Goal: Task Accomplishment & Management: Manage account settings

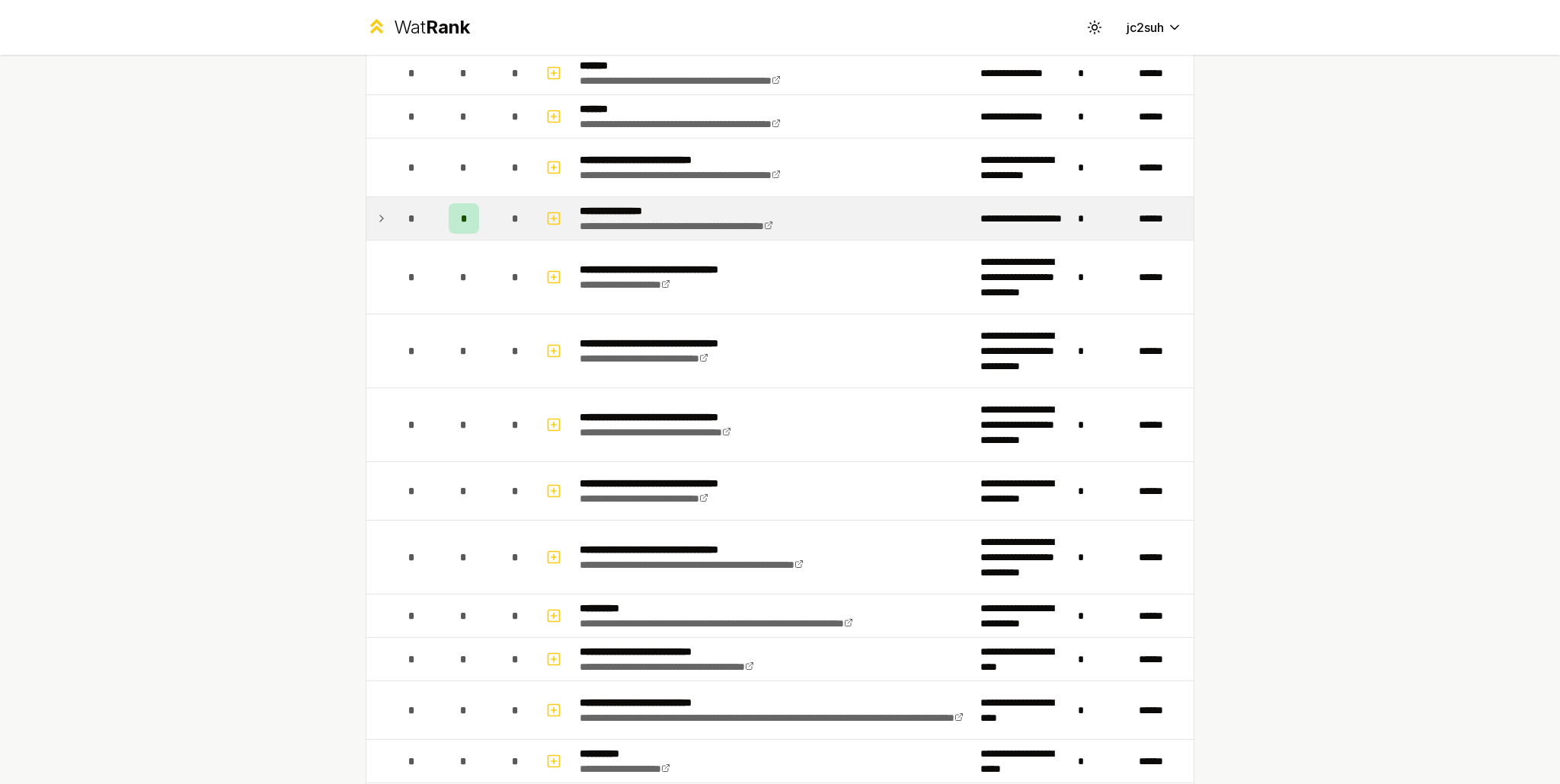
scroll to position [761, 0]
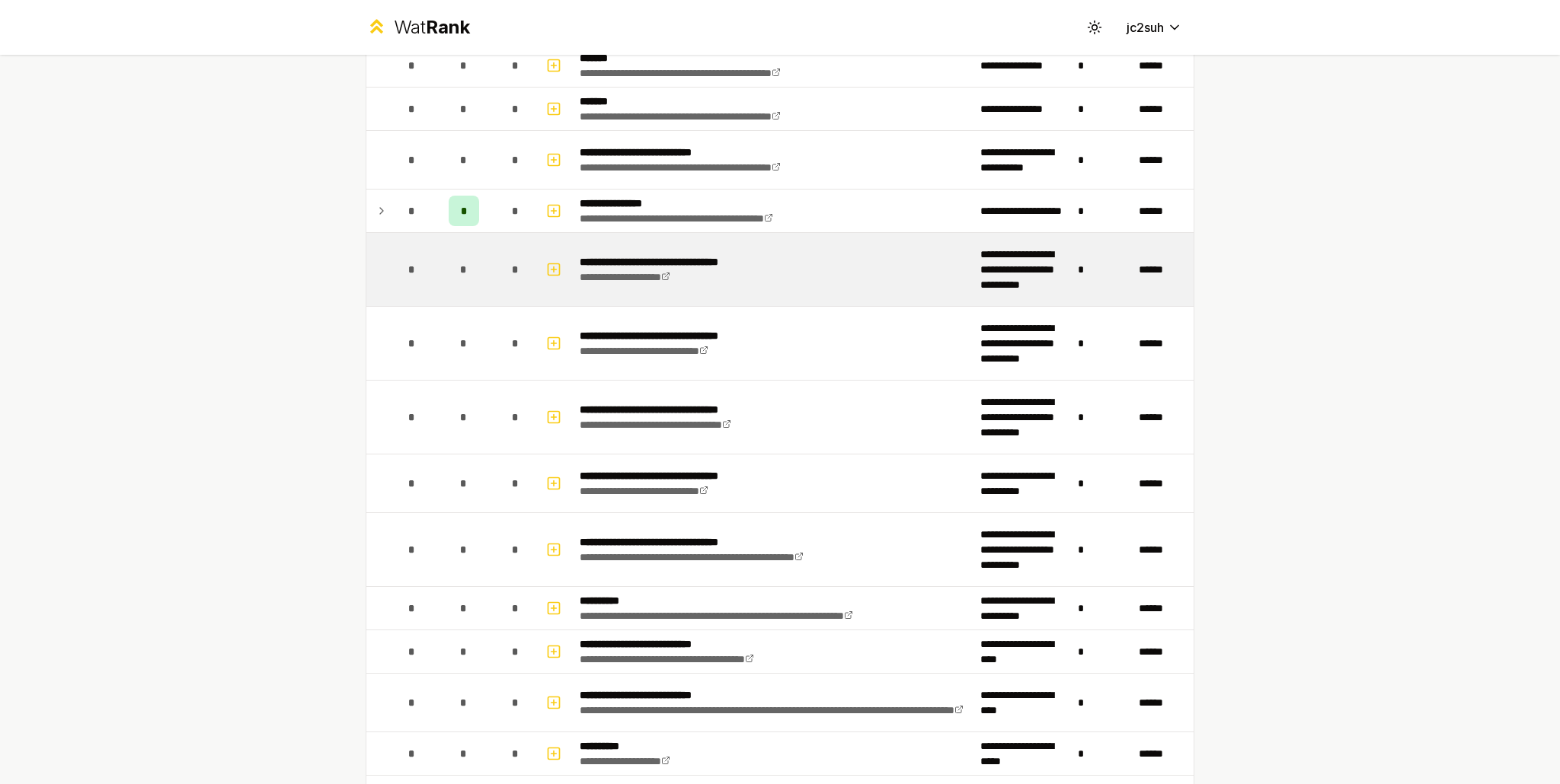
click at [518, 274] on div "*" at bounding box center [515, 269] width 31 height 31
click at [395, 287] on td "*" at bounding box center [411, 269] width 42 height 73
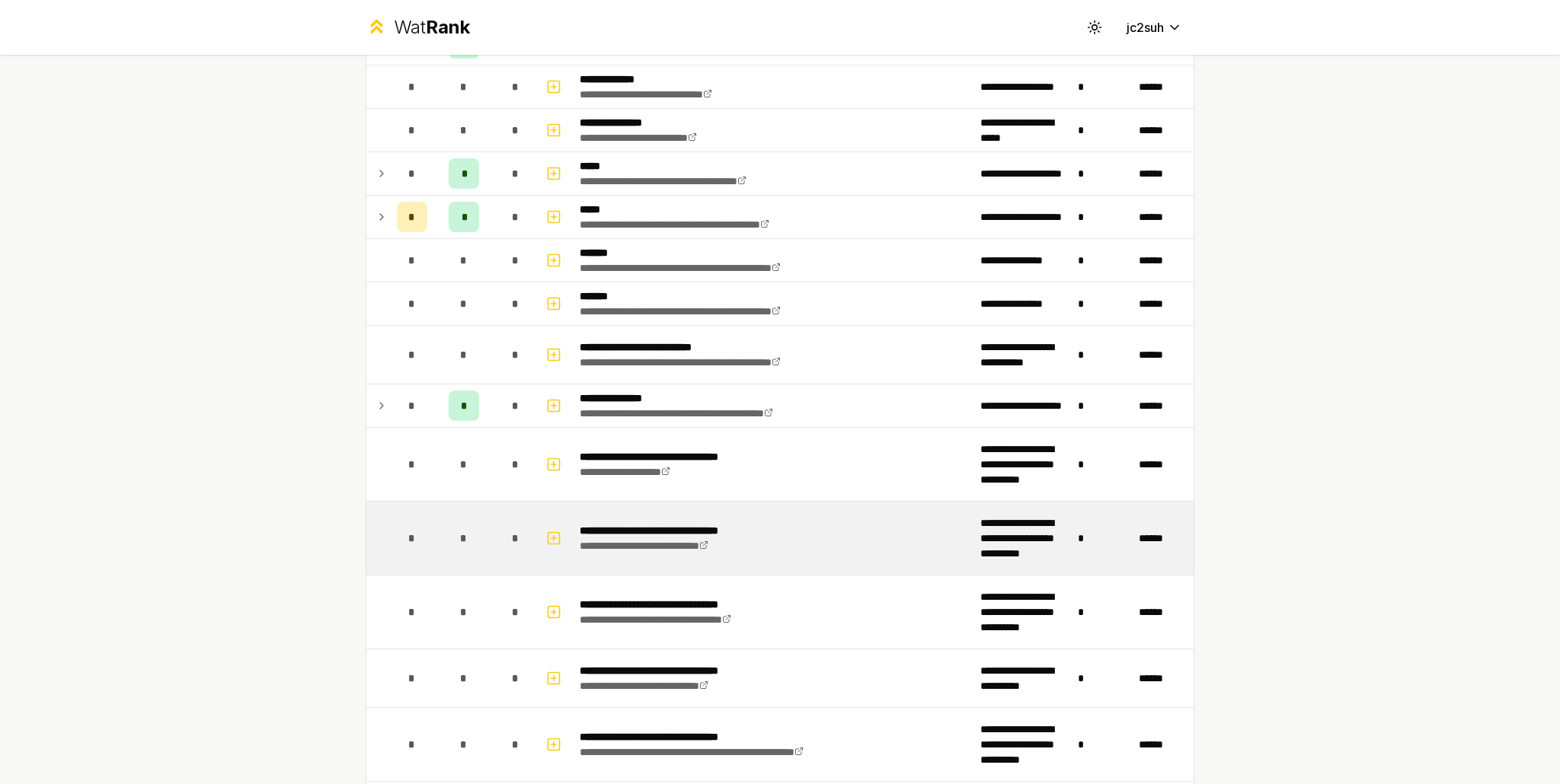
scroll to position [609, 0]
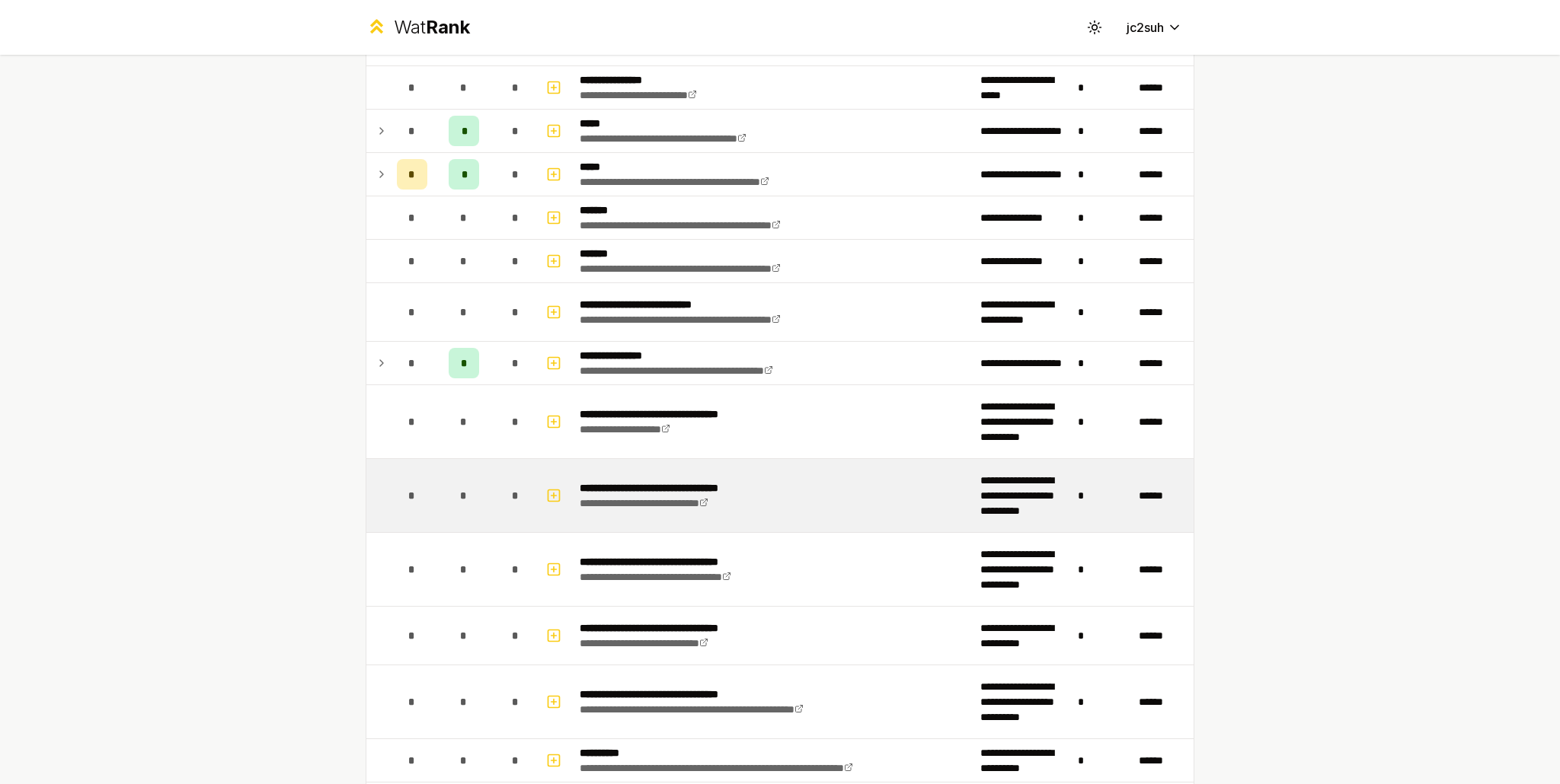
click at [829, 465] on td "**********" at bounding box center [774, 495] width 401 height 73
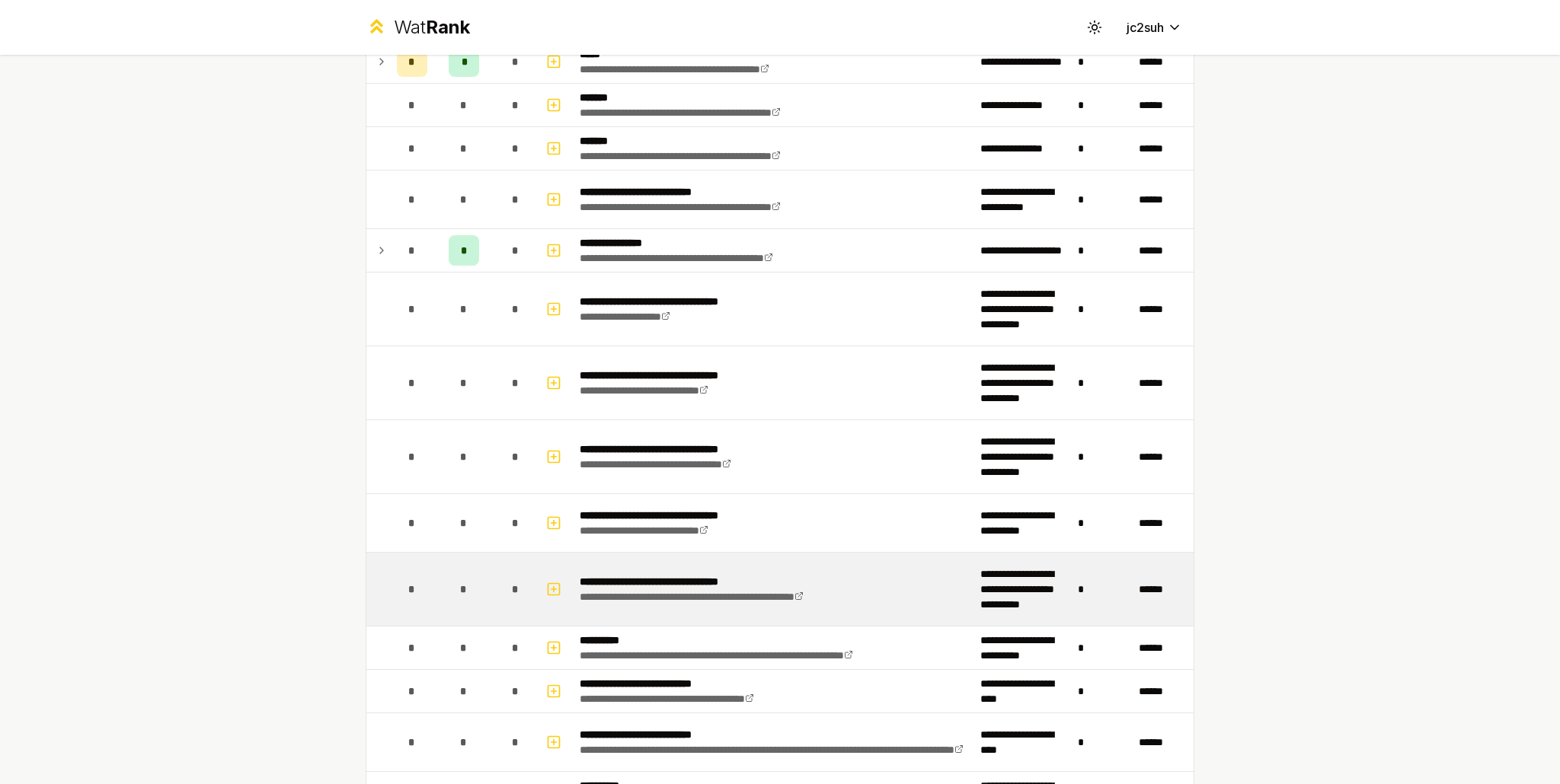
scroll to position [837, 0]
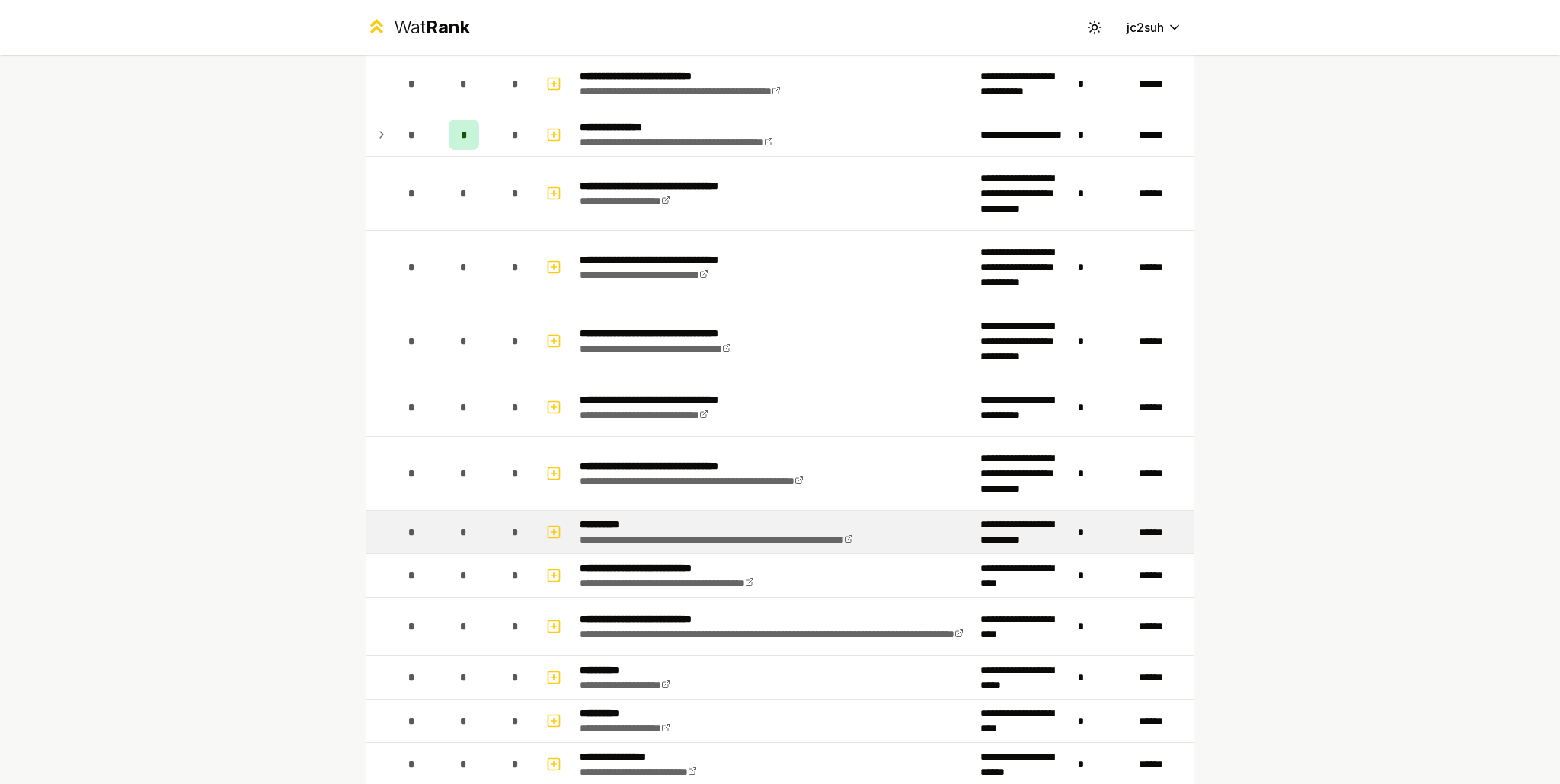
click at [847, 522] on p "**********" at bounding box center [765, 524] width 372 height 15
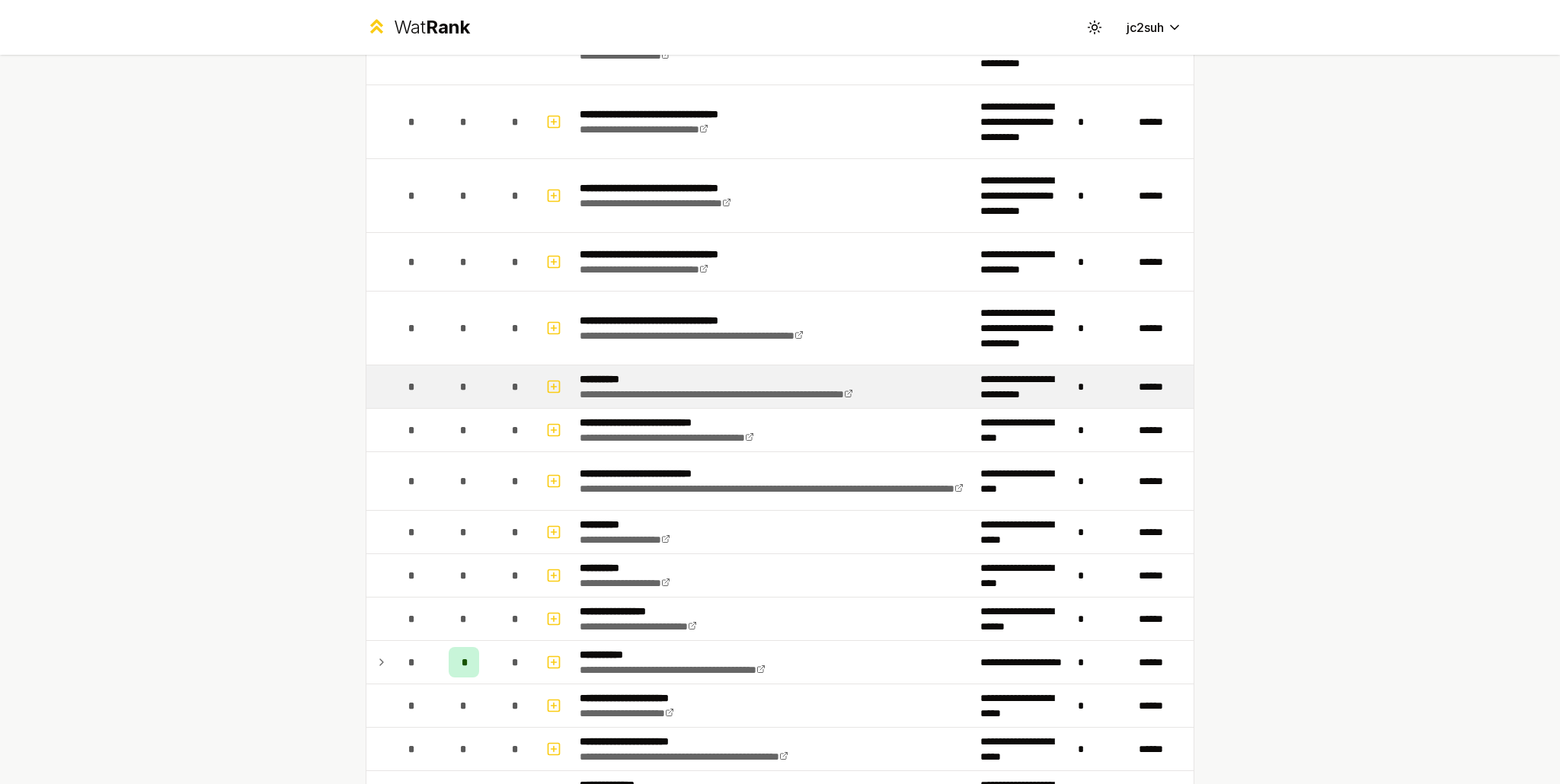
scroll to position [990, 0]
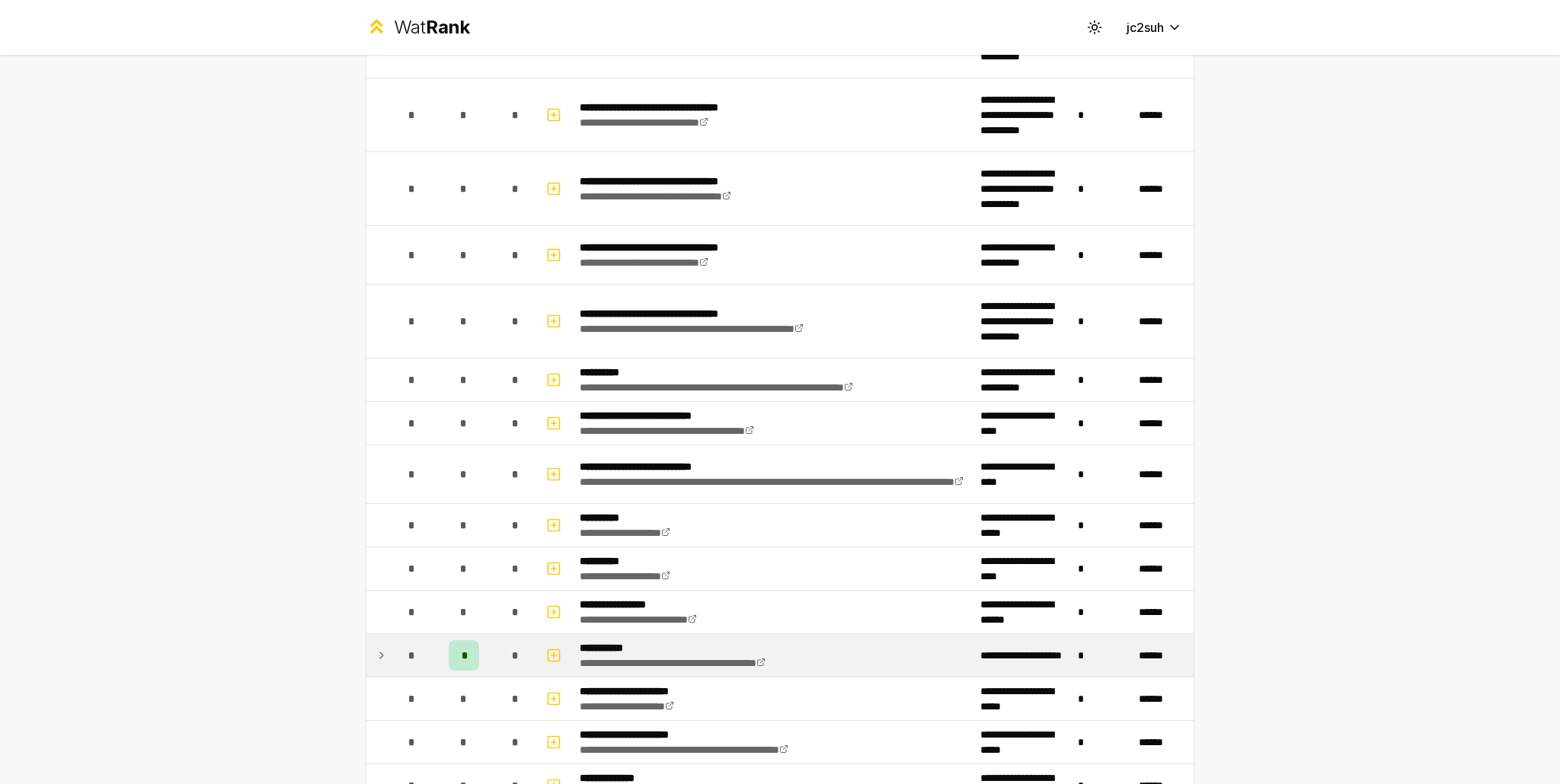
click at [837, 645] on td "**********" at bounding box center [774, 655] width 401 height 42
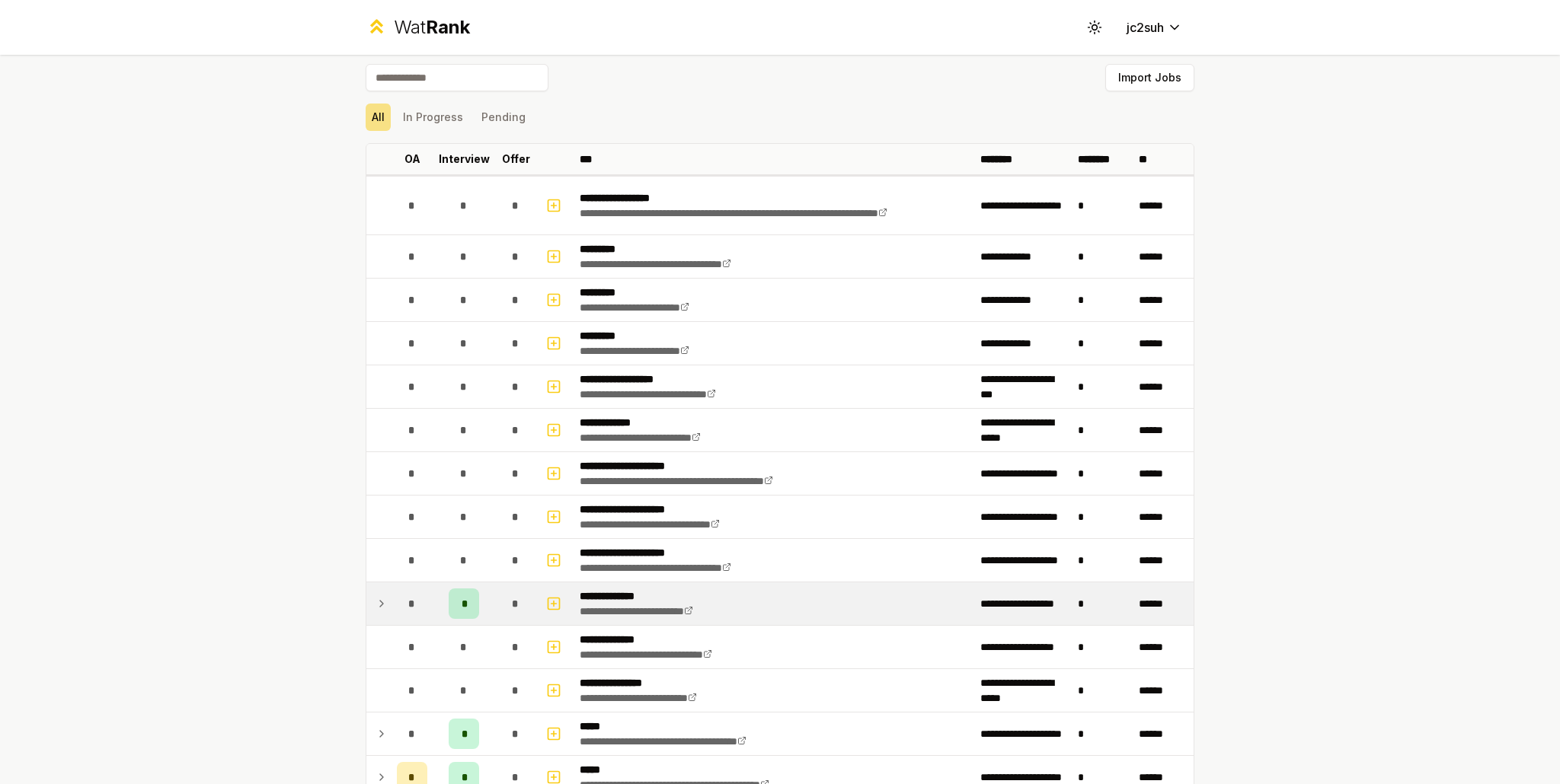
scroll to position [0, 0]
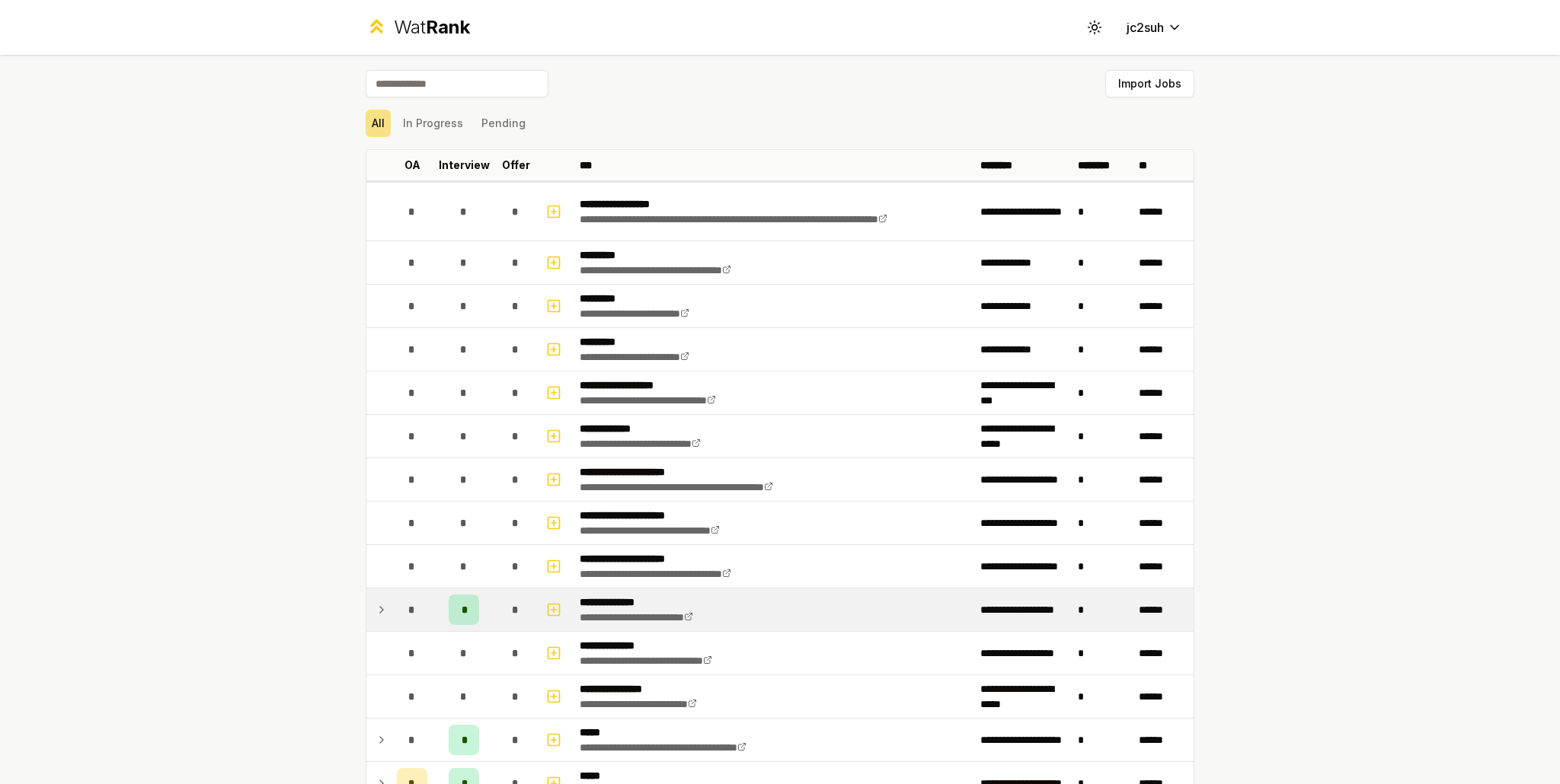
click at [495, 609] on td "*" at bounding box center [515, 609] width 42 height 42
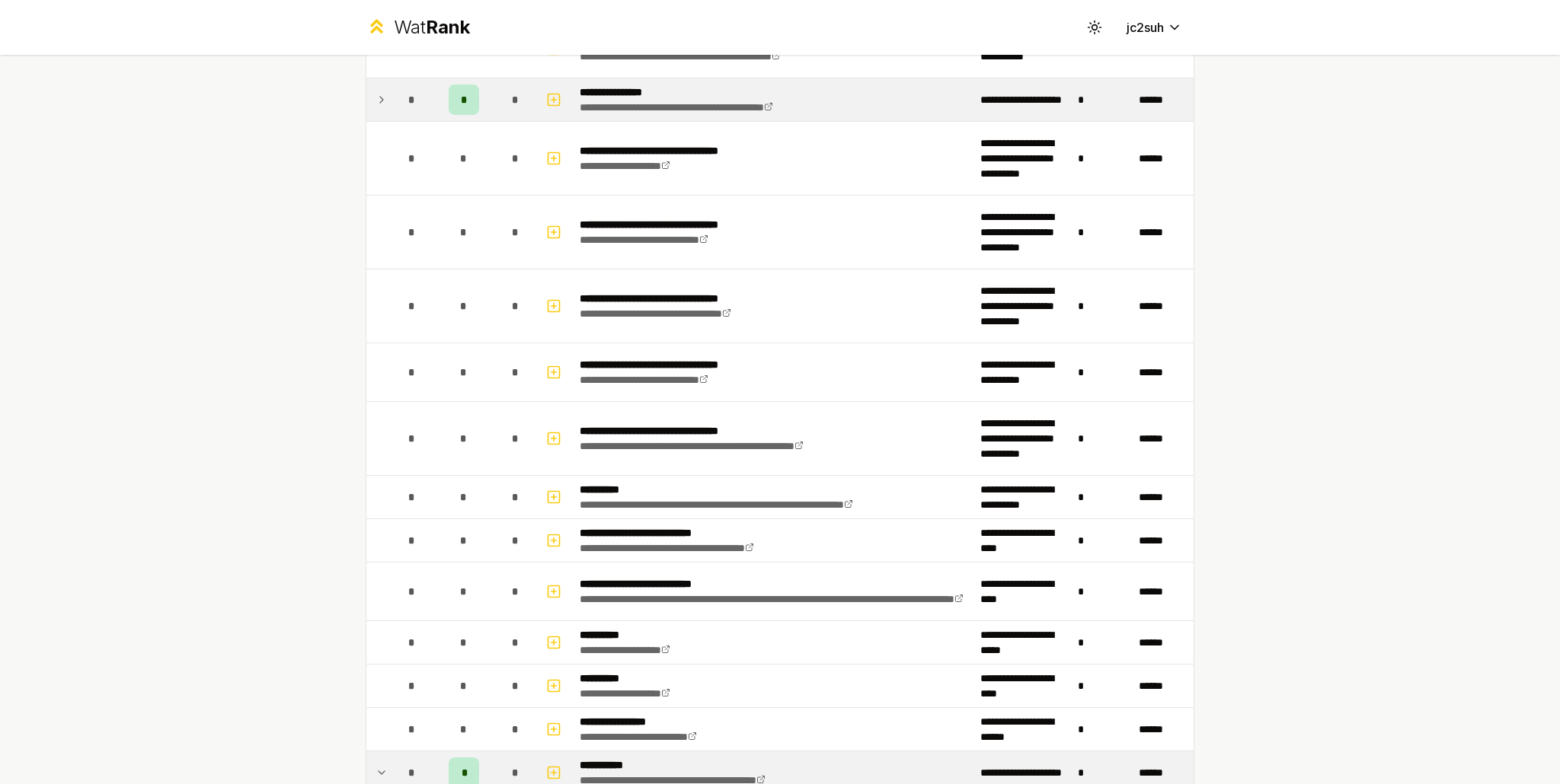
scroll to position [686, 0]
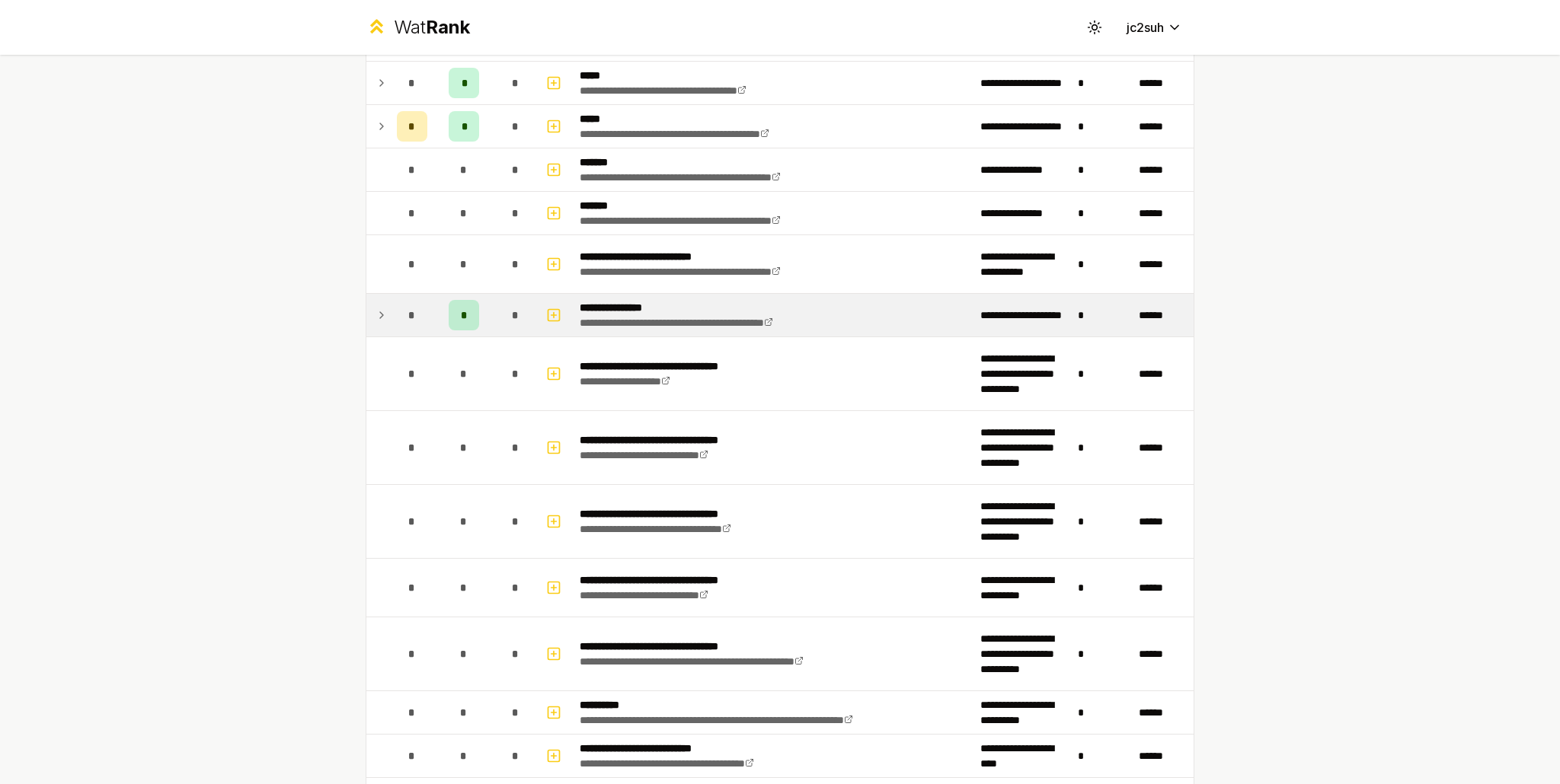
click at [495, 306] on td "*" at bounding box center [515, 314] width 42 height 42
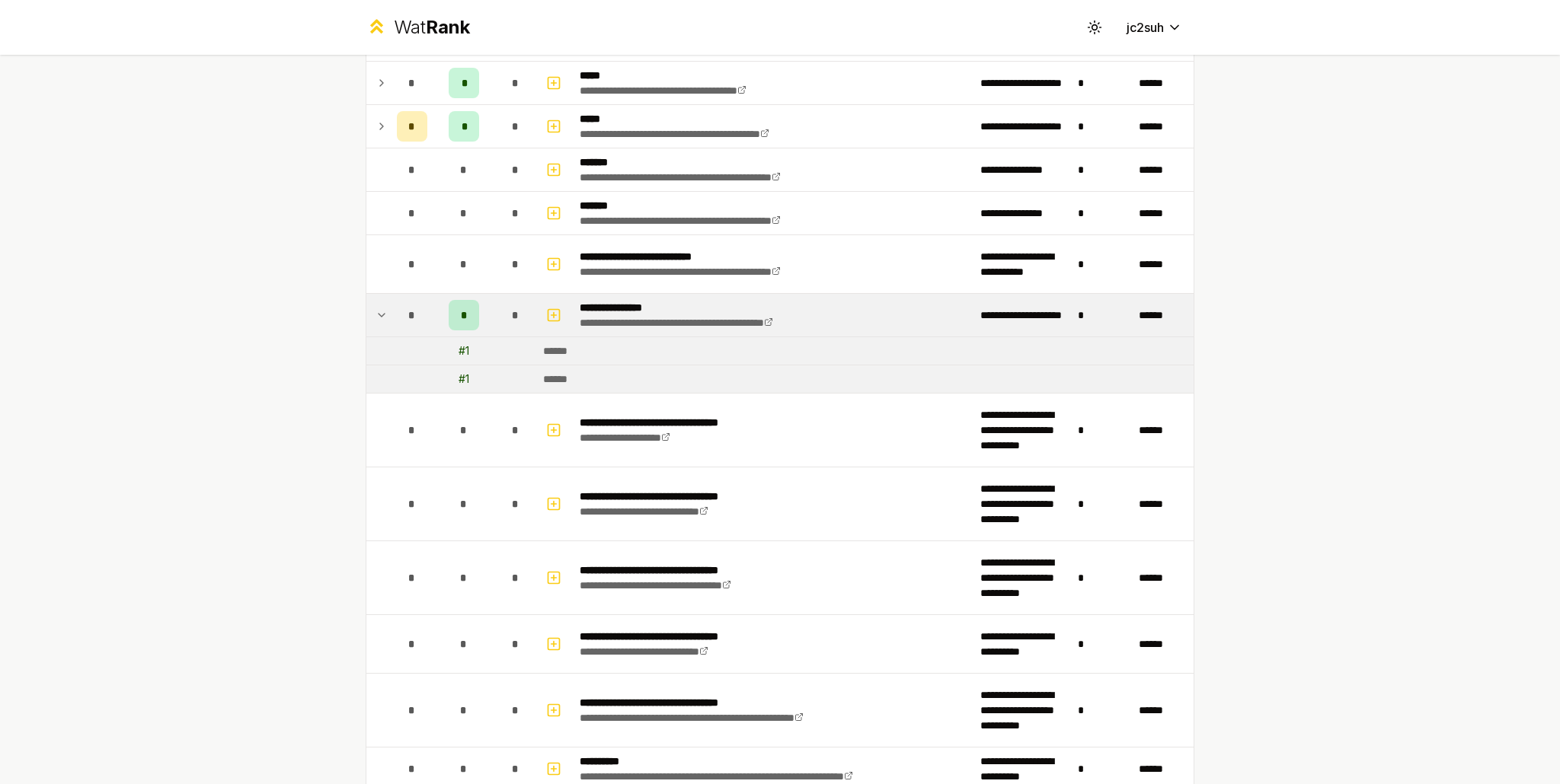
click at [511, 310] on span "*" at bounding box center [514, 314] width 7 height 15
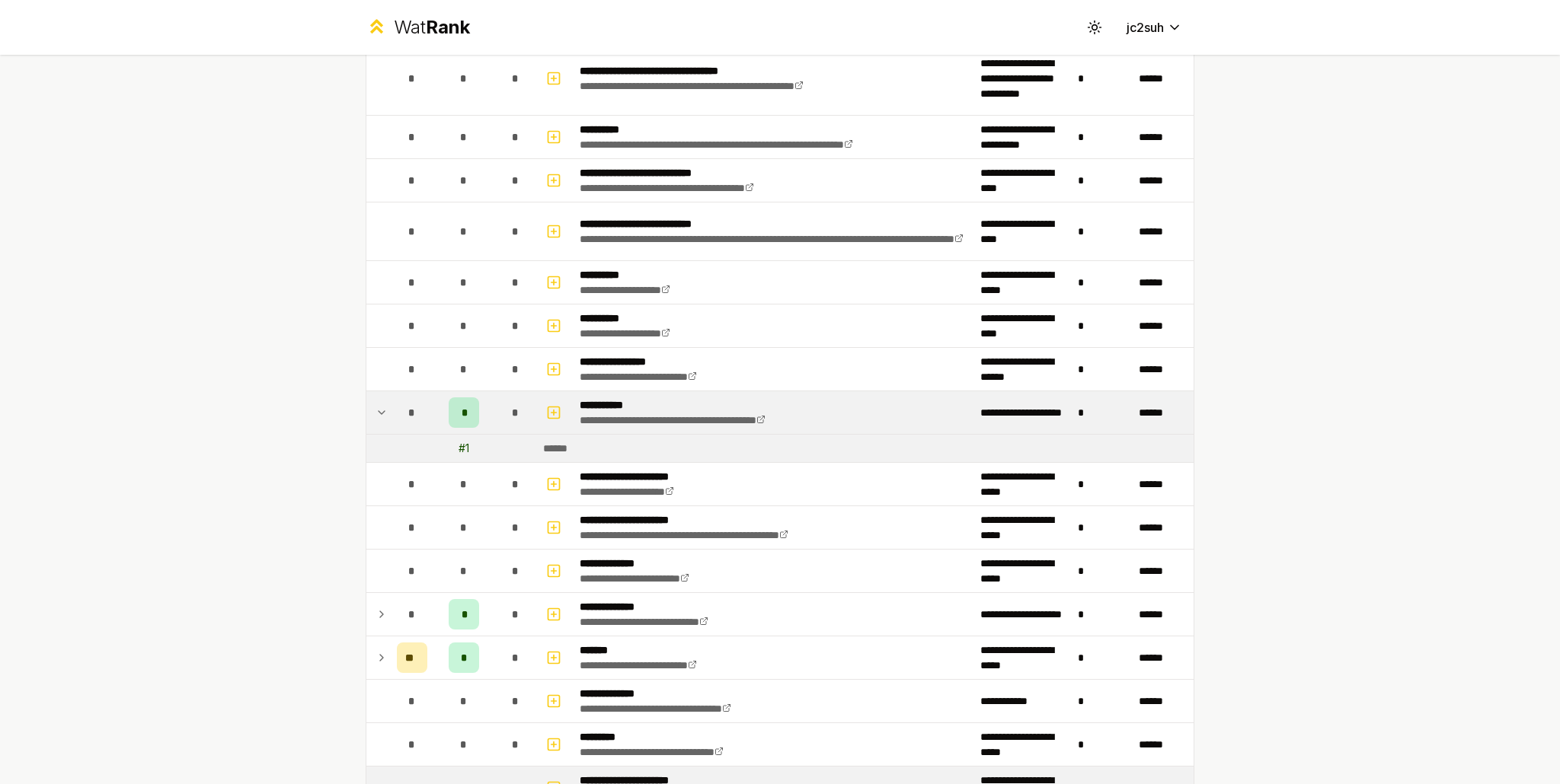
scroll to position [1446, 0]
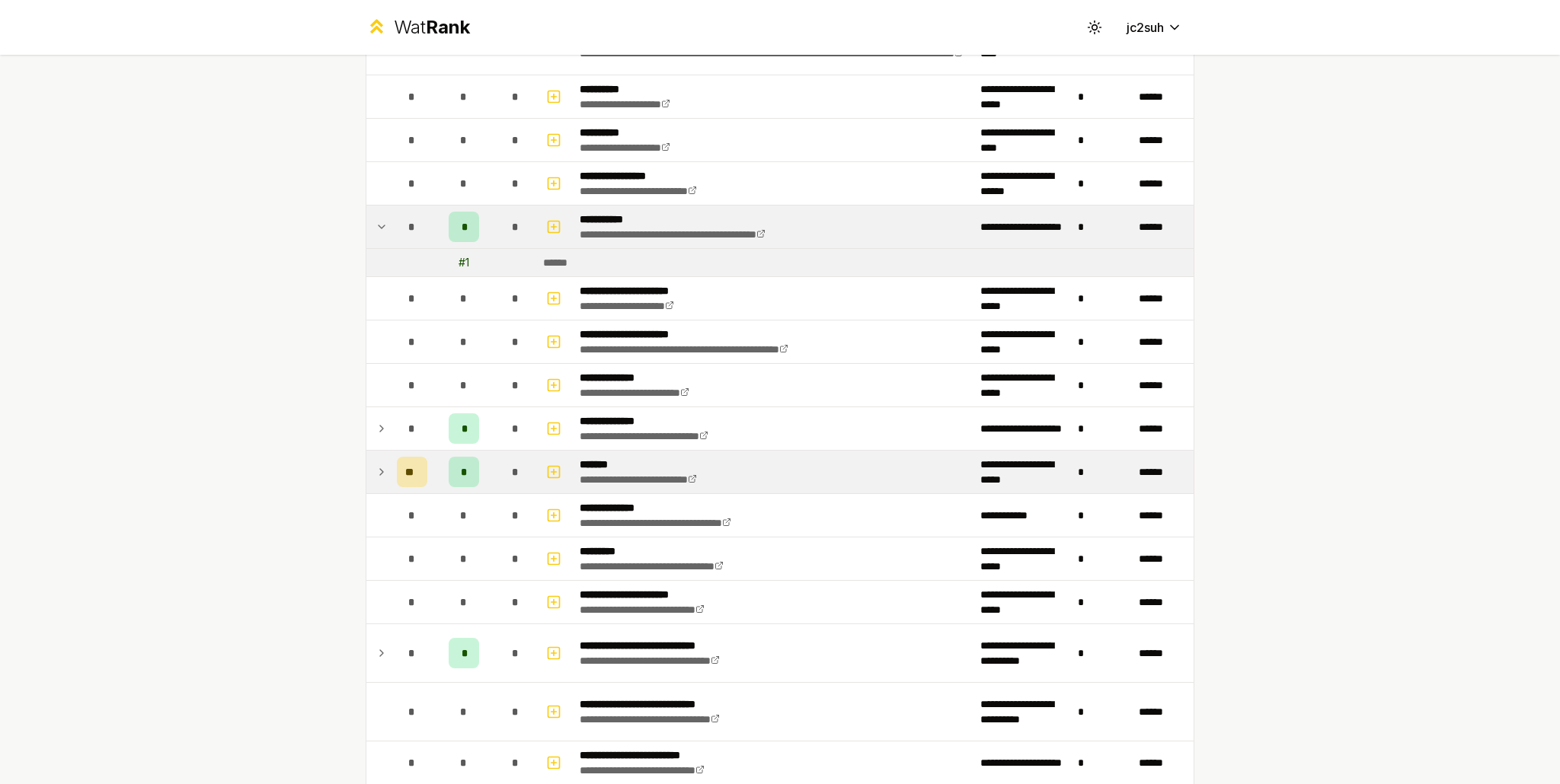
click at [485, 464] on td "*" at bounding box center [464, 472] width 61 height 42
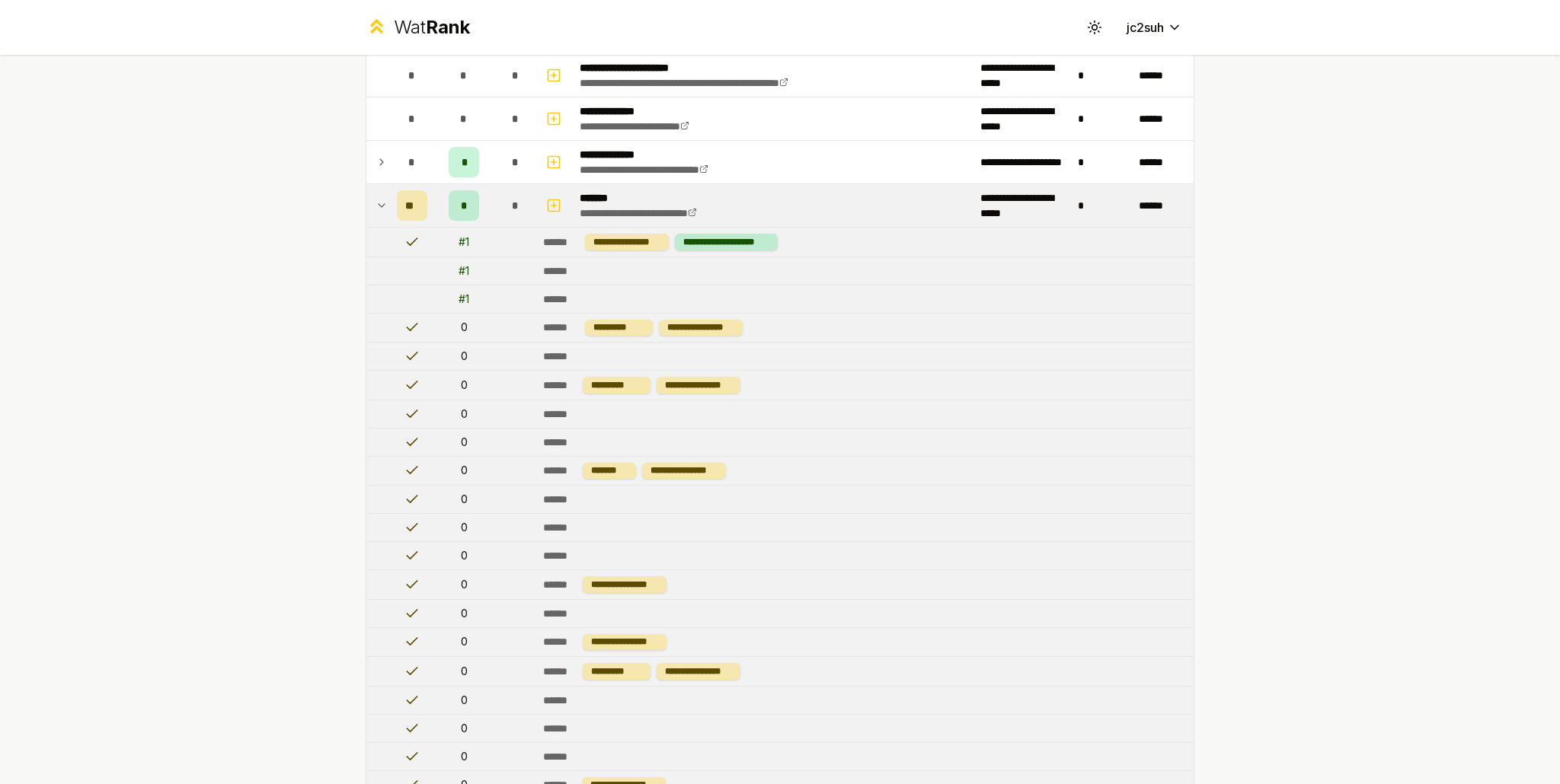
scroll to position [1599, 0]
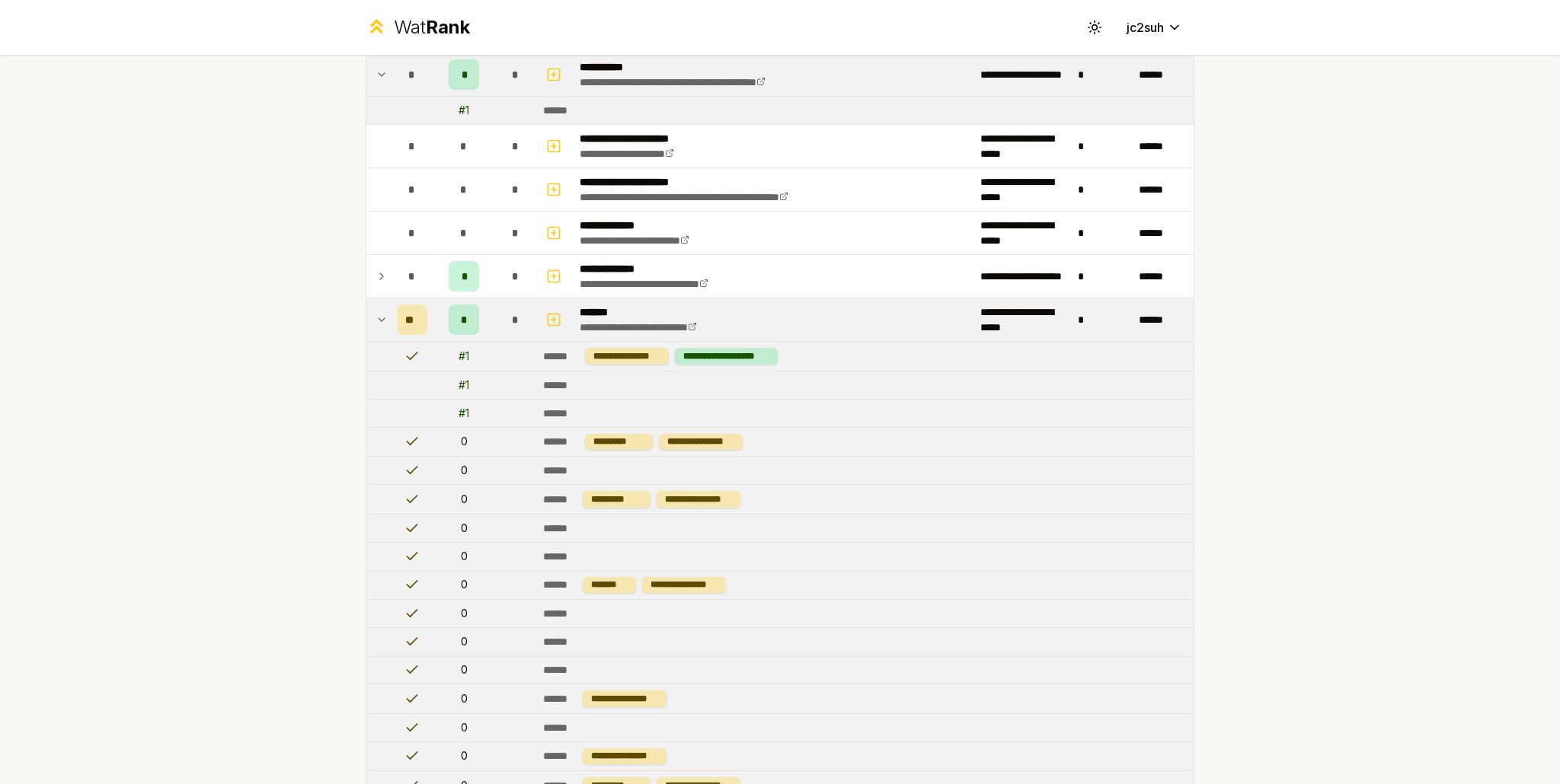
click at [458, 383] on div "# 1" at bounding box center [463, 384] width 11 height 15
click at [501, 317] on div "*" at bounding box center [515, 319] width 31 height 31
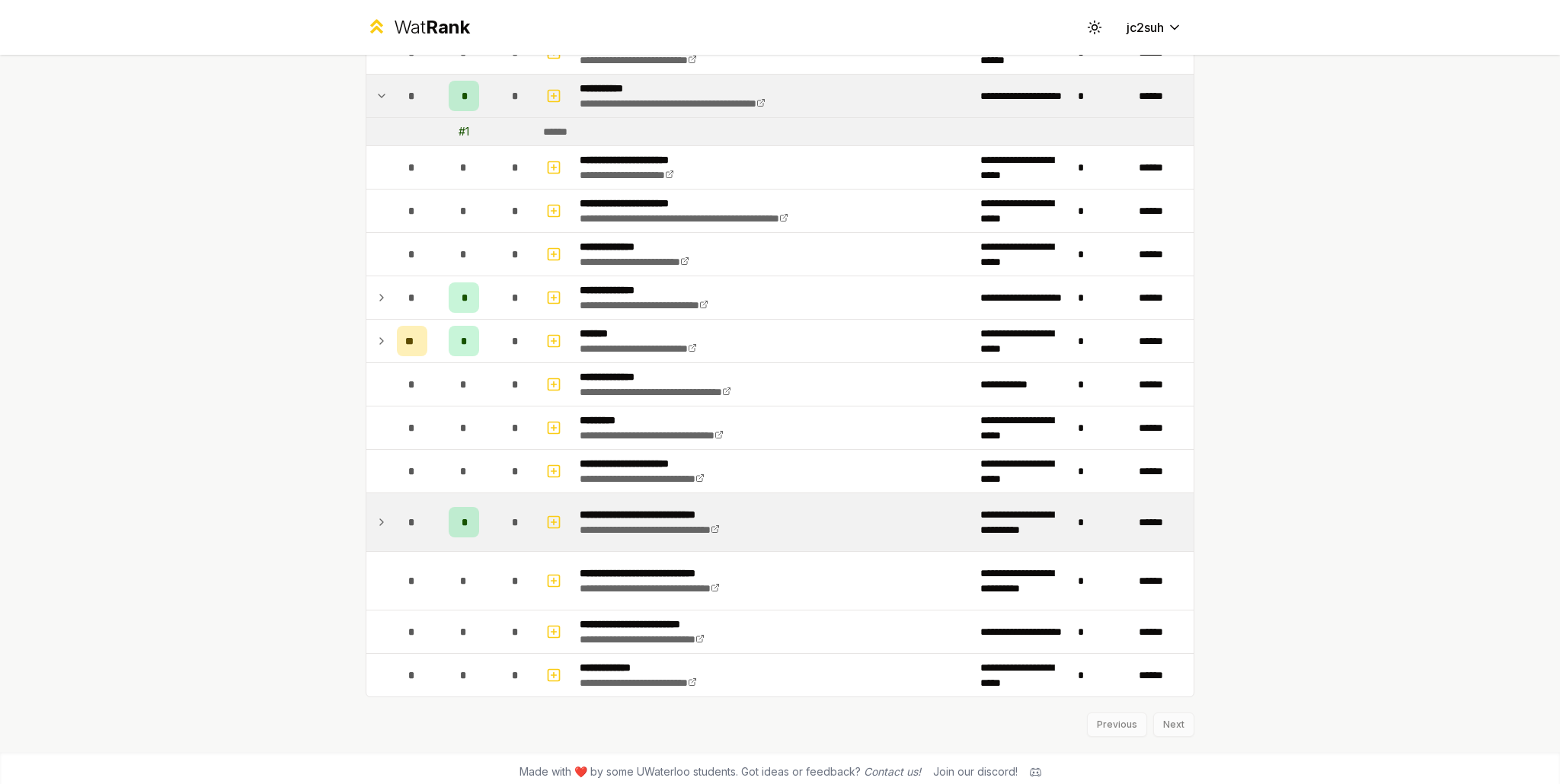
click at [487, 516] on td "*" at bounding box center [464, 522] width 61 height 58
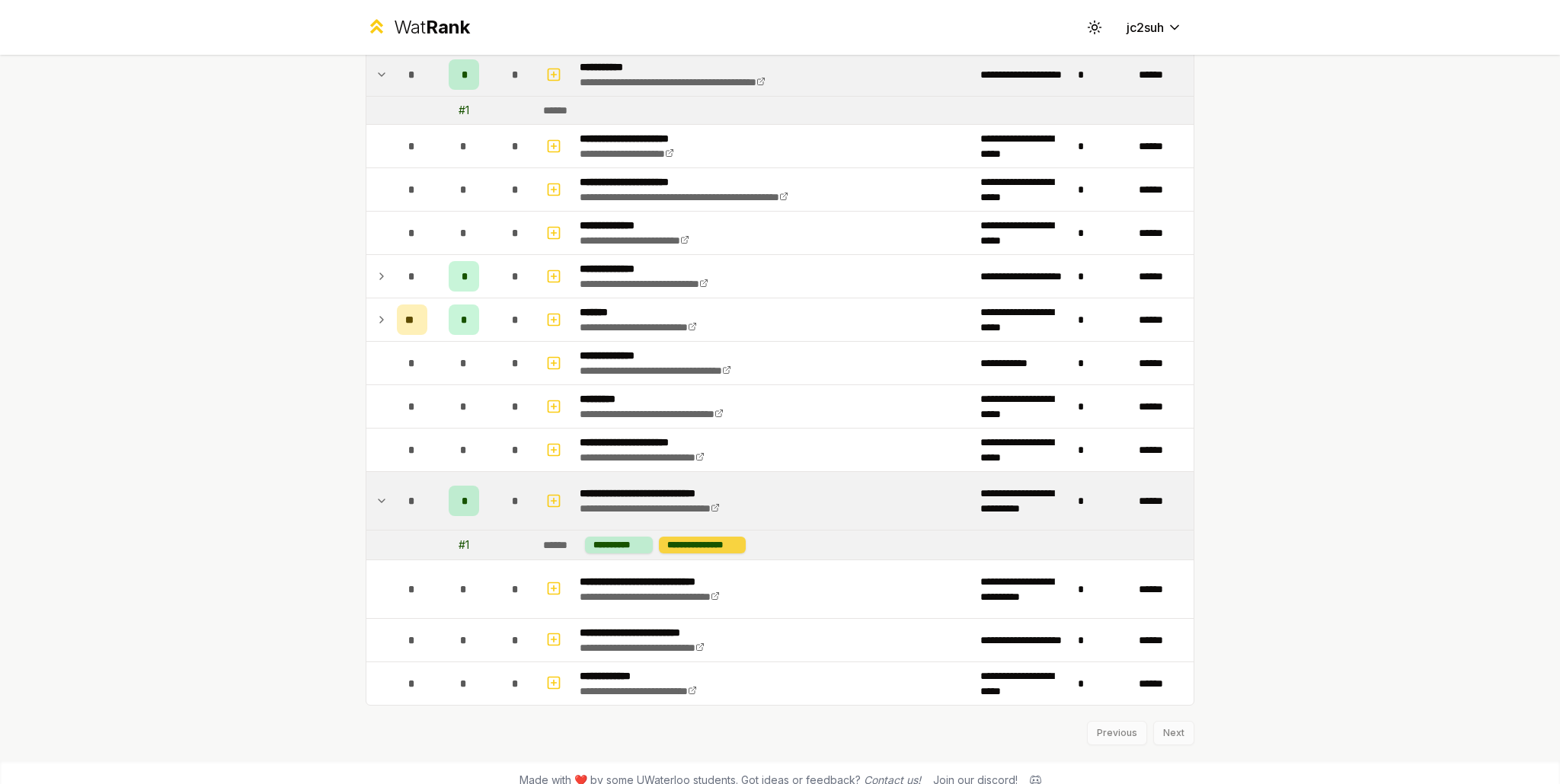
click at [666, 538] on div "**********" at bounding box center [702, 545] width 87 height 17
click at [603, 540] on div "**********" at bounding box center [619, 545] width 68 height 17
click at [511, 494] on span "*" at bounding box center [514, 500] width 7 height 15
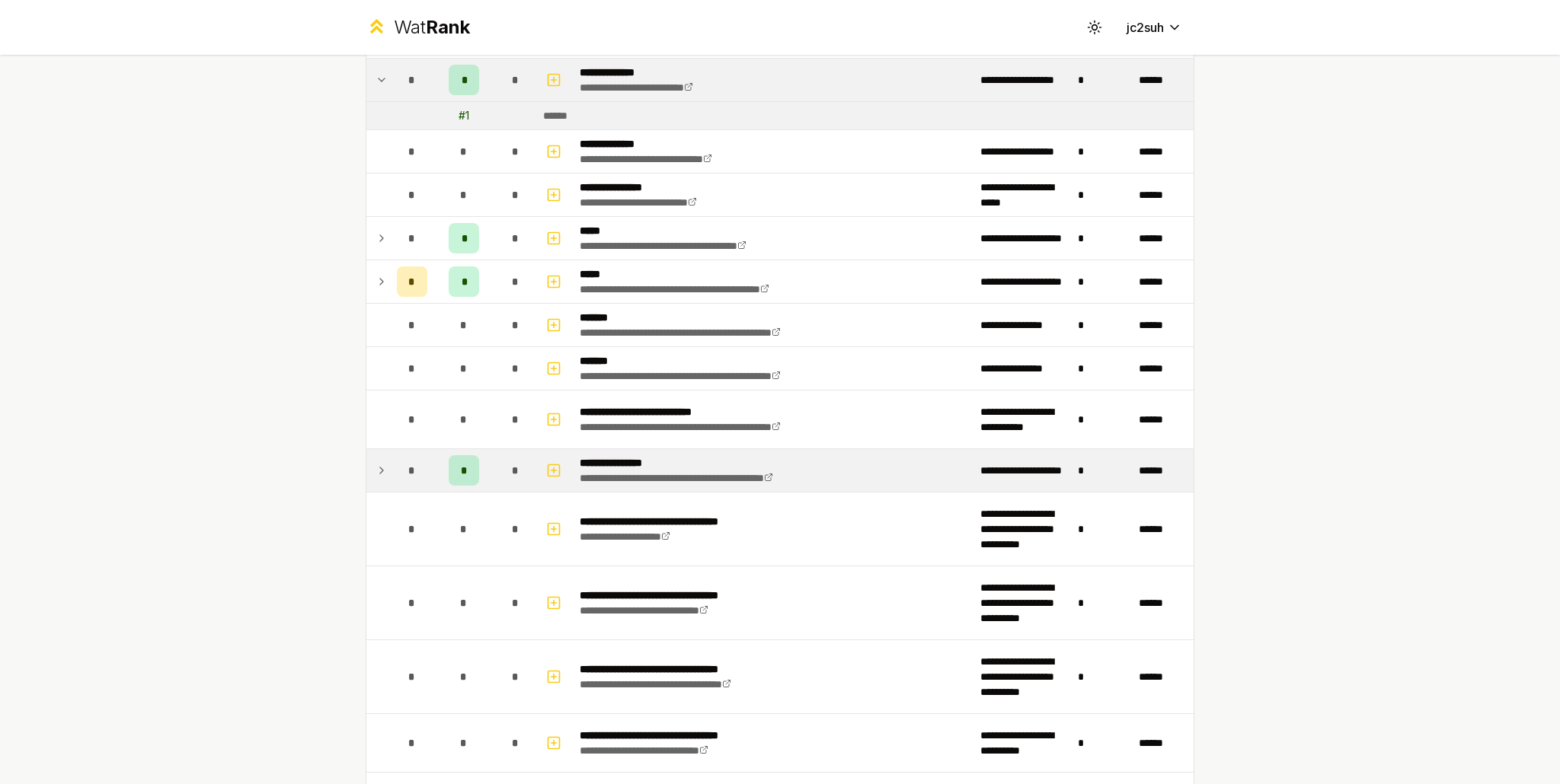
scroll to position [511, 0]
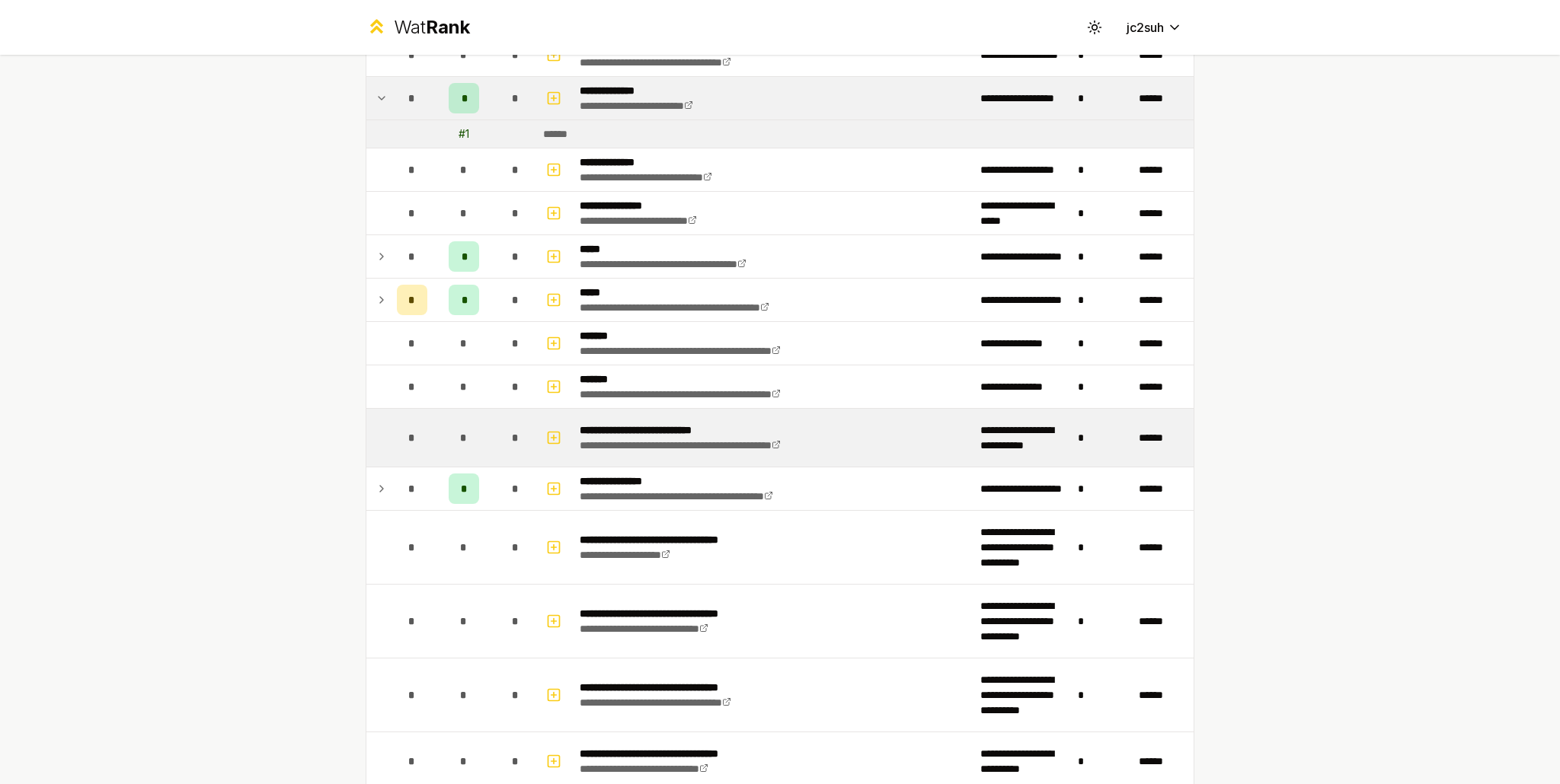
click at [511, 434] on span "*" at bounding box center [514, 437] width 7 height 15
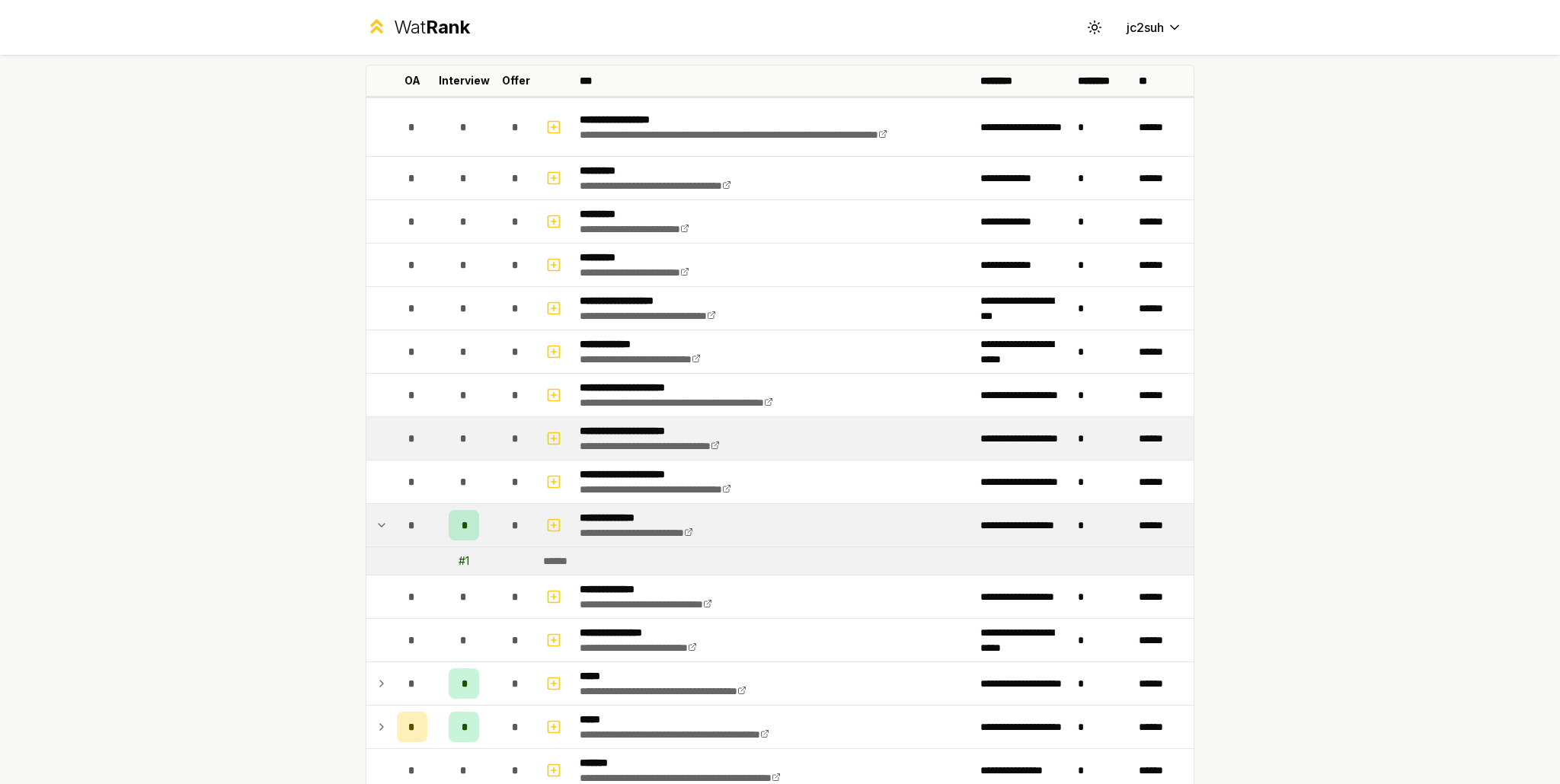
scroll to position [0, 0]
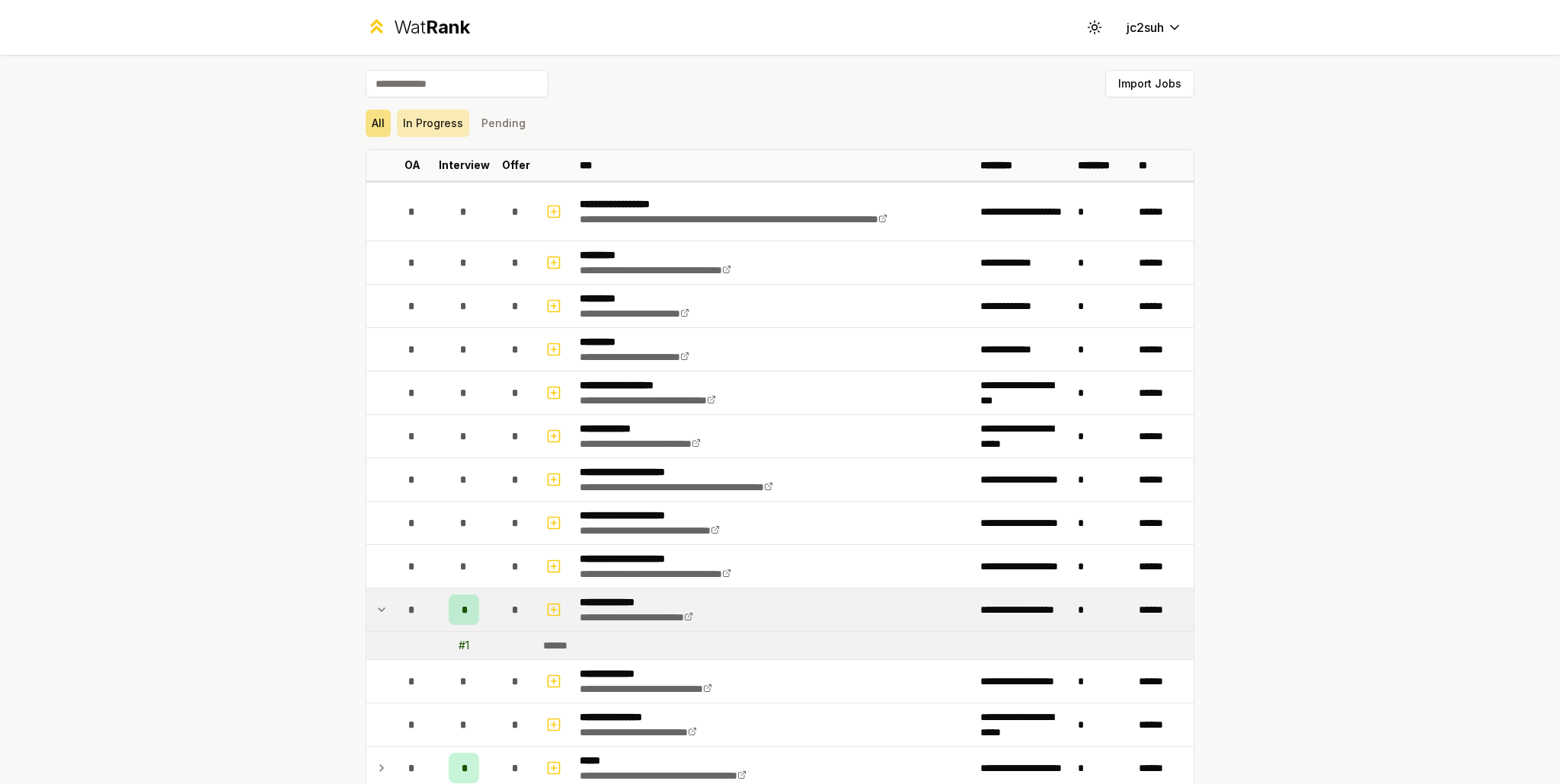
click at [427, 124] on button "In Progress" at bounding box center [433, 123] width 72 height 28
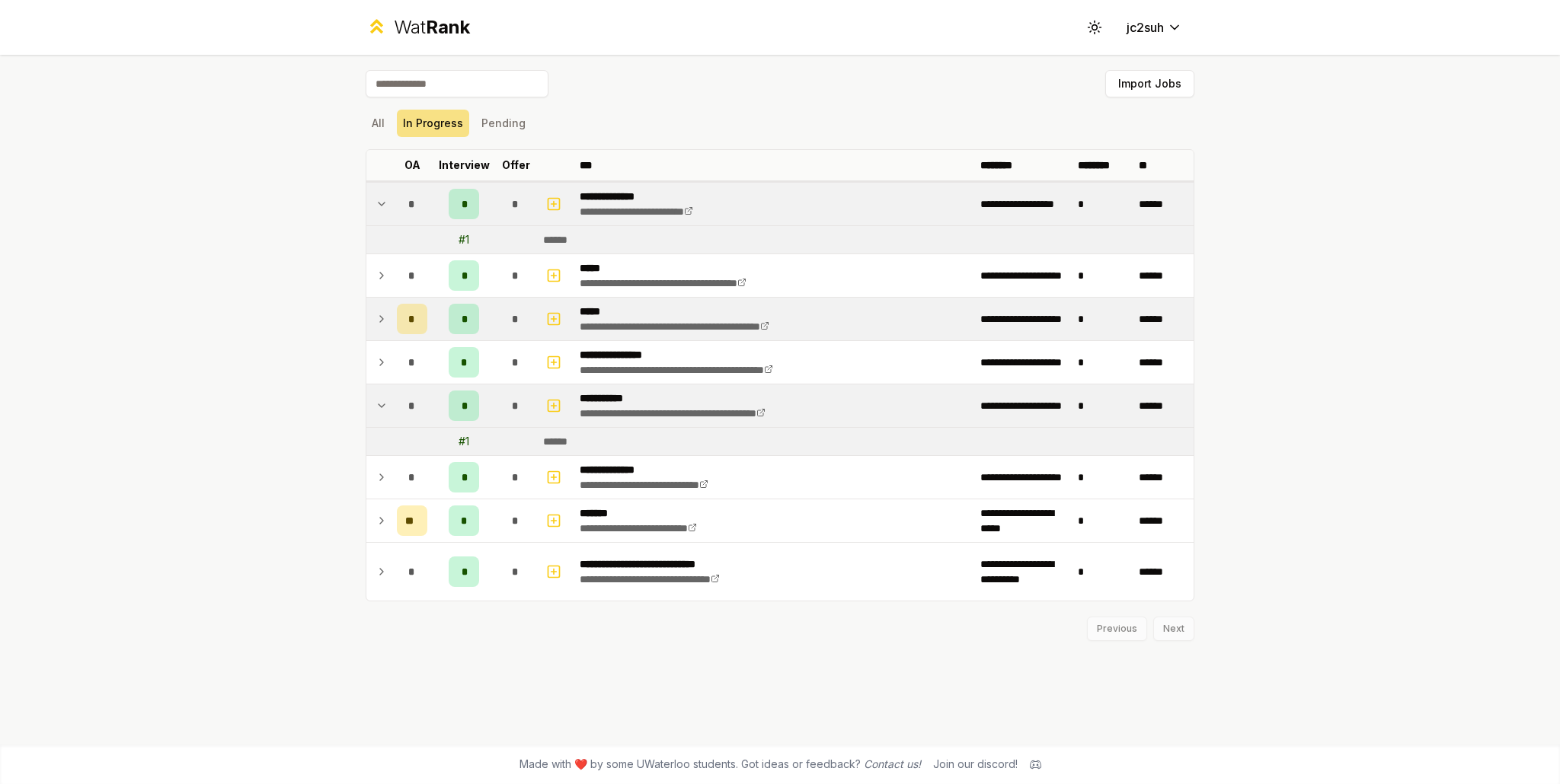
click at [511, 315] on span "*" at bounding box center [514, 318] width 7 height 15
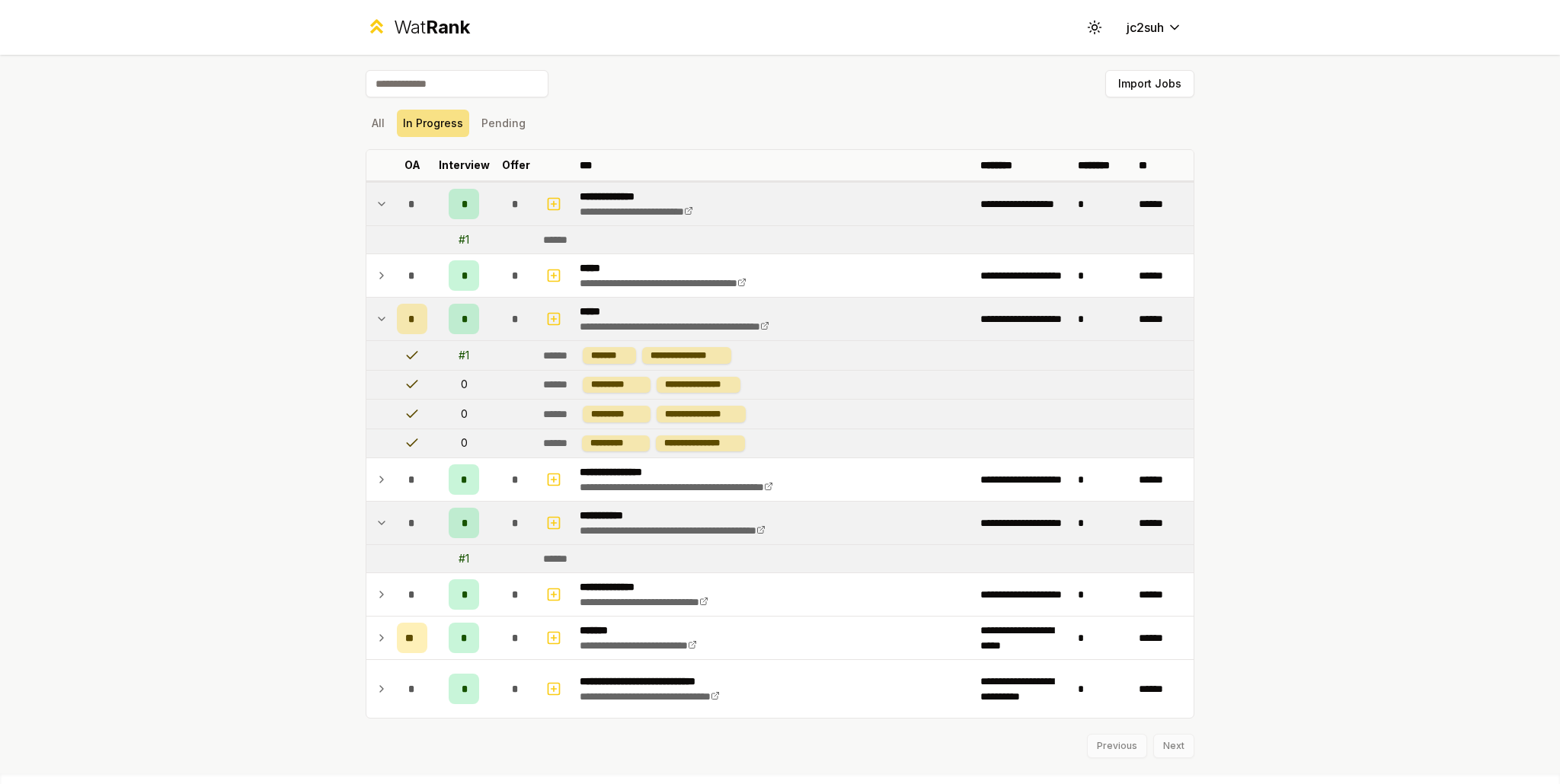
click at [501, 310] on div "*" at bounding box center [515, 318] width 31 height 31
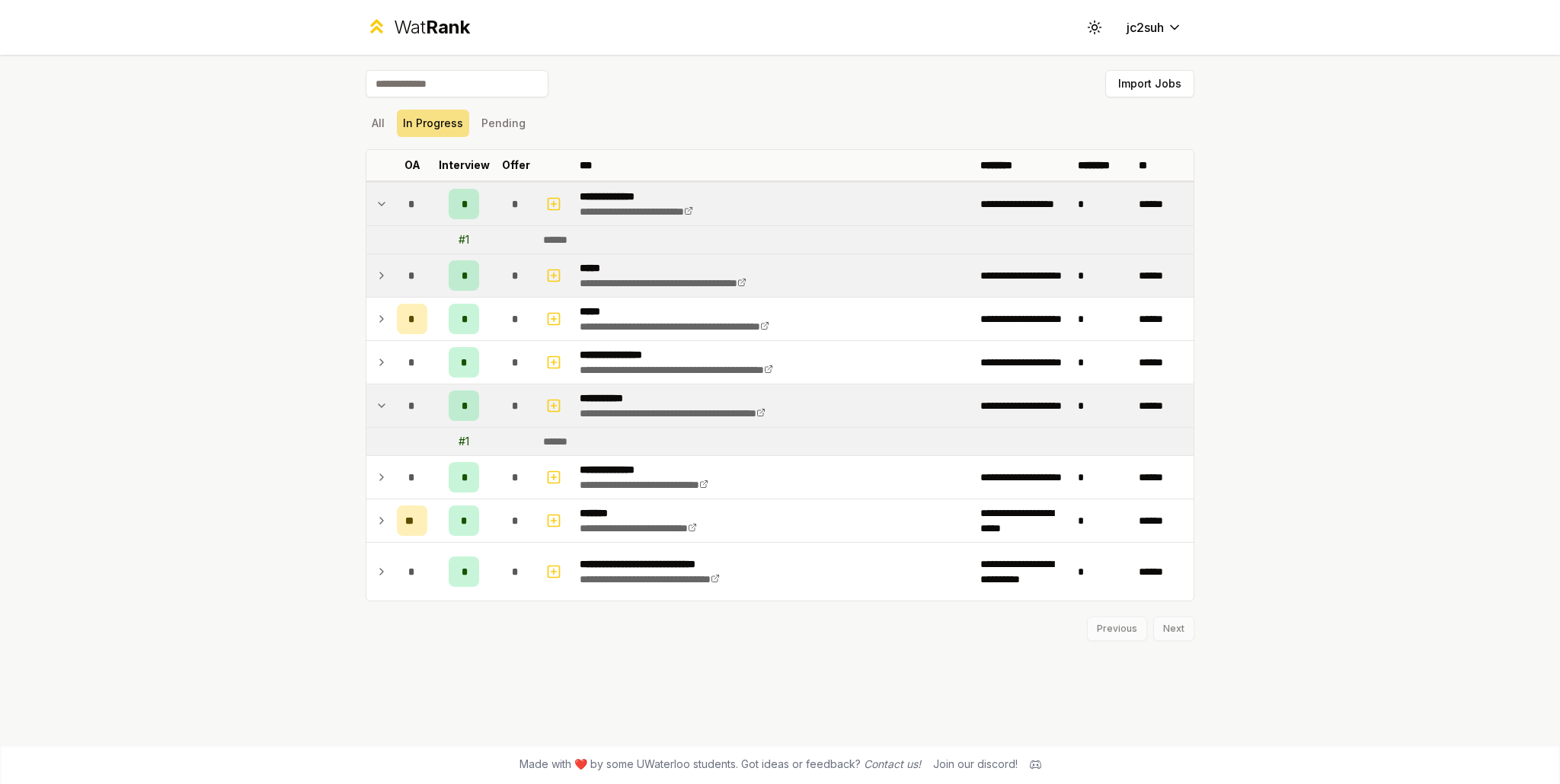
click at [491, 283] on td "*" at bounding box center [464, 275] width 61 height 42
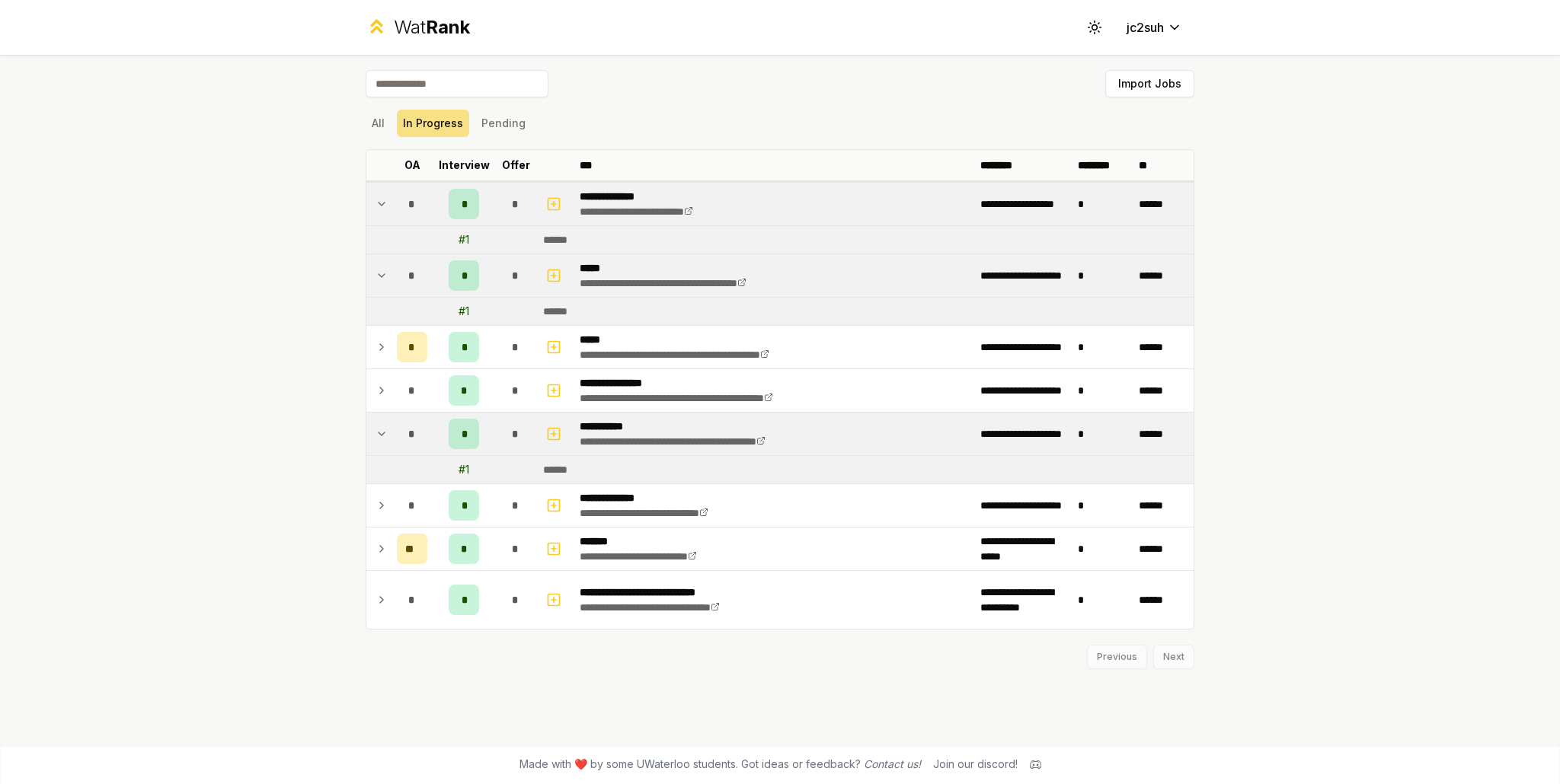
click at [491, 283] on td "*" at bounding box center [464, 275] width 61 height 42
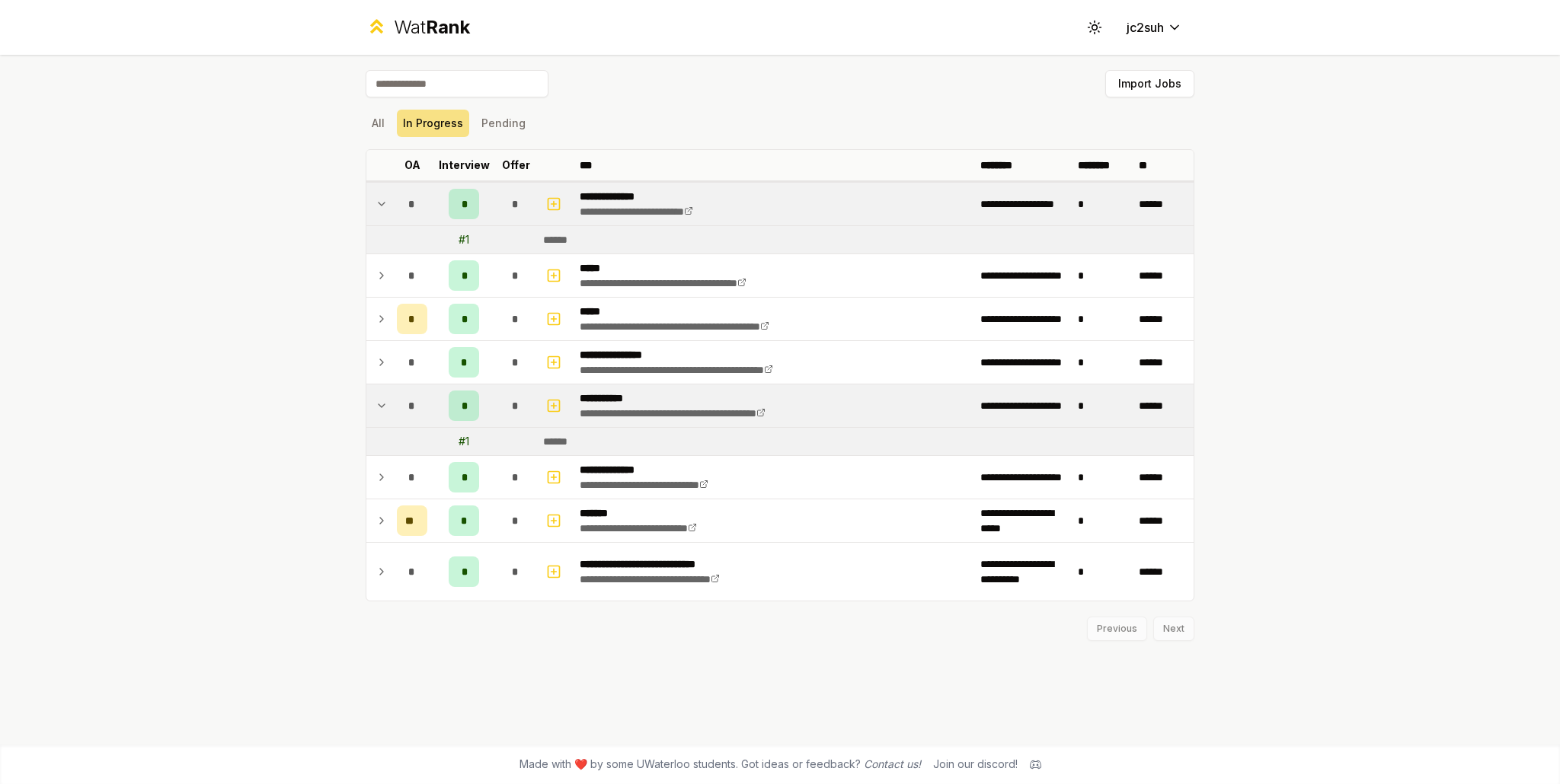
click at [501, 412] on div "*" at bounding box center [515, 405] width 31 height 31
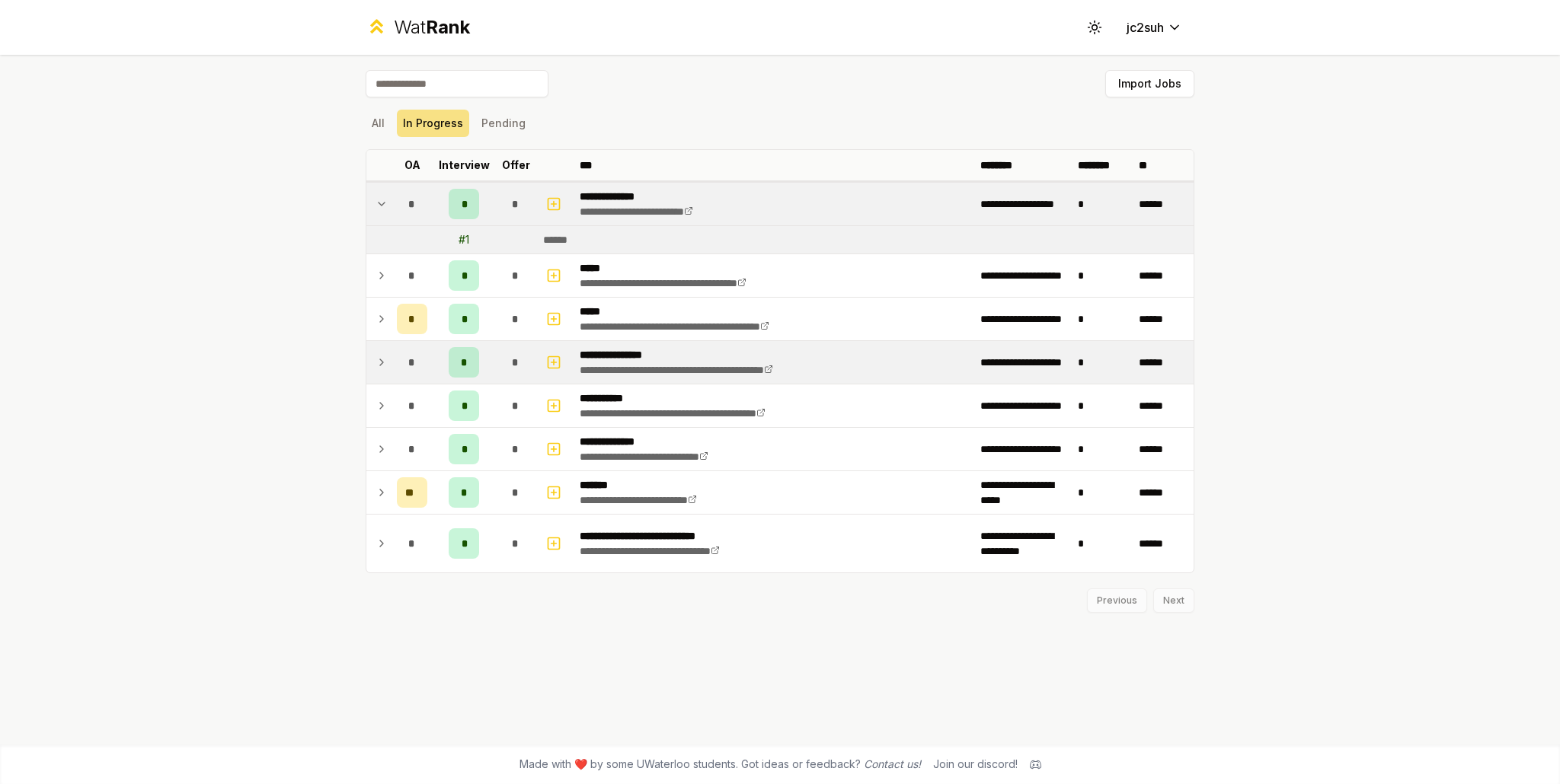
click at [380, 361] on icon at bounding box center [381, 362] width 12 height 19
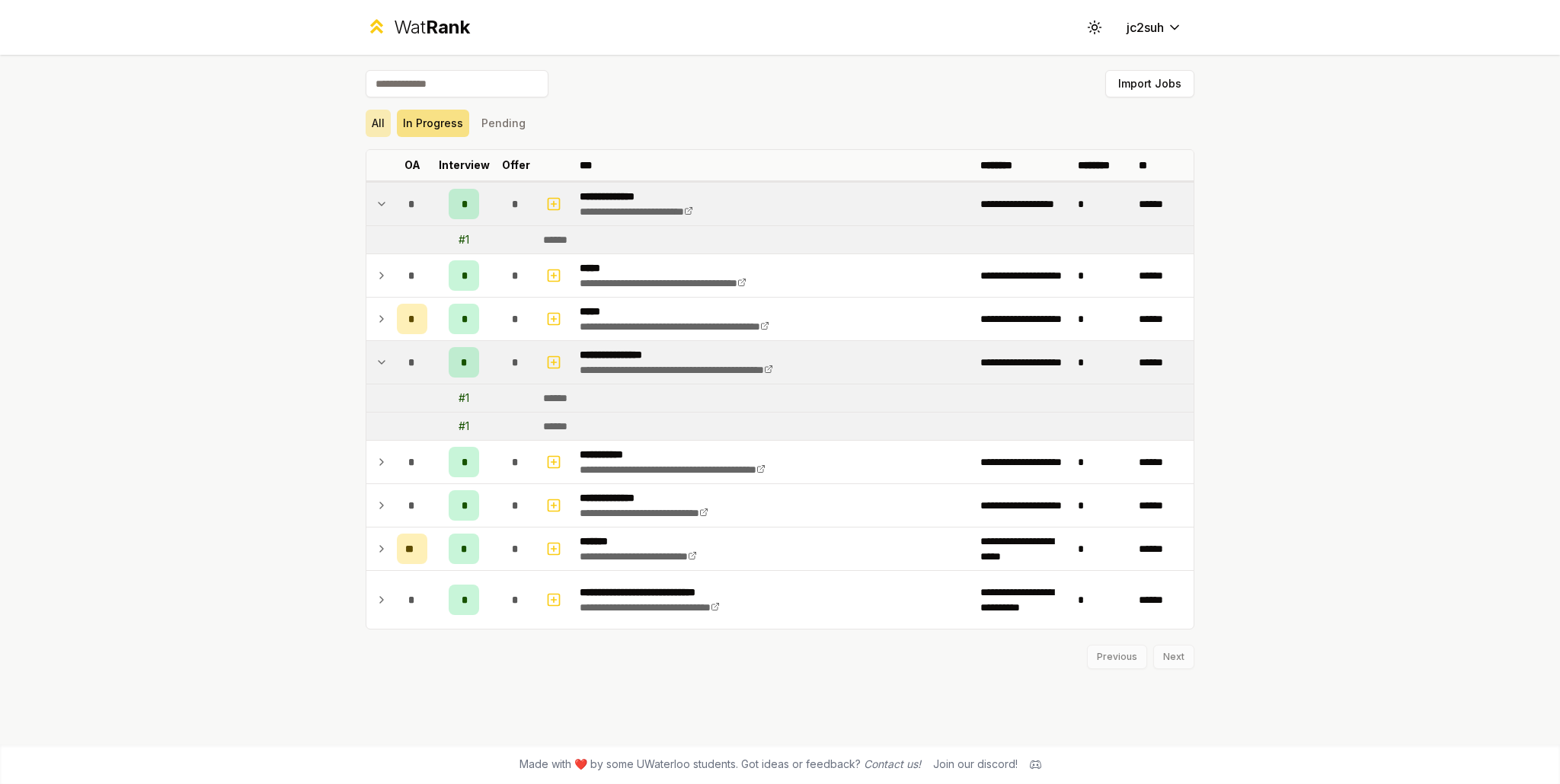
click at [372, 123] on button "All" at bounding box center [378, 123] width 26 height 28
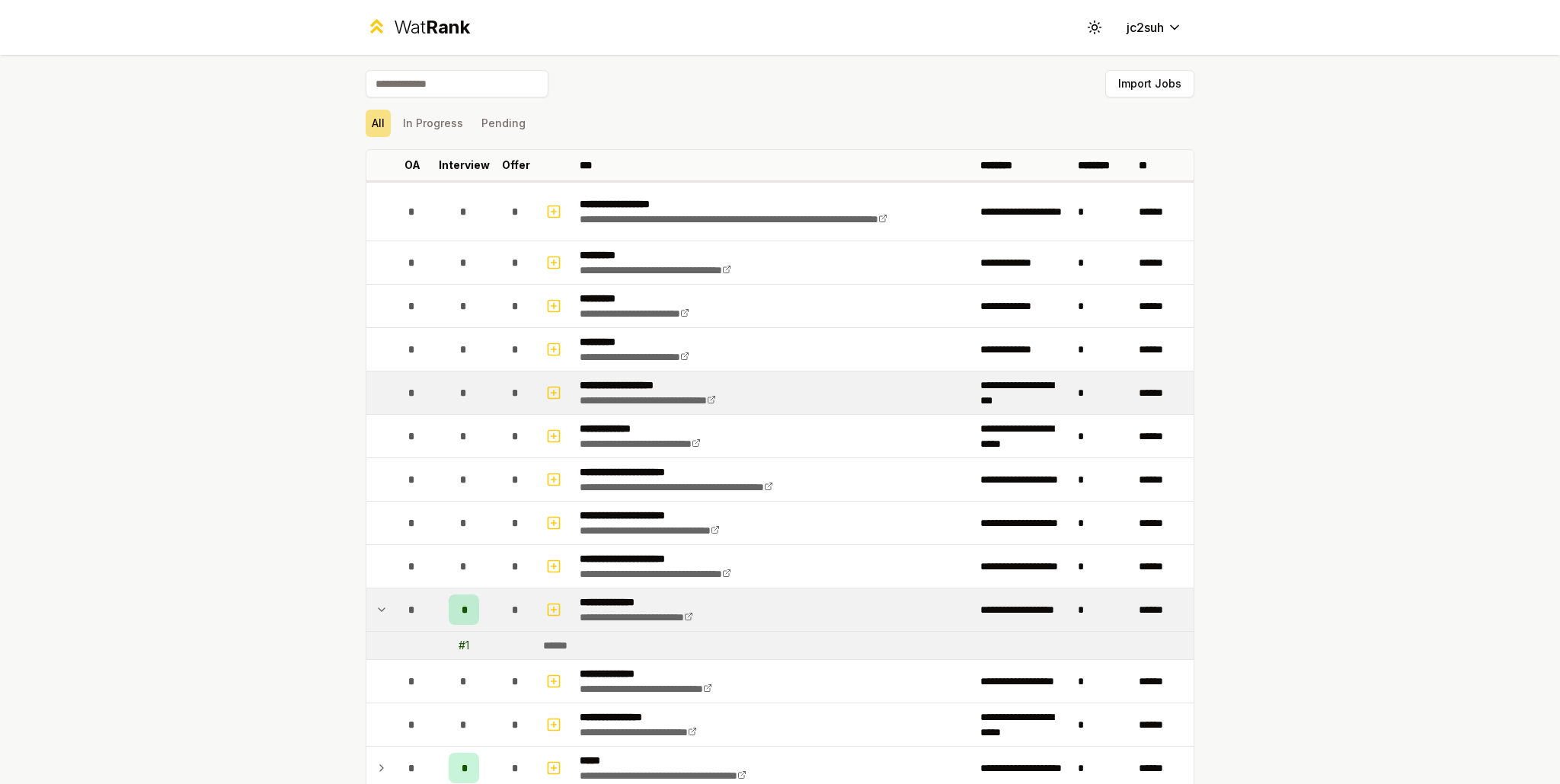
click at [482, 389] on td "*" at bounding box center [464, 392] width 61 height 42
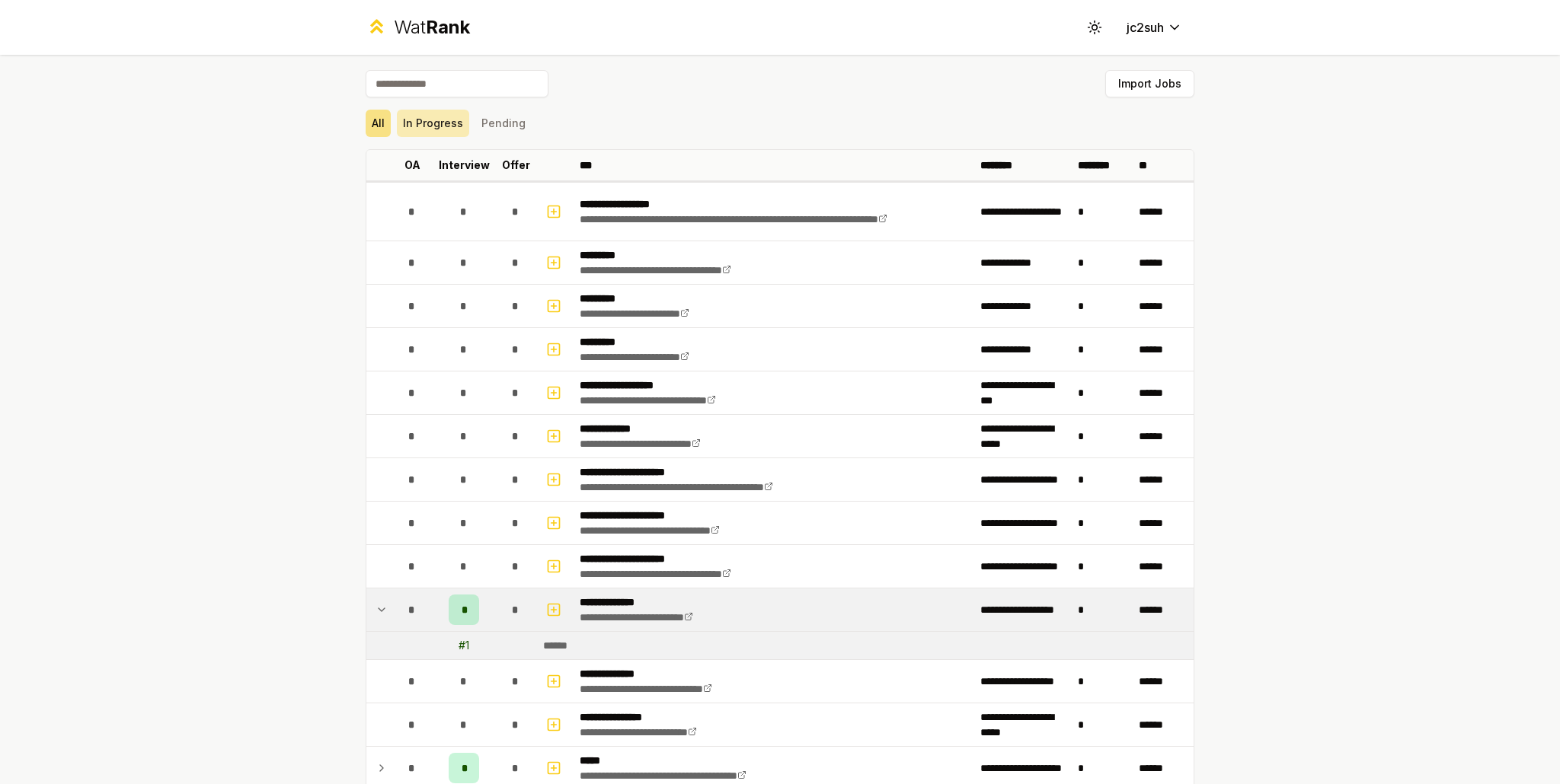
click at [441, 130] on button "In Progress" at bounding box center [433, 123] width 72 height 28
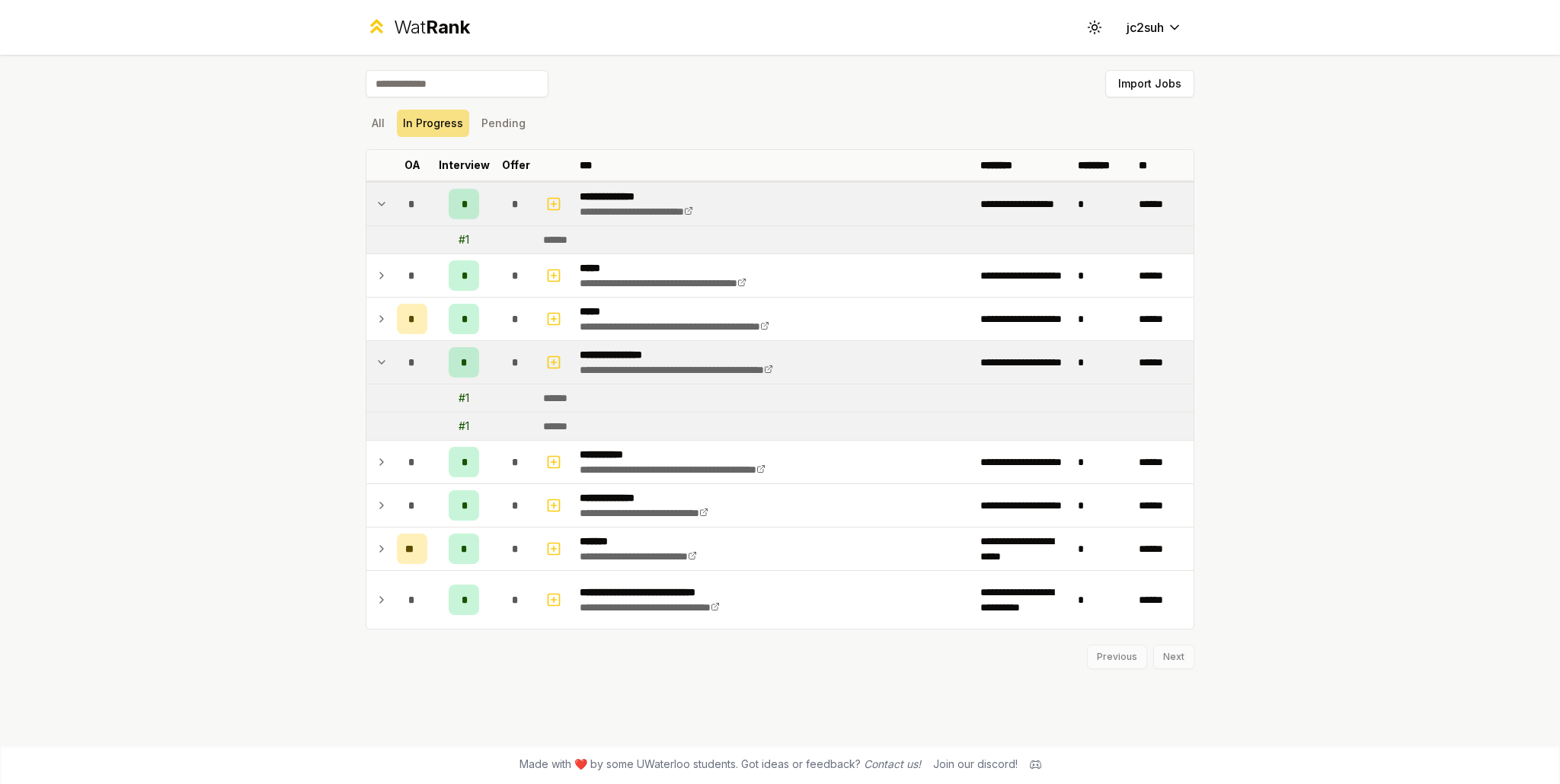
click at [372, 139] on div "All In Progress Pending" at bounding box center [780, 123] width 829 height 39
click at [373, 150] on th at bounding box center [378, 164] width 25 height 31
click at [381, 129] on button "All" at bounding box center [378, 123] width 26 height 28
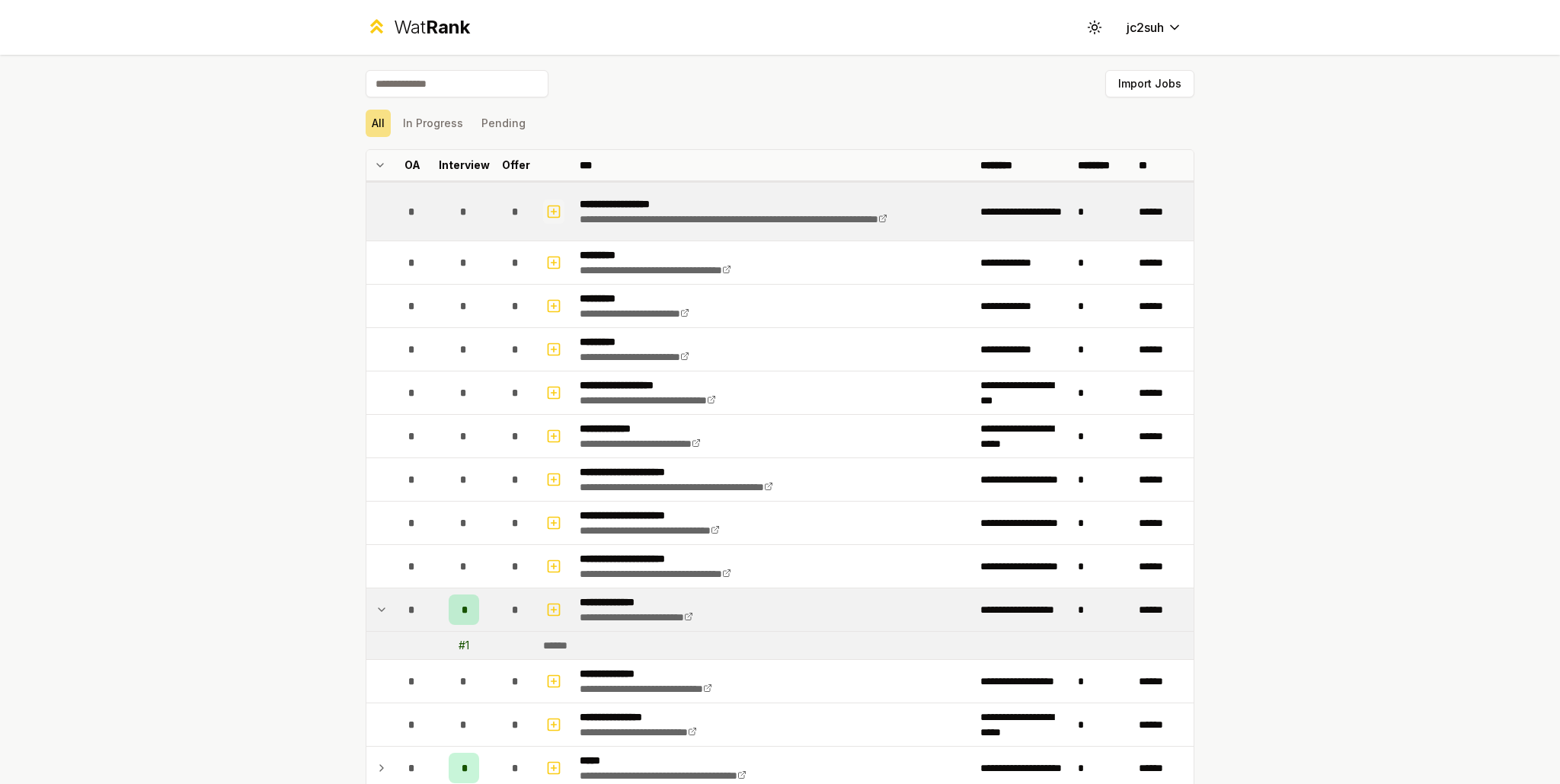
click at [555, 213] on icon "button" at bounding box center [553, 212] width 15 height 19
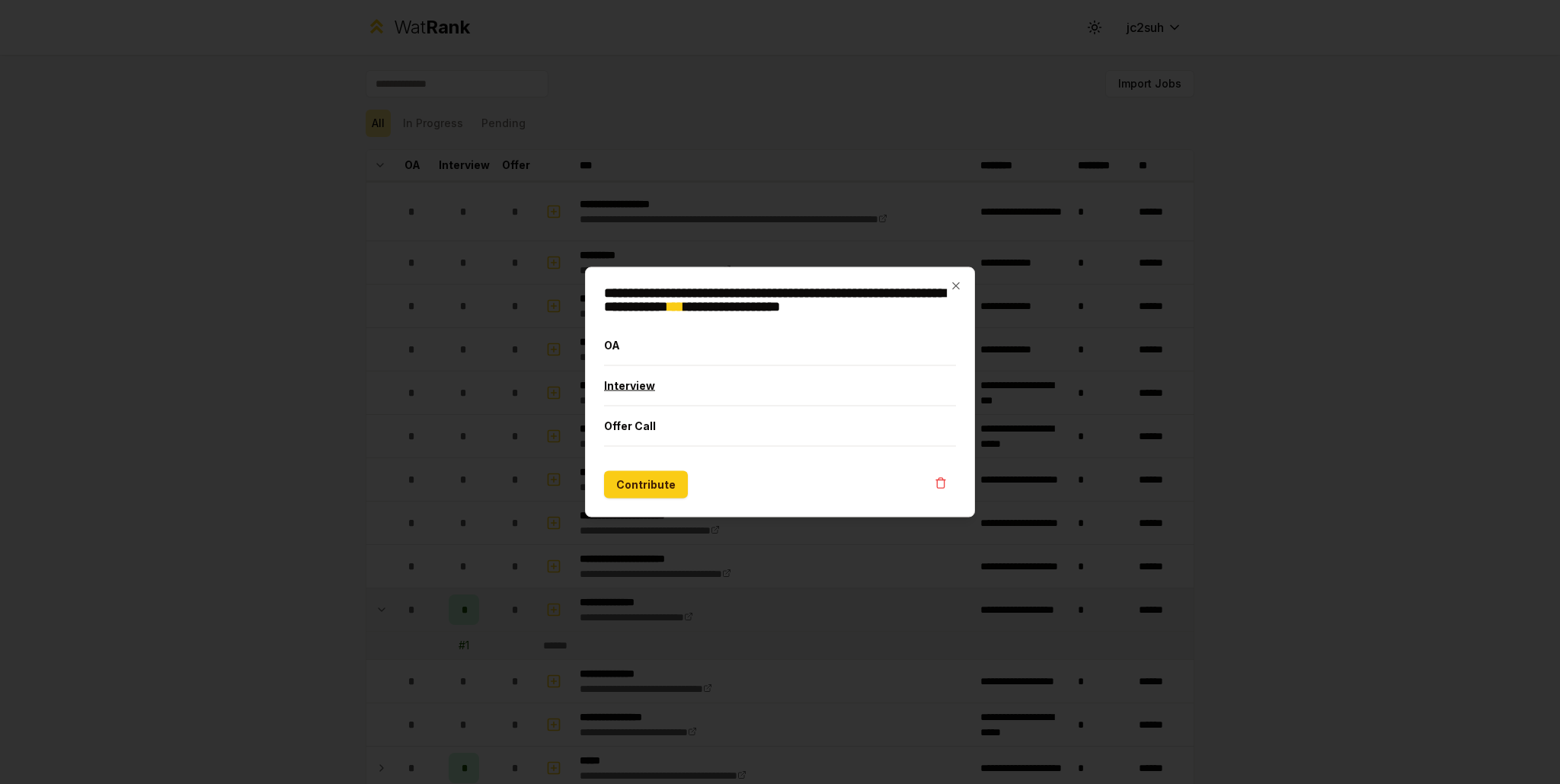
click at [692, 392] on button "Interview" at bounding box center [780, 386] width 352 height 39
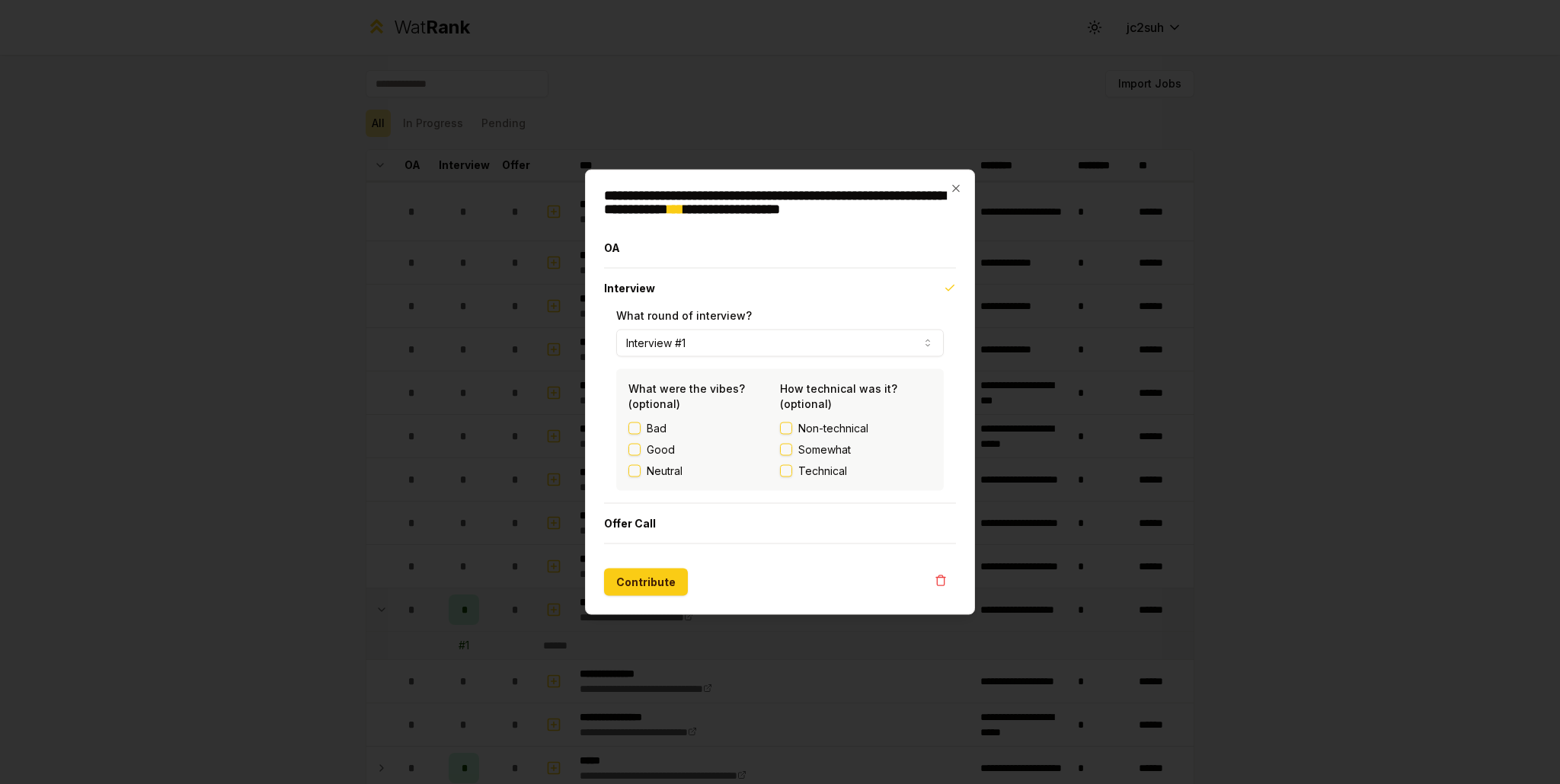
click at [692, 345] on button "Interview #1" at bounding box center [780, 344] width 327 height 28
click at [689, 344] on button "Interview #1" at bounding box center [780, 344] width 327 height 28
click at [663, 515] on button "Offer Call" at bounding box center [780, 524] width 352 height 39
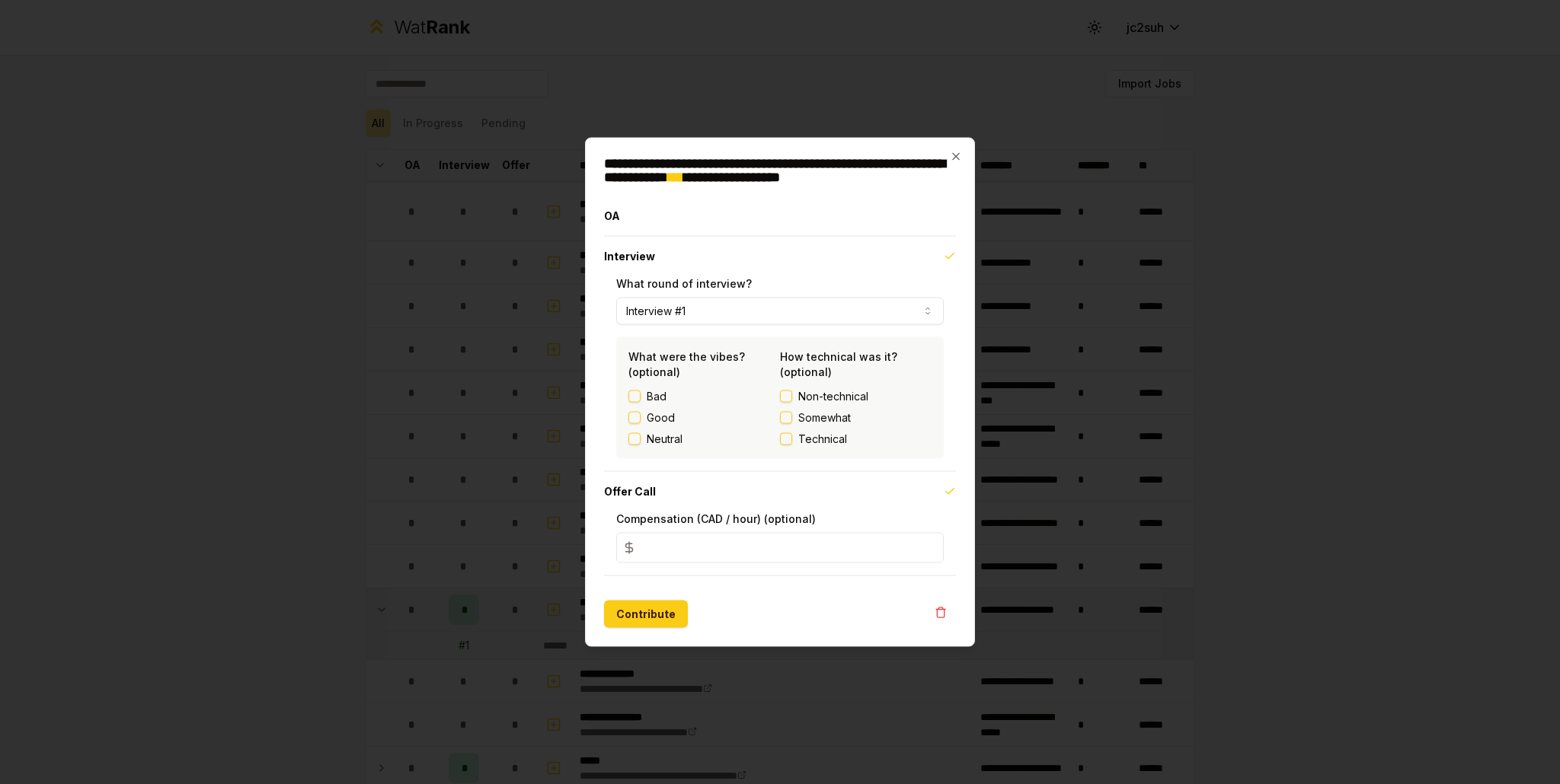
click at [640, 398] on button "Bad" at bounding box center [635, 396] width 12 height 12
click at [633, 400] on button "Bad" at bounding box center [635, 396] width 12 height 12
click at [638, 421] on button "Good" at bounding box center [635, 418] width 12 height 12
click at [629, 416] on button "Good" at bounding box center [635, 418] width 12 height 12
click at [952, 158] on icon "button" at bounding box center [956, 157] width 12 height 12
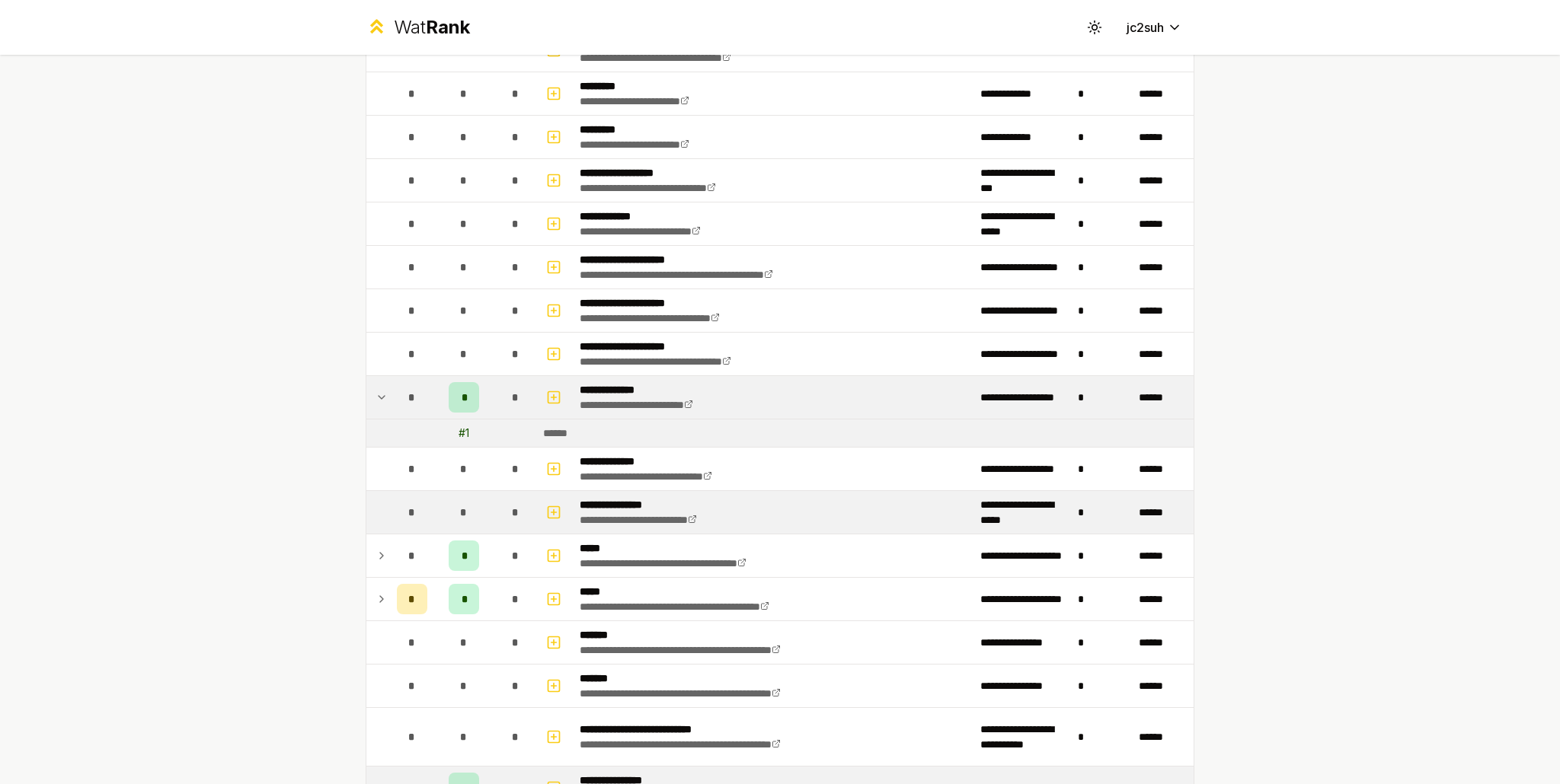
scroll to position [229, 0]
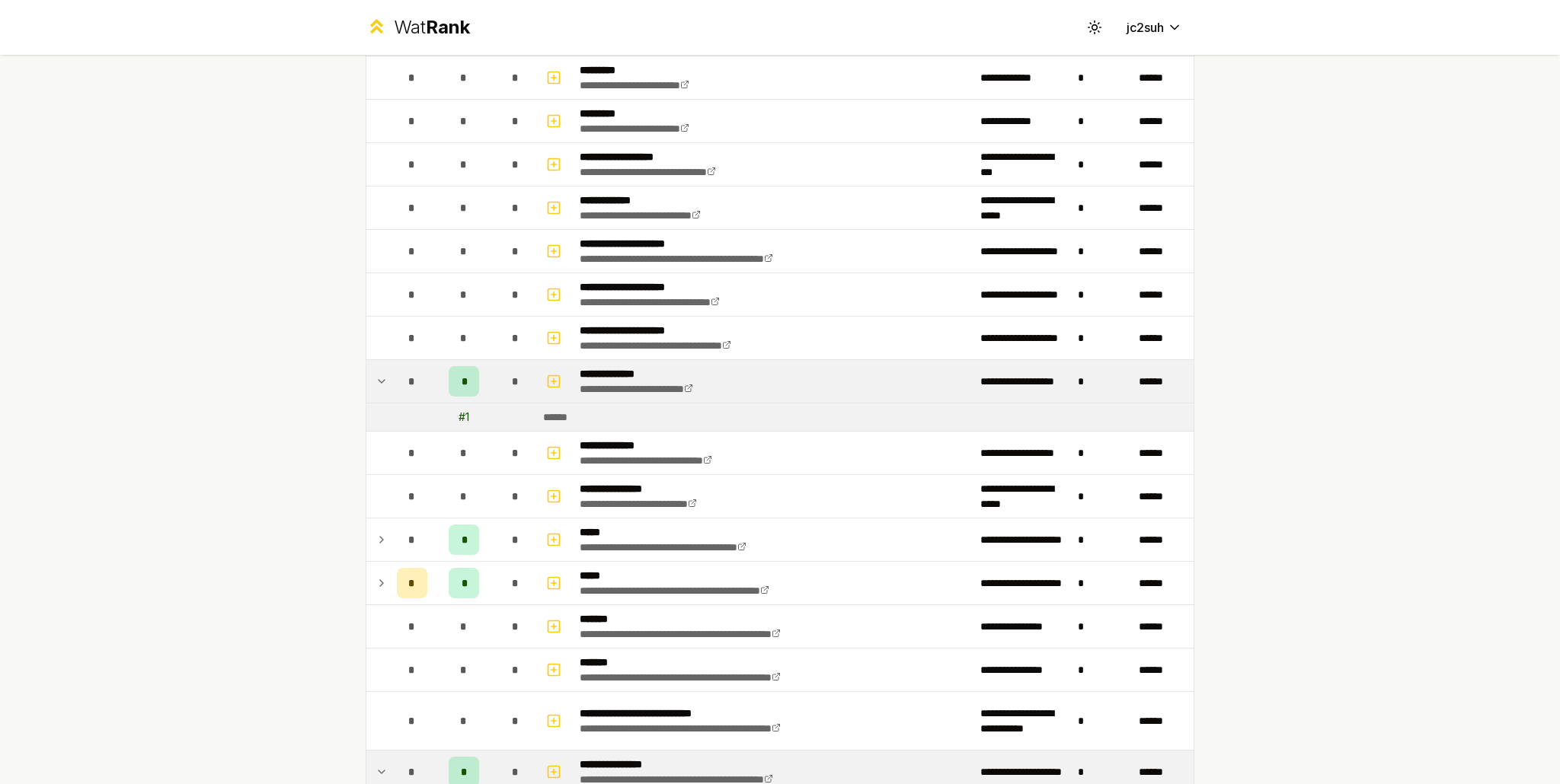
click at [495, 391] on td "*" at bounding box center [515, 381] width 42 height 42
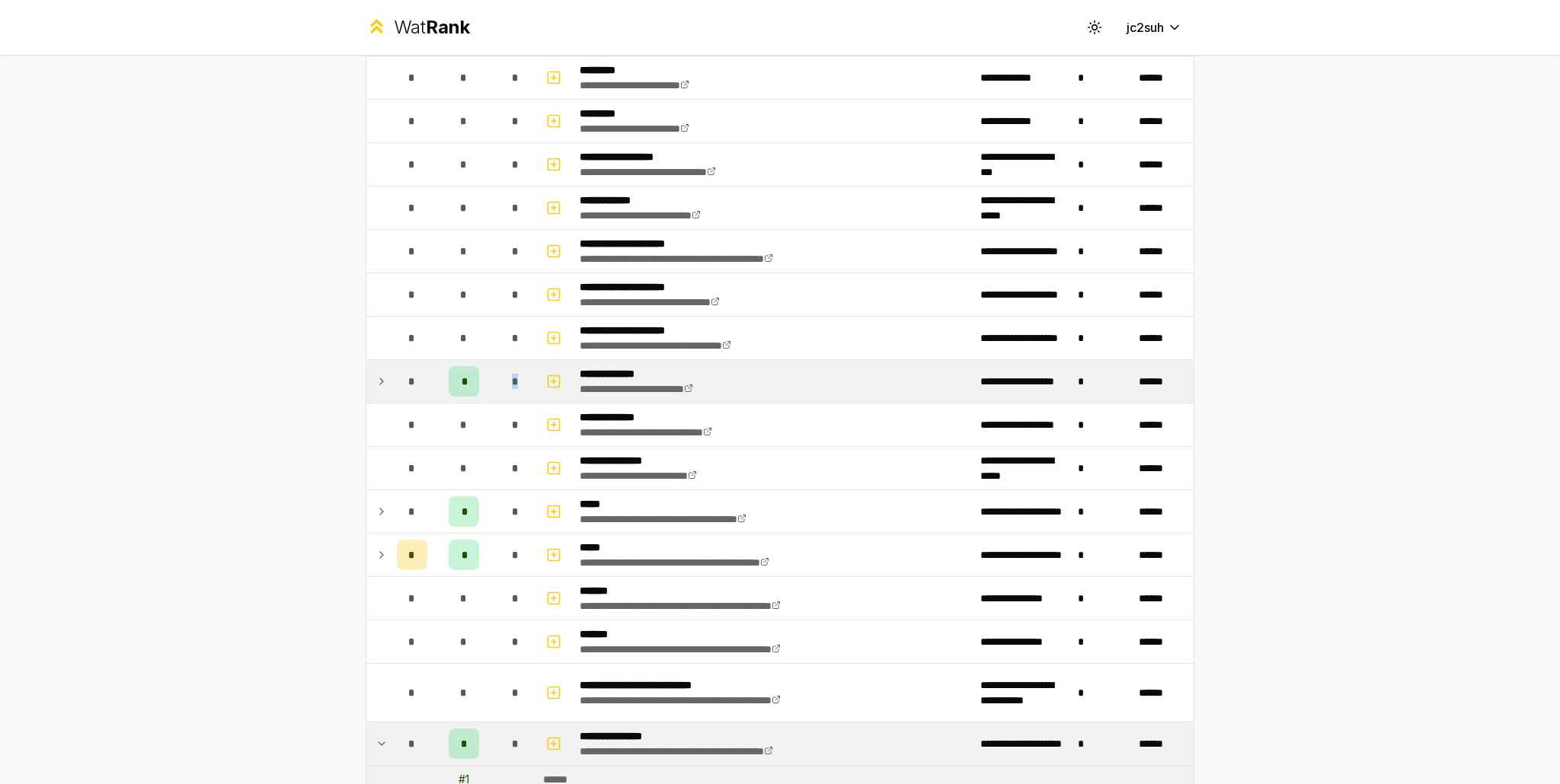
click at [495, 391] on td "*" at bounding box center [515, 381] width 42 height 42
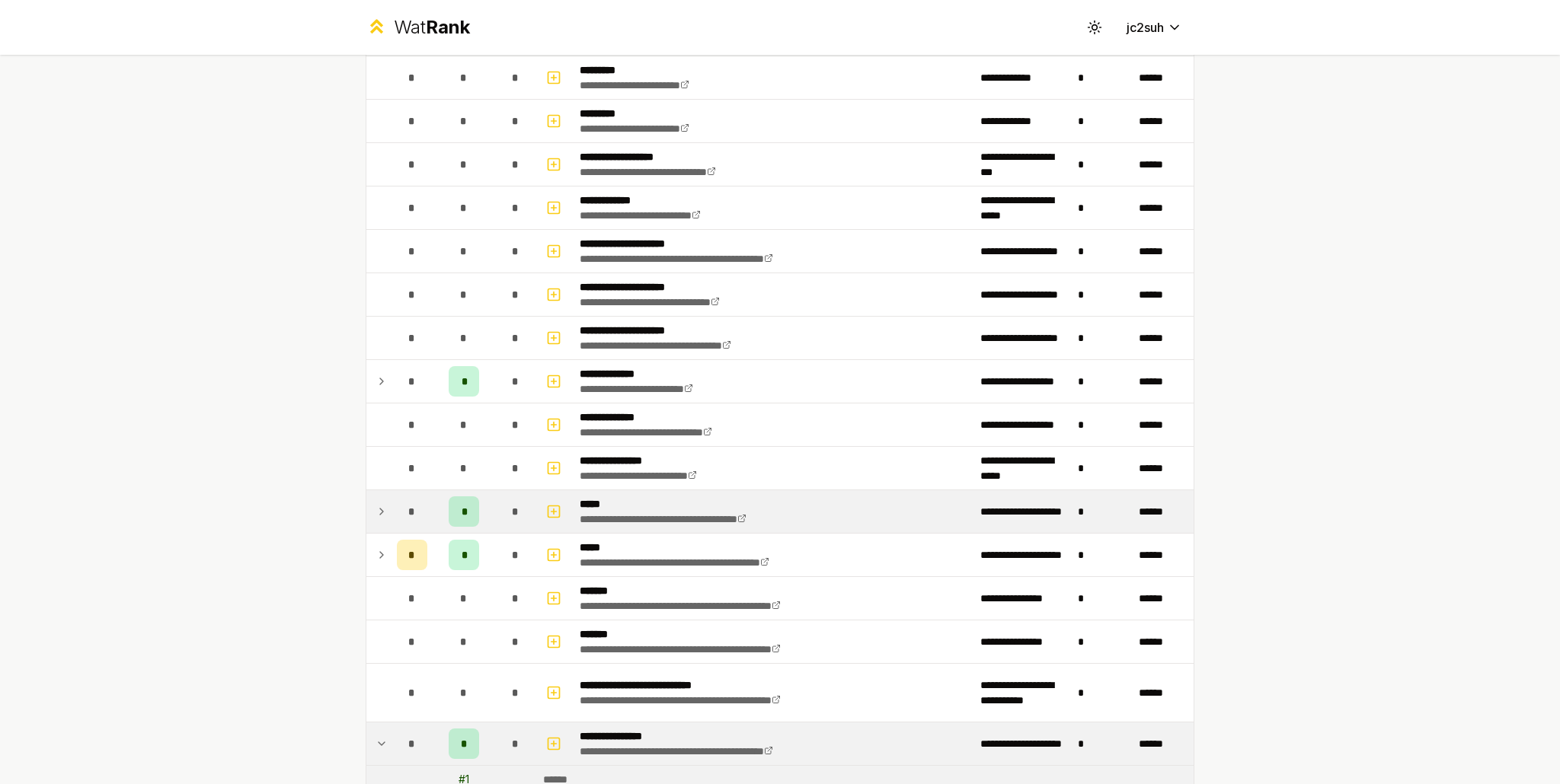
click at [501, 506] on div "*" at bounding box center [515, 511] width 31 height 31
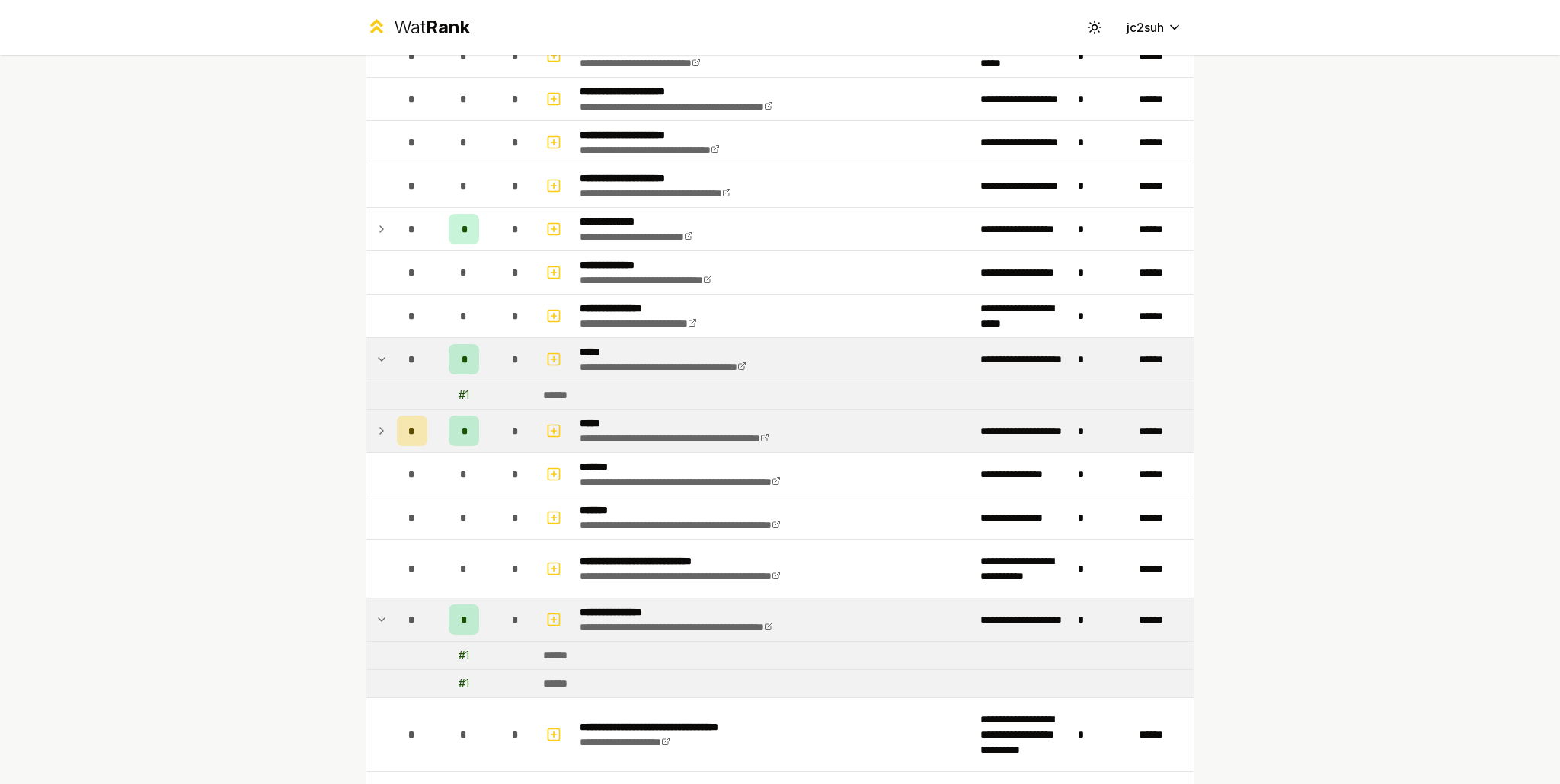
click at [486, 427] on td "*" at bounding box center [464, 430] width 61 height 42
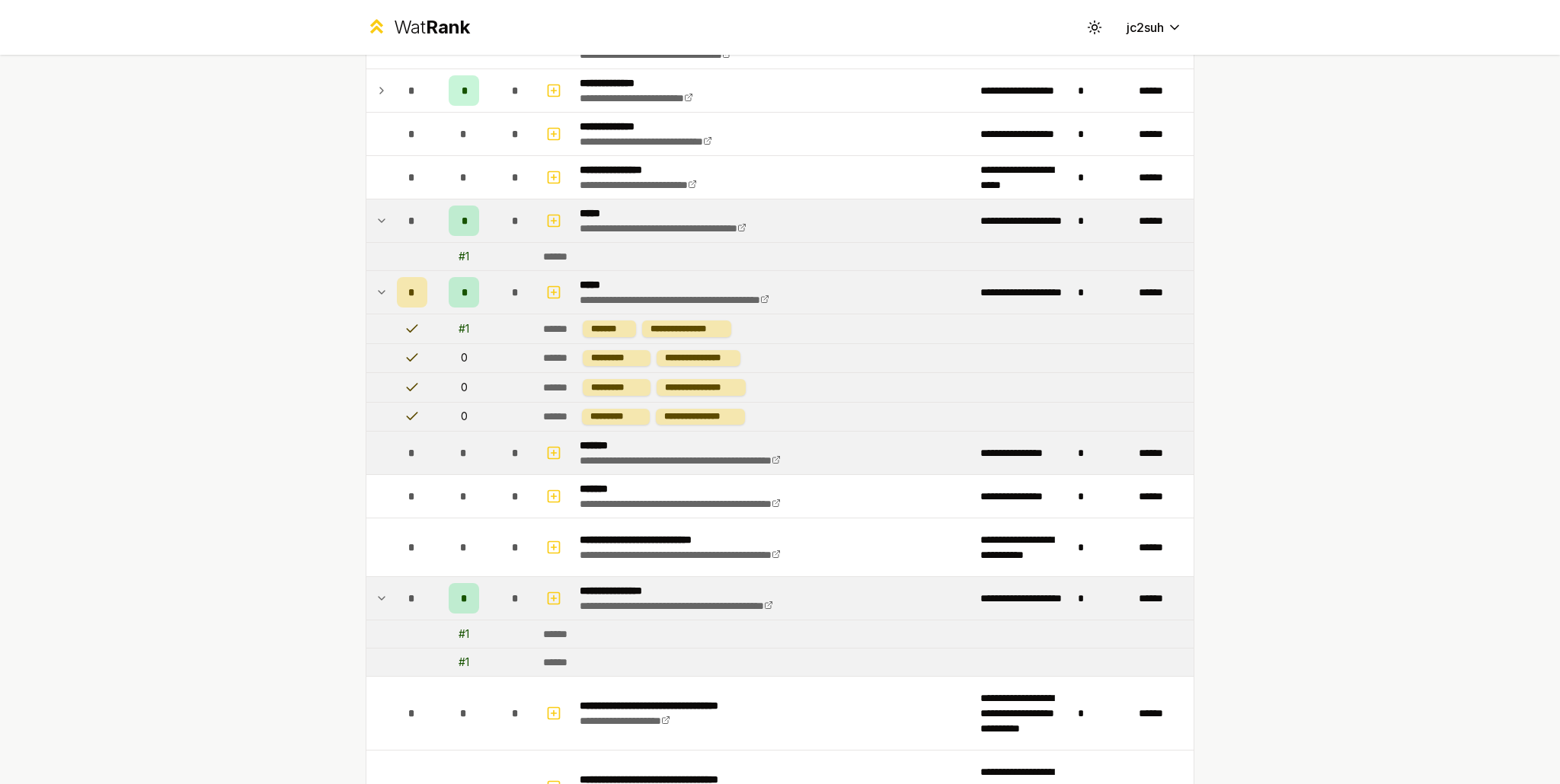
scroll to position [533, 0]
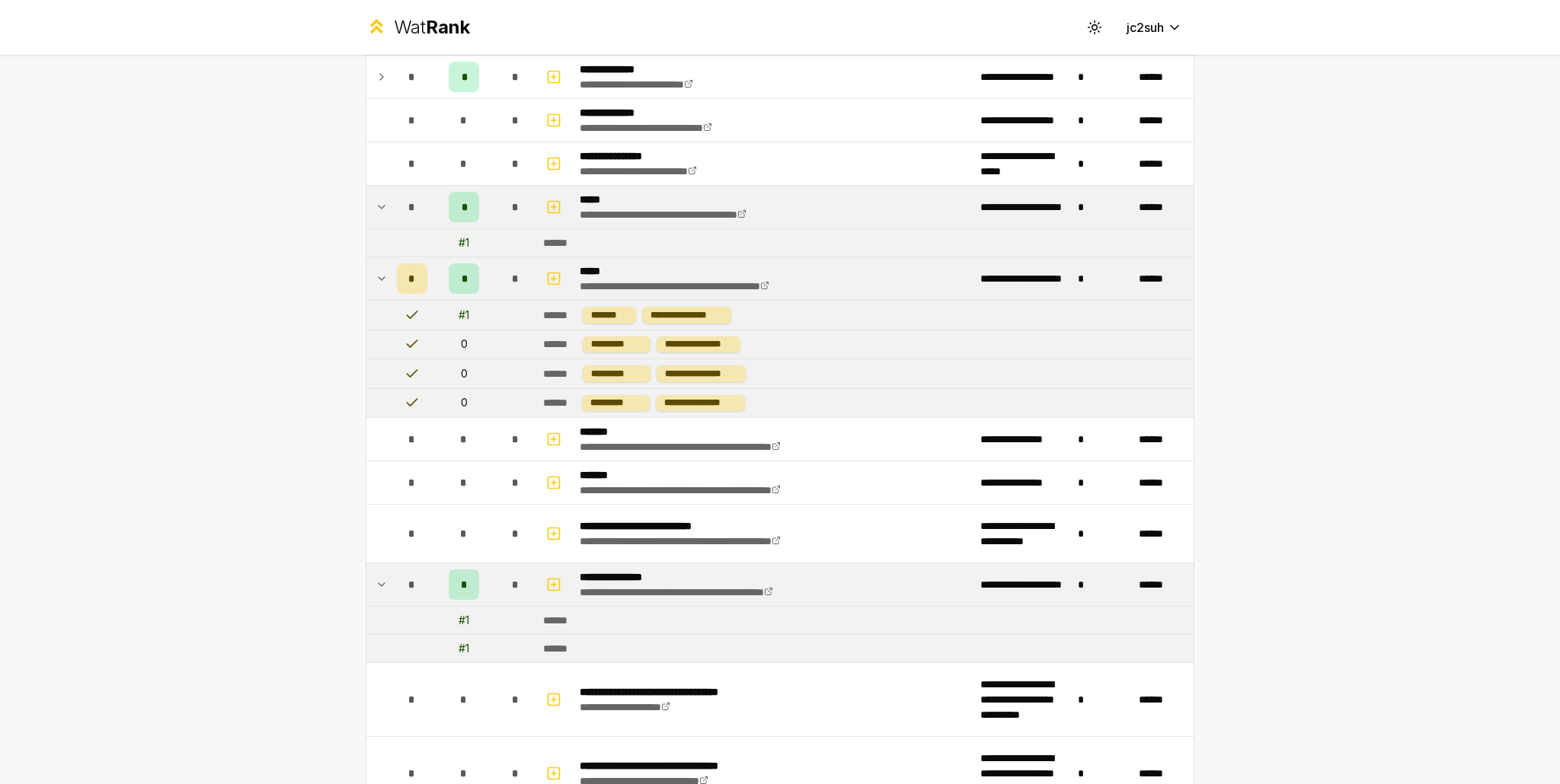
click at [501, 569] on div "*" at bounding box center [515, 584] width 31 height 31
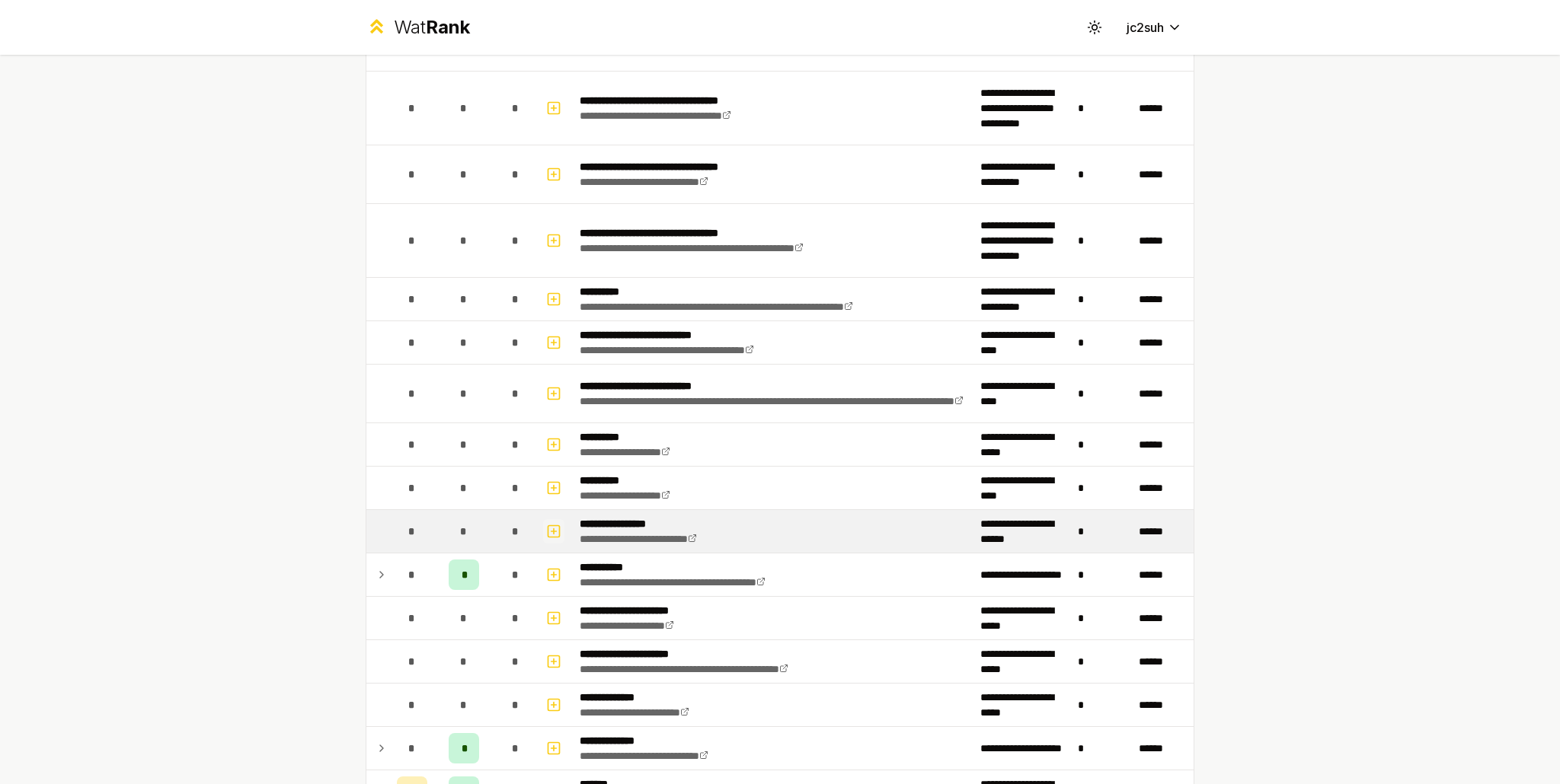
scroll to position [1446, 0]
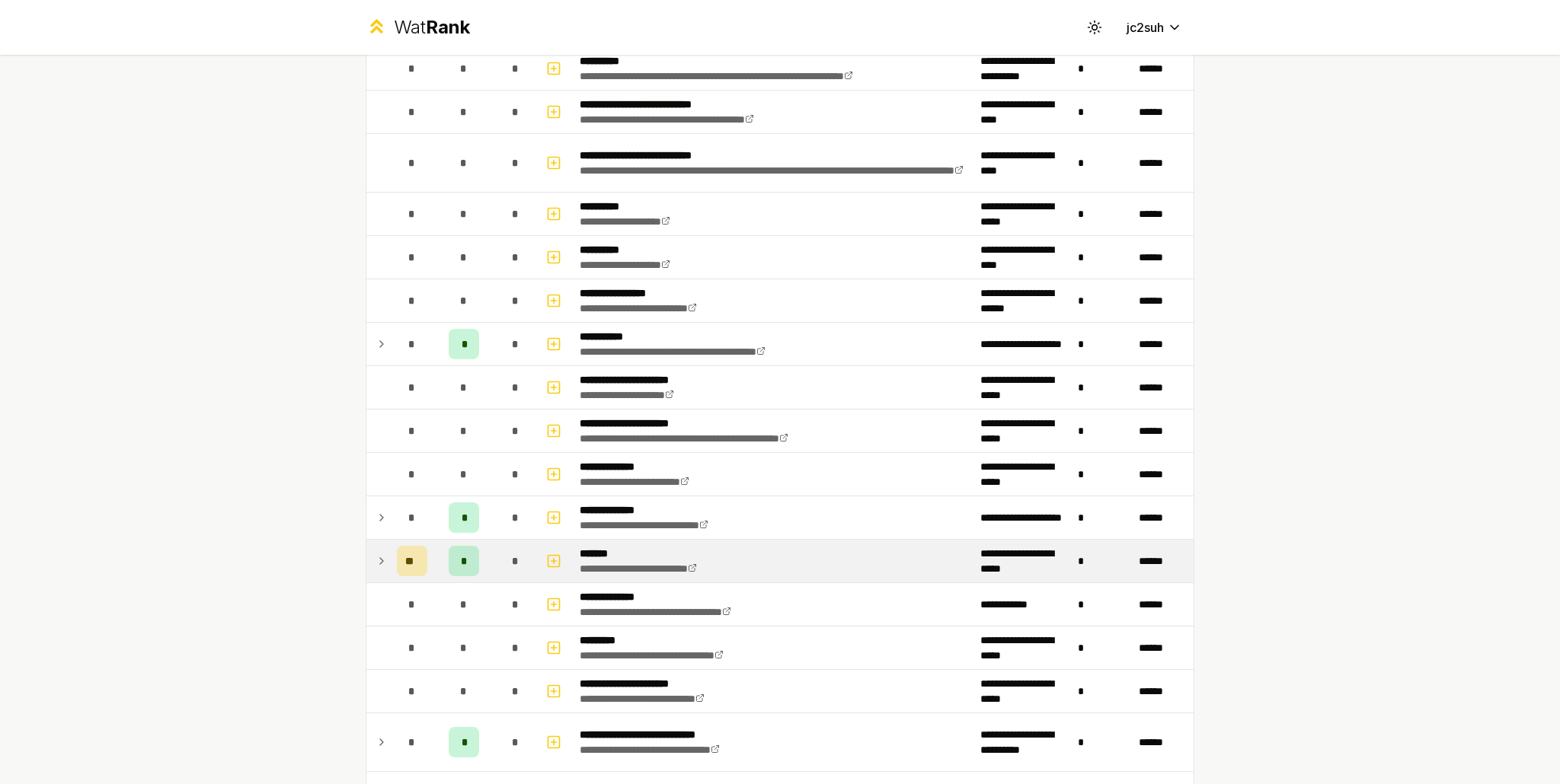
click at [501, 561] on div "*" at bounding box center [515, 560] width 31 height 31
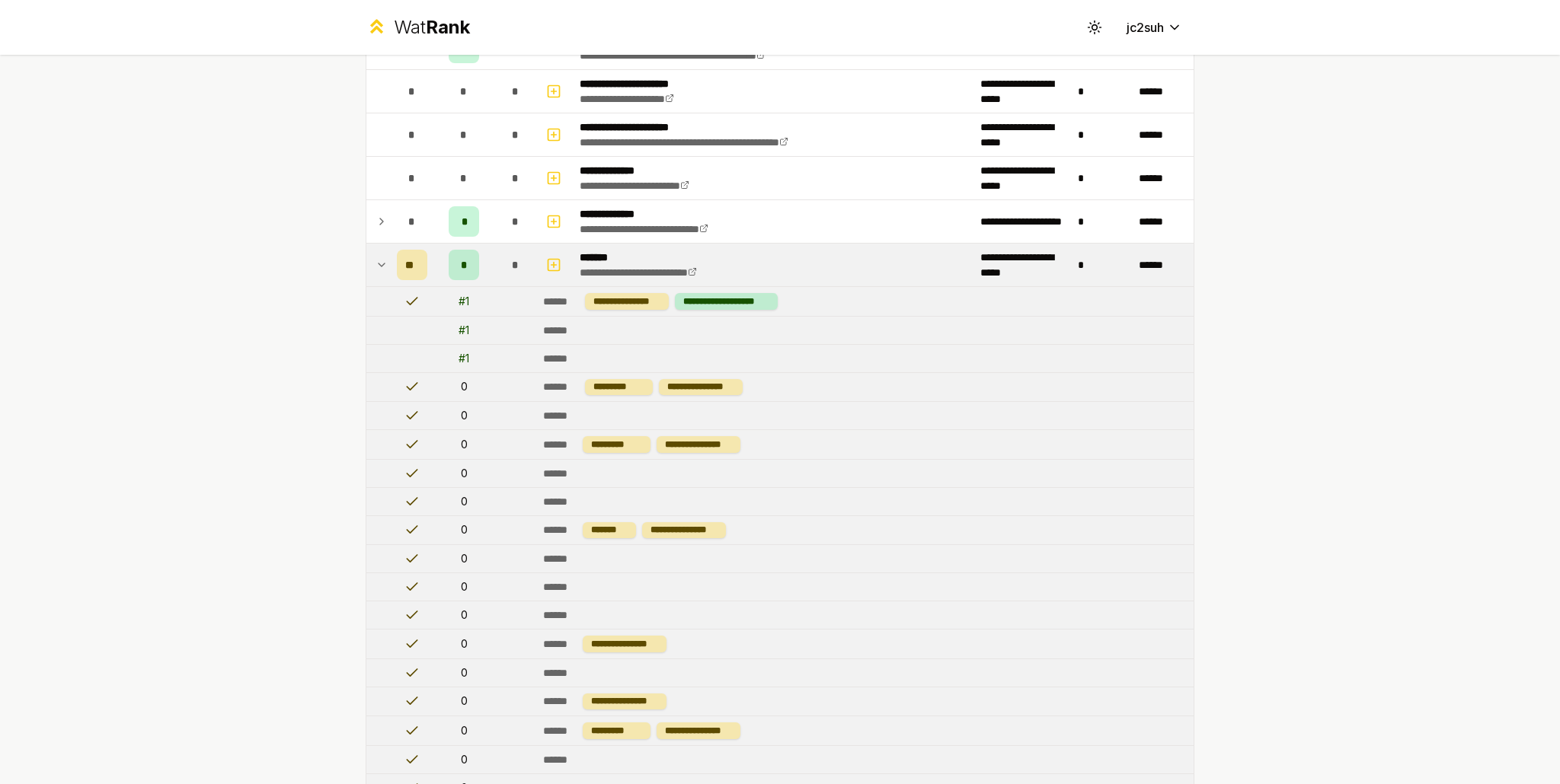
scroll to position [1750, 0]
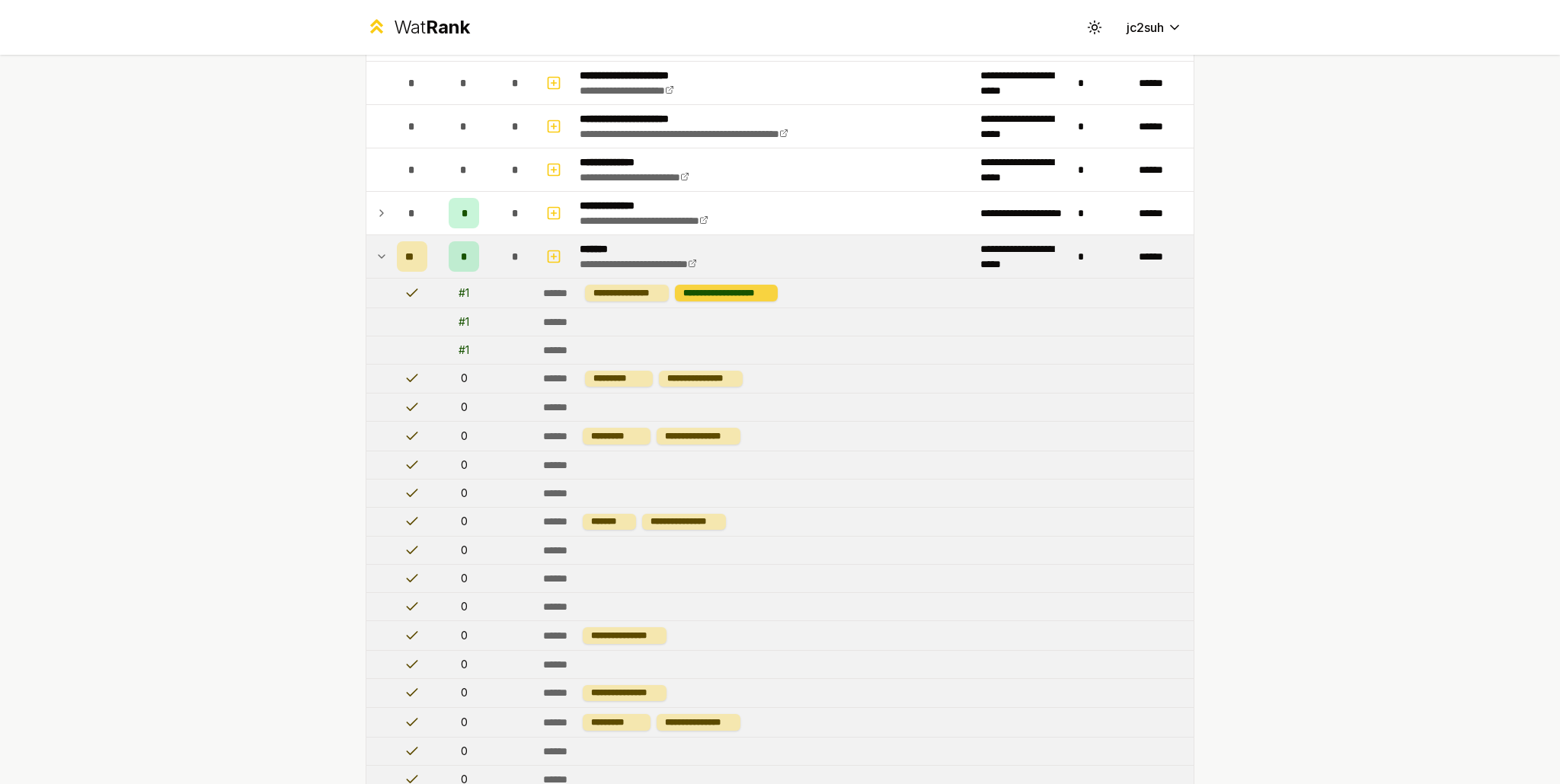
click at [701, 291] on div "**********" at bounding box center [726, 293] width 102 height 17
click at [479, 296] on td "# 1" at bounding box center [464, 293] width 61 height 29
click at [377, 259] on icon at bounding box center [381, 256] width 12 height 19
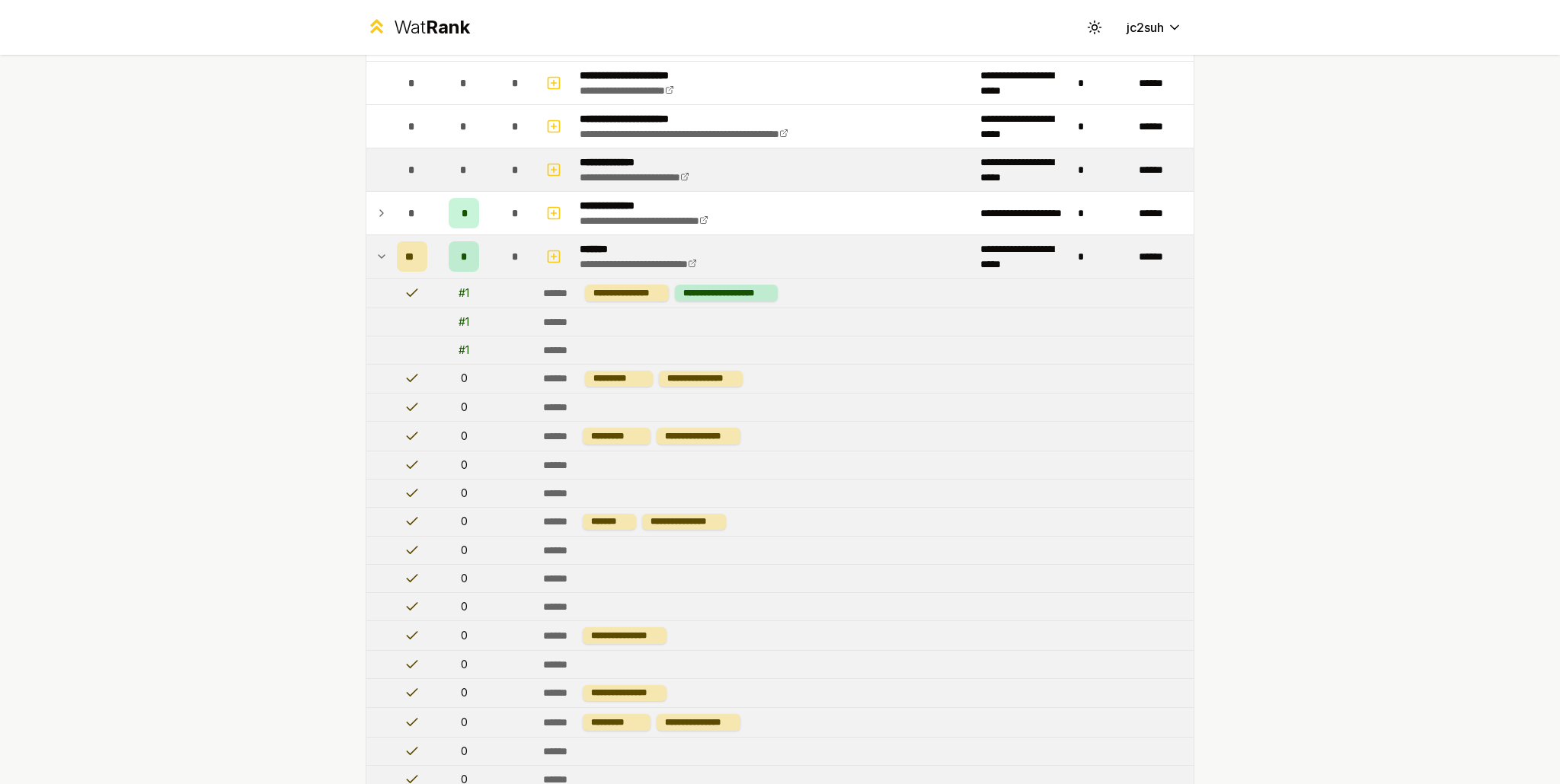
scroll to position [1666, 0]
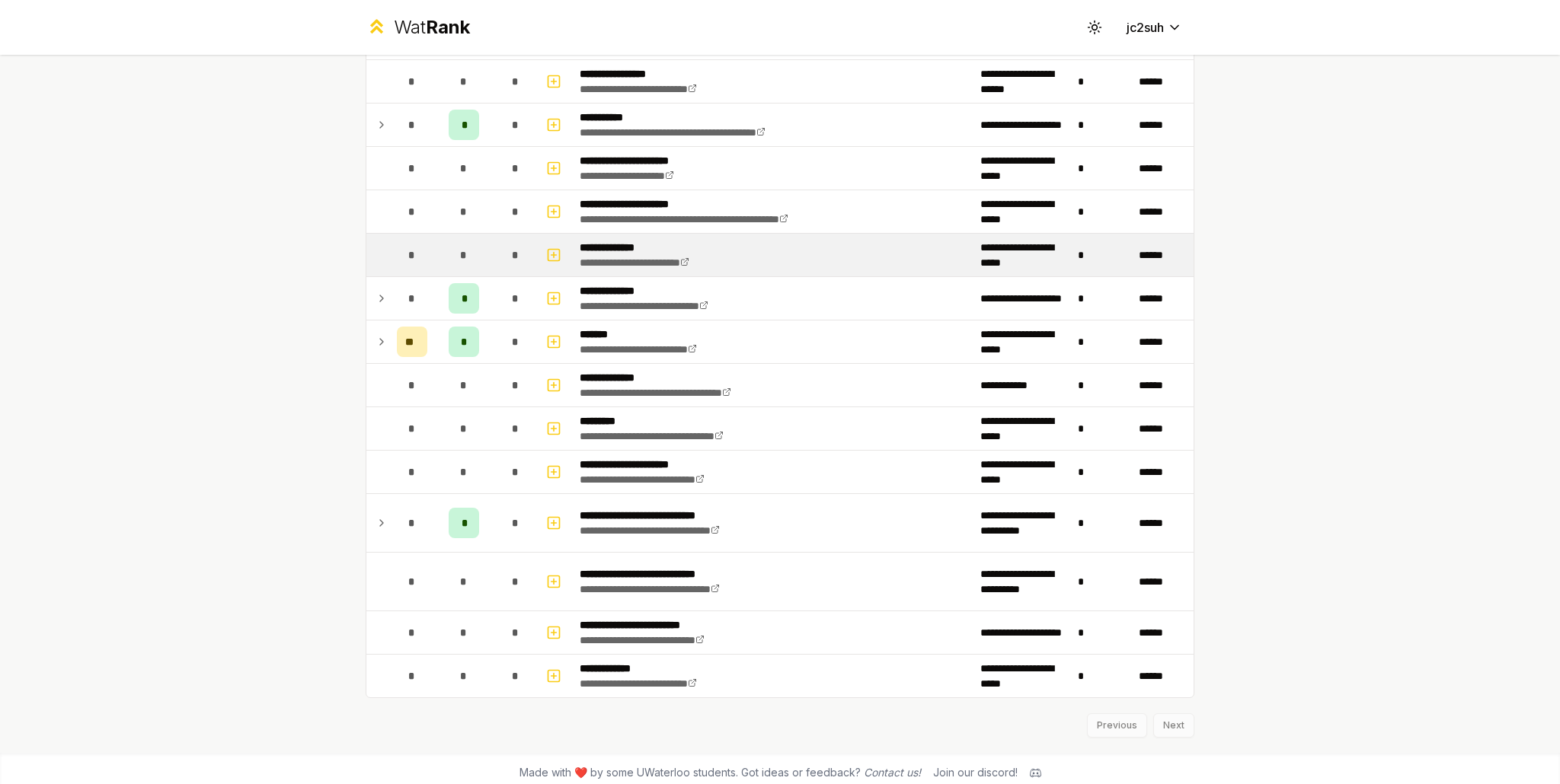
click at [374, 259] on td at bounding box center [378, 254] width 25 height 42
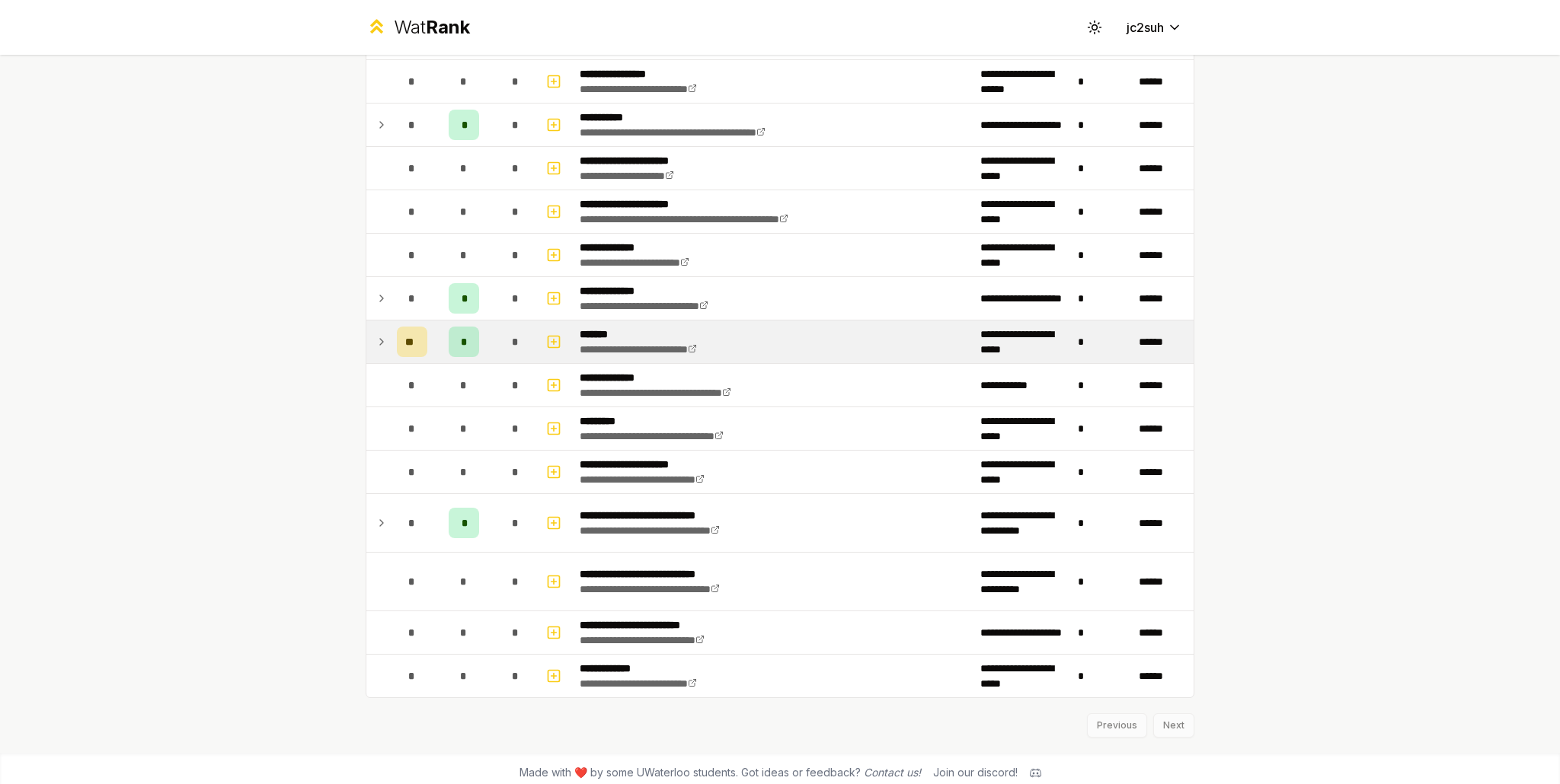
click at [380, 334] on icon at bounding box center [381, 342] width 12 height 19
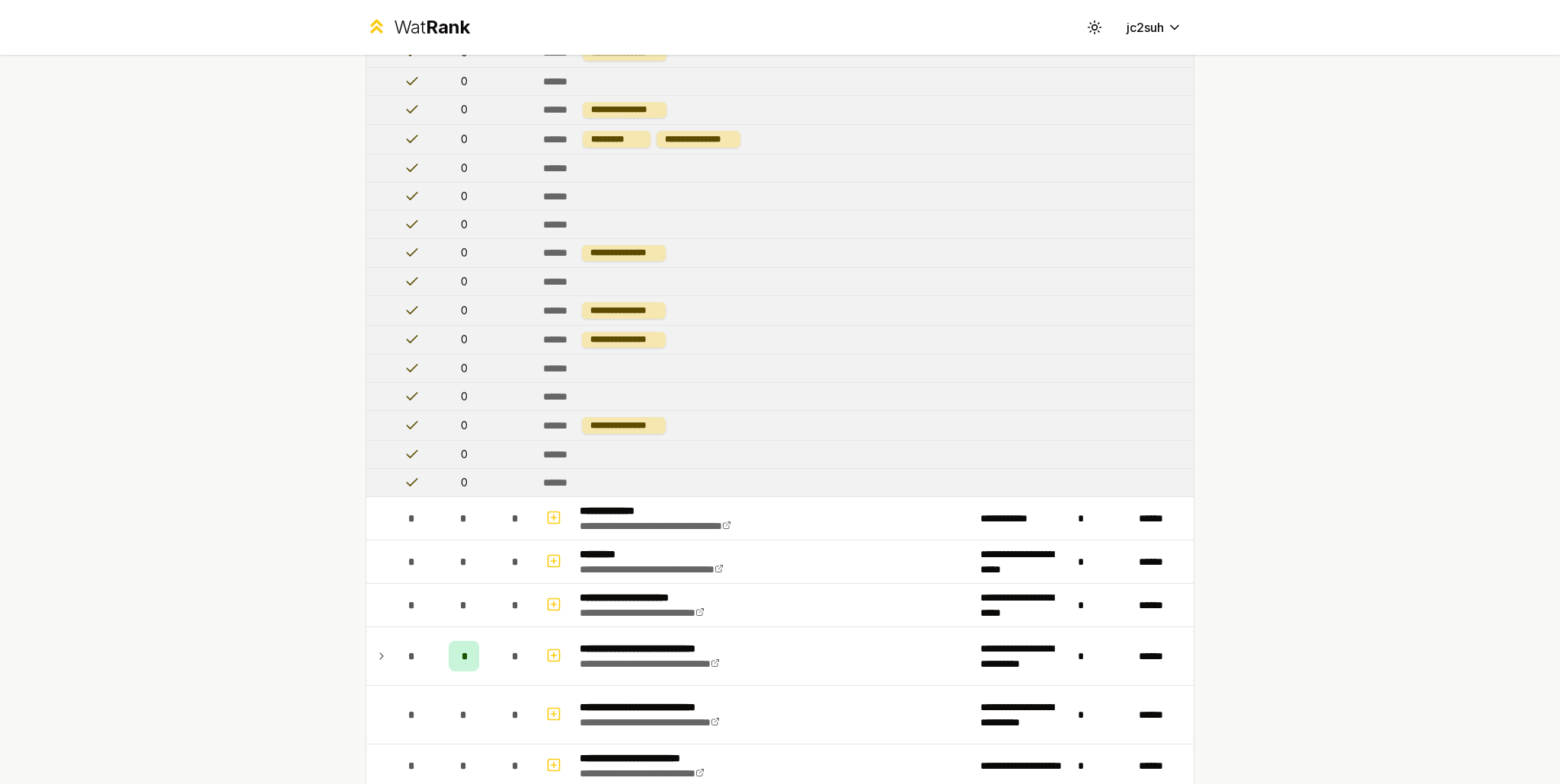
scroll to position [2360, 0]
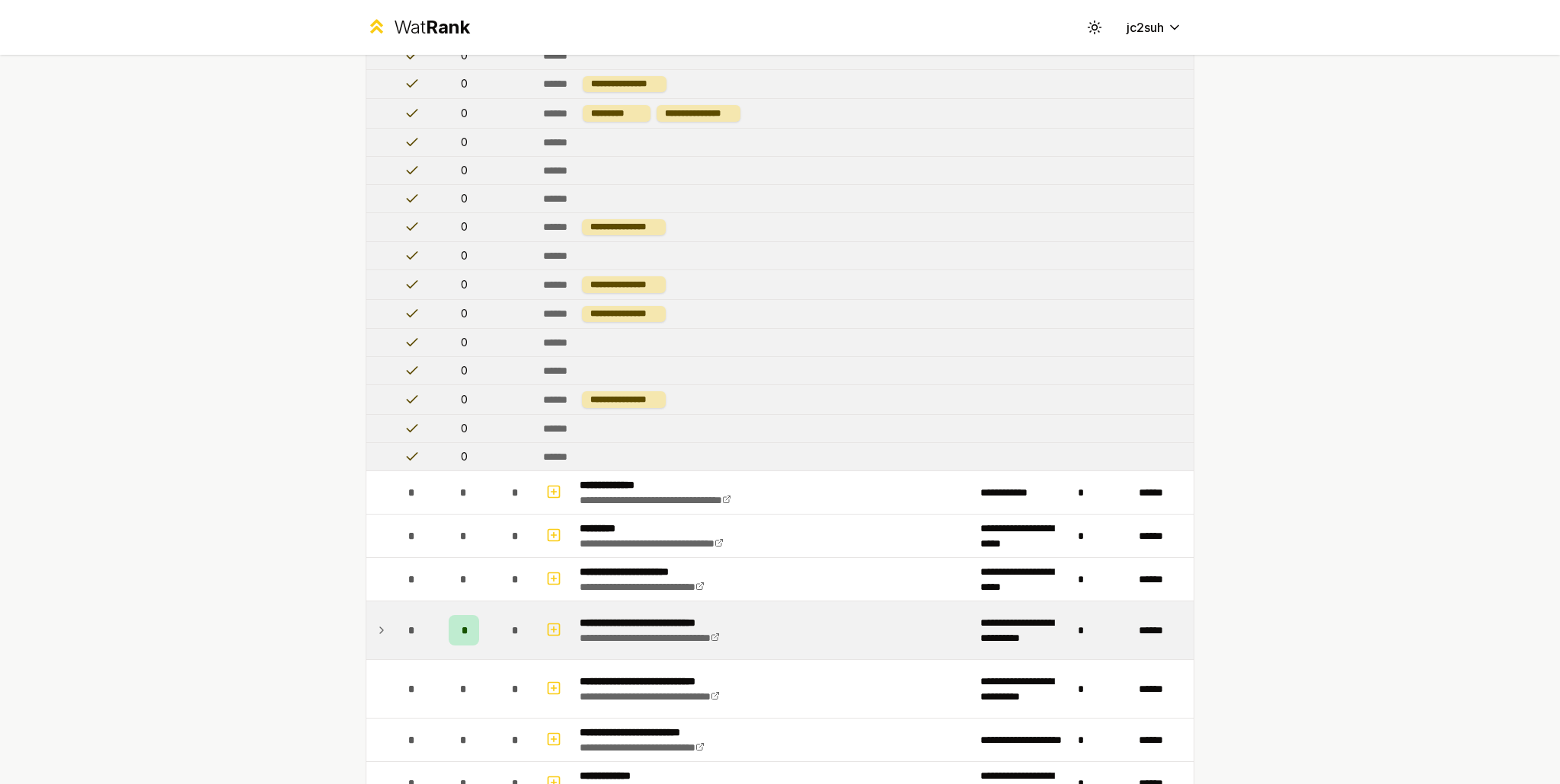
click at [820, 611] on td "**********" at bounding box center [774, 630] width 401 height 58
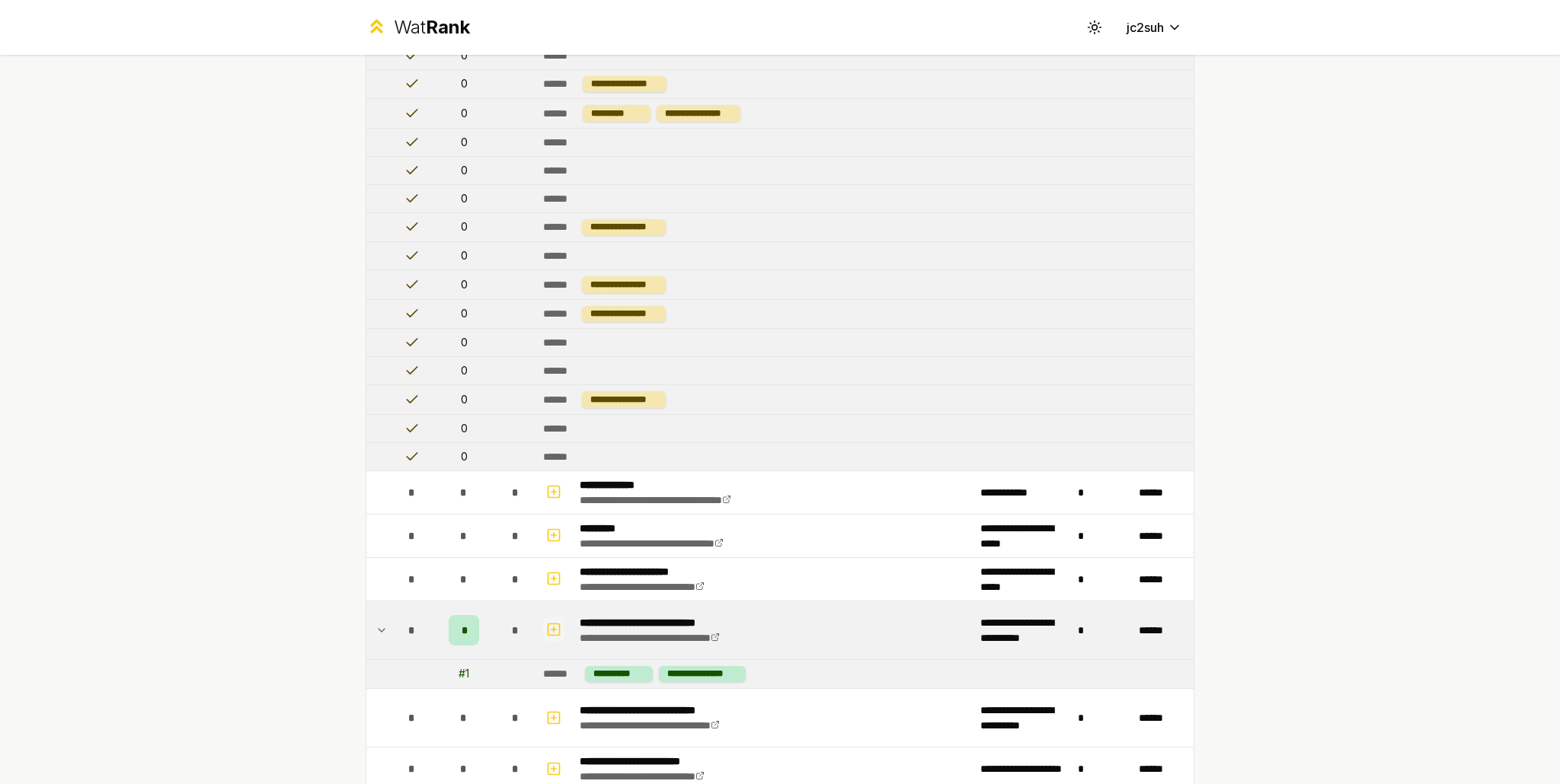
click at [549, 621] on icon "button" at bounding box center [553, 629] width 15 height 19
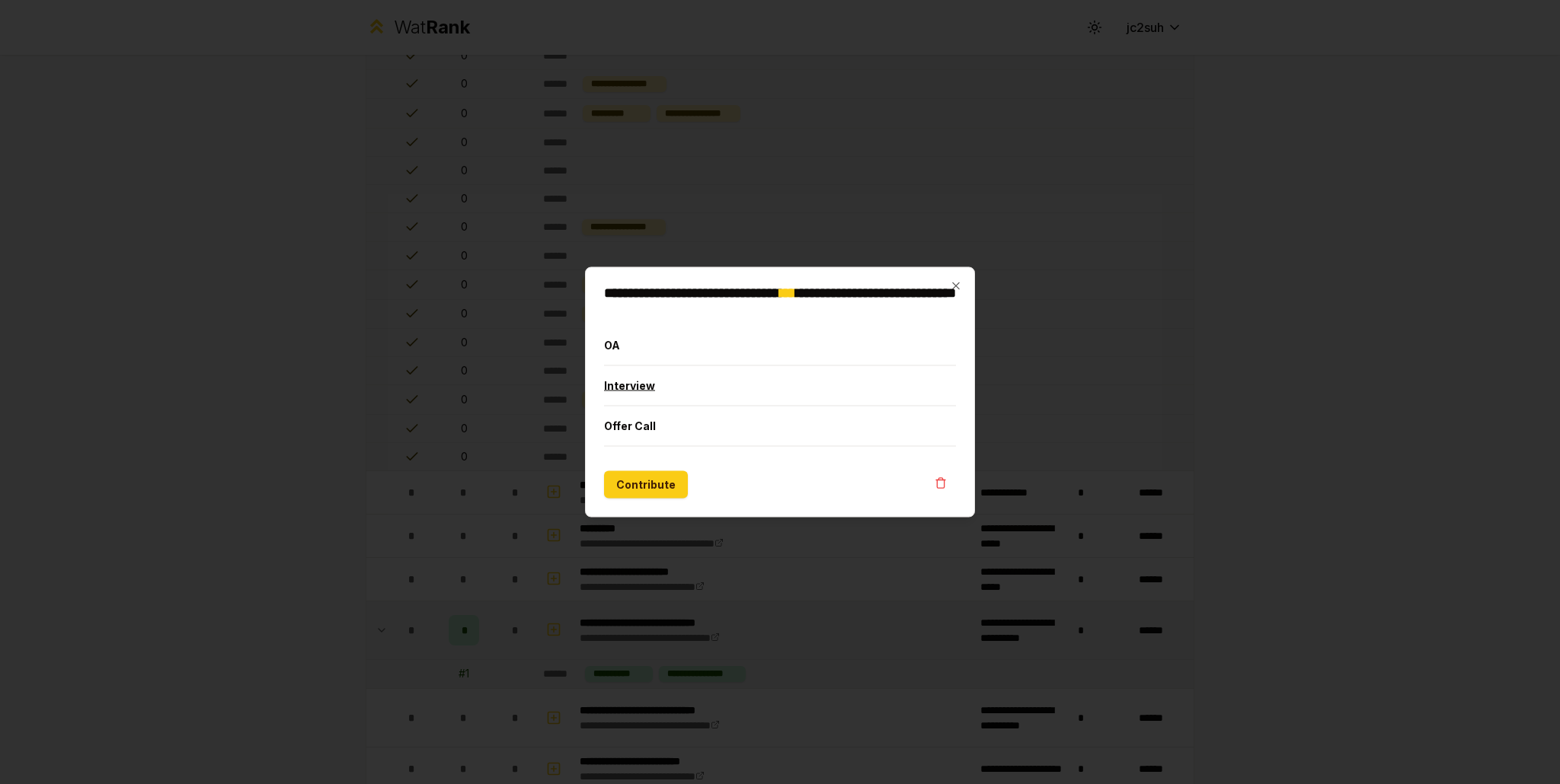
click at [679, 380] on button "Interview" at bounding box center [780, 386] width 352 height 39
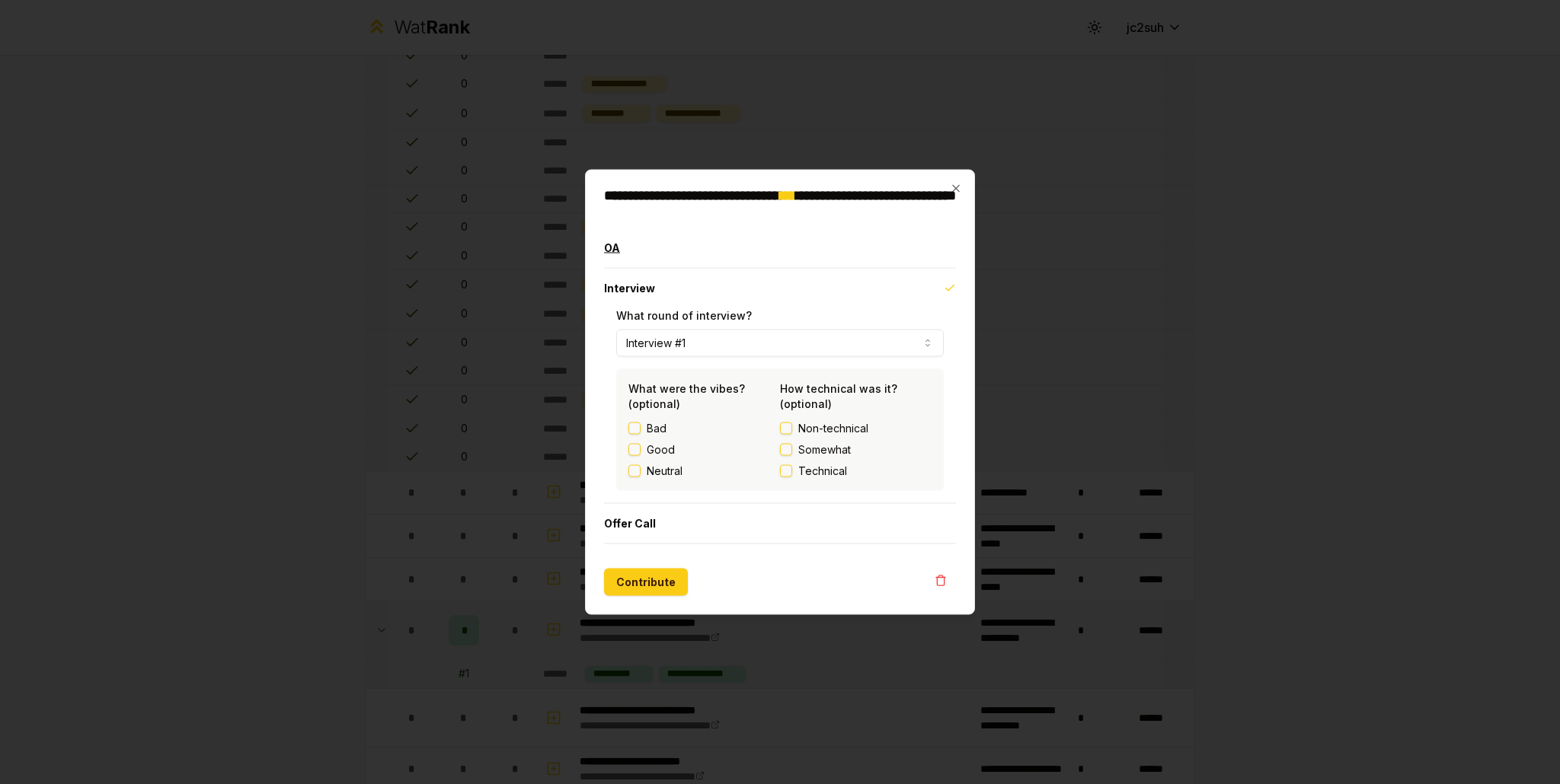
click at [688, 246] on button "OA" at bounding box center [780, 248] width 352 height 39
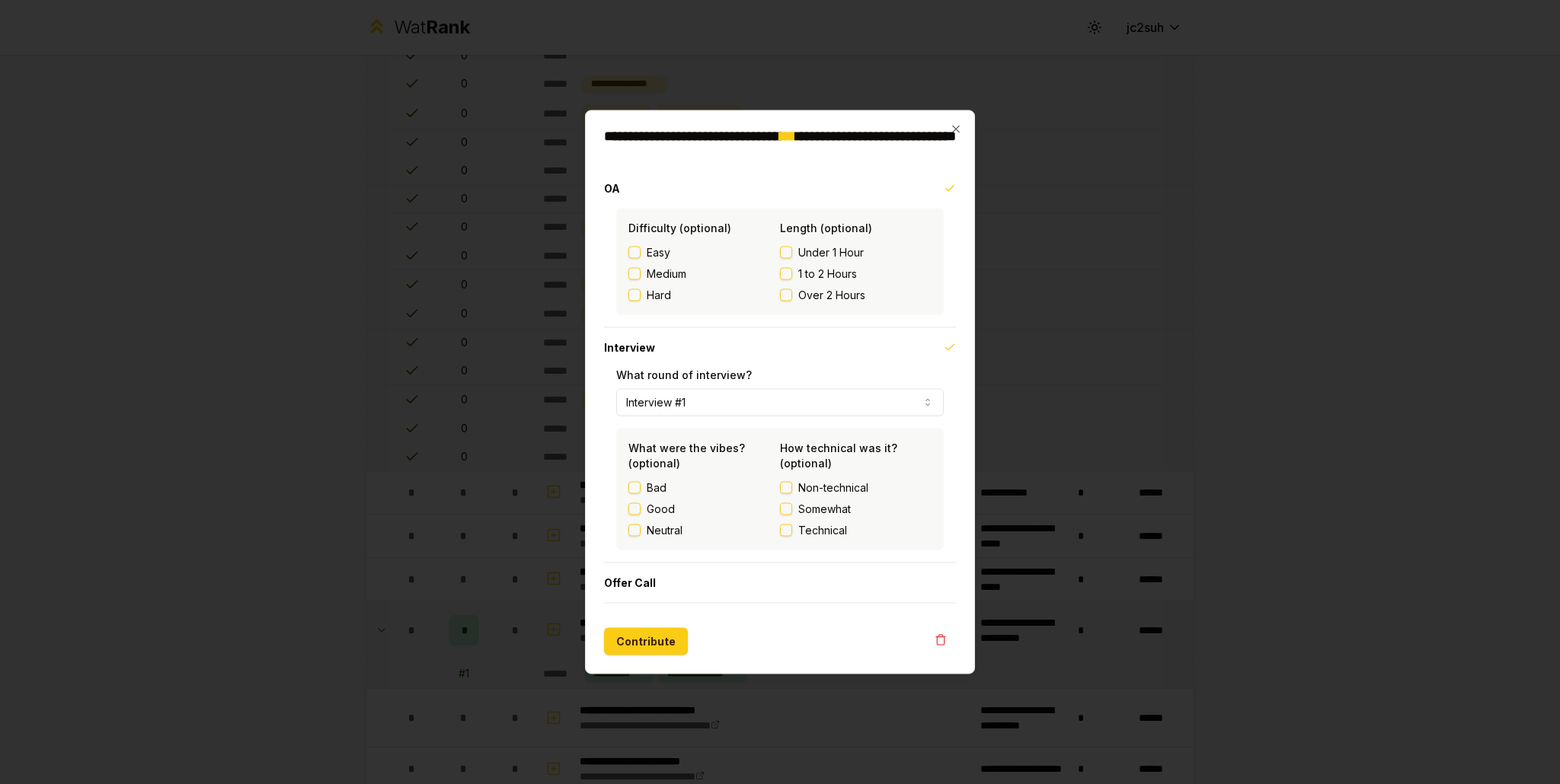
click at [692, 406] on button "Interview #1" at bounding box center [780, 403] width 327 height 28
click at [706, 412] on button "Interview #3" at bounding box center [780, 403] width 327 height 28
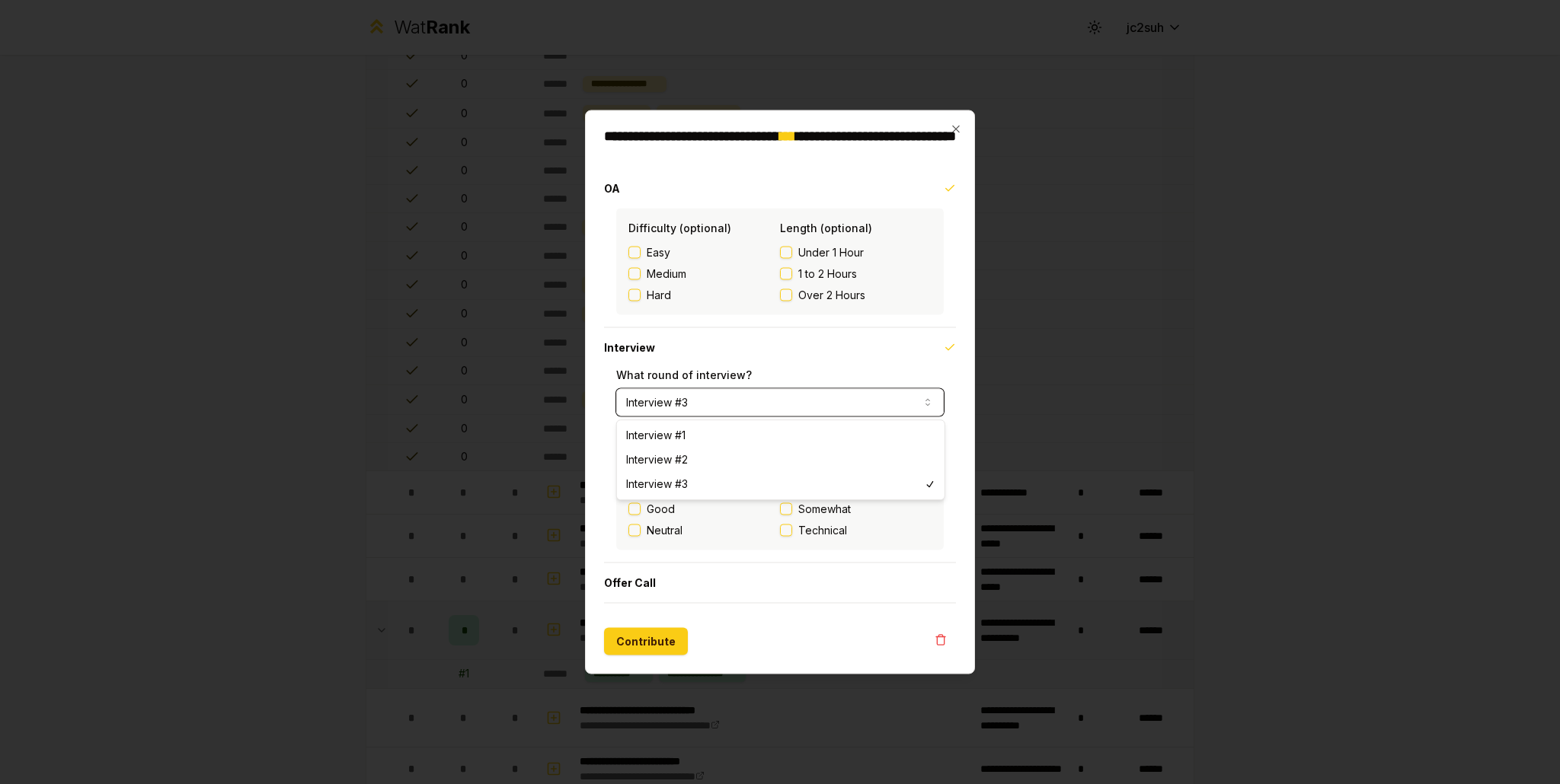
select select "*"
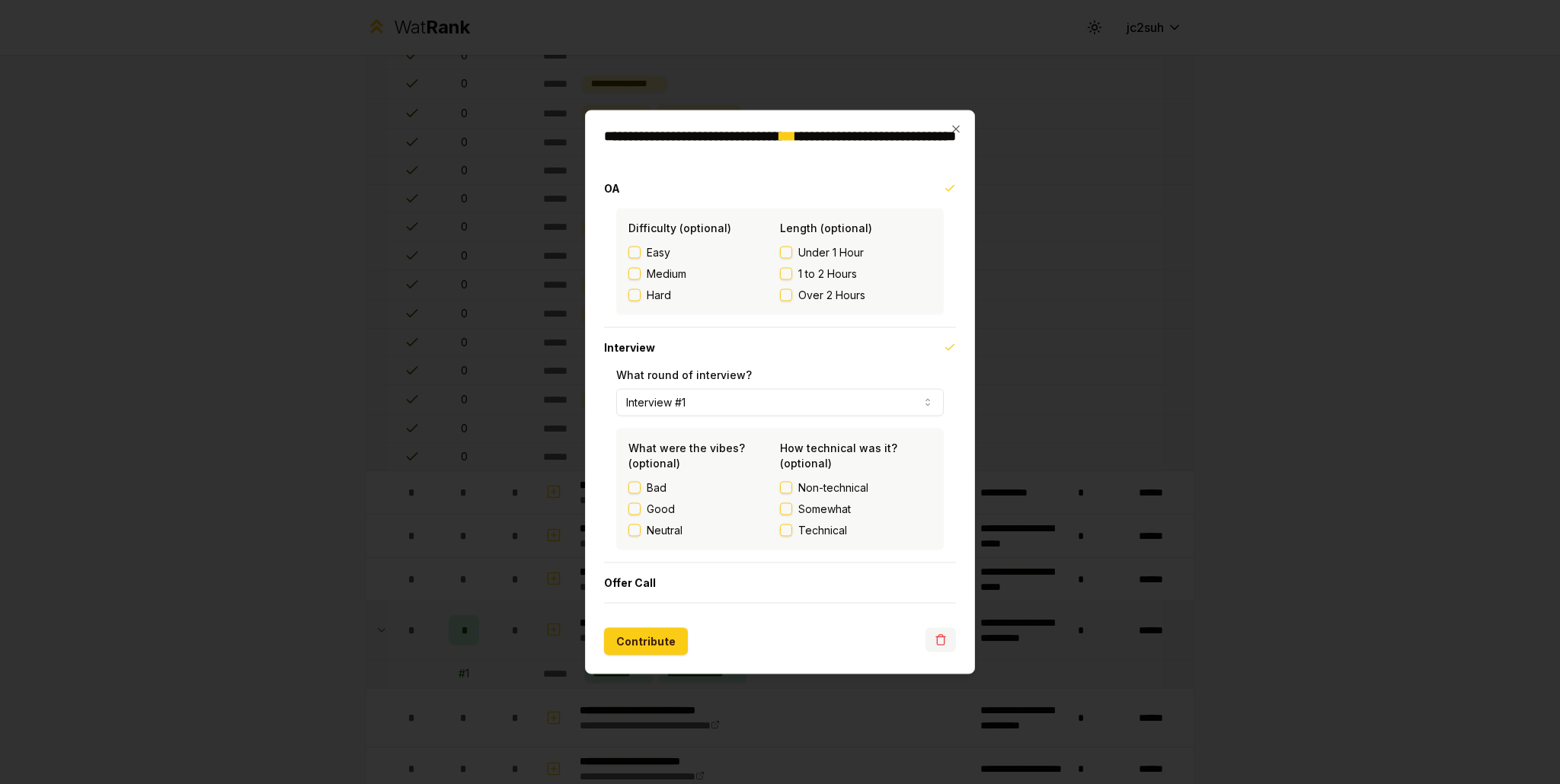
click at [947, 638] on button "button" at bounding box center [940, 640] width 31 height 25
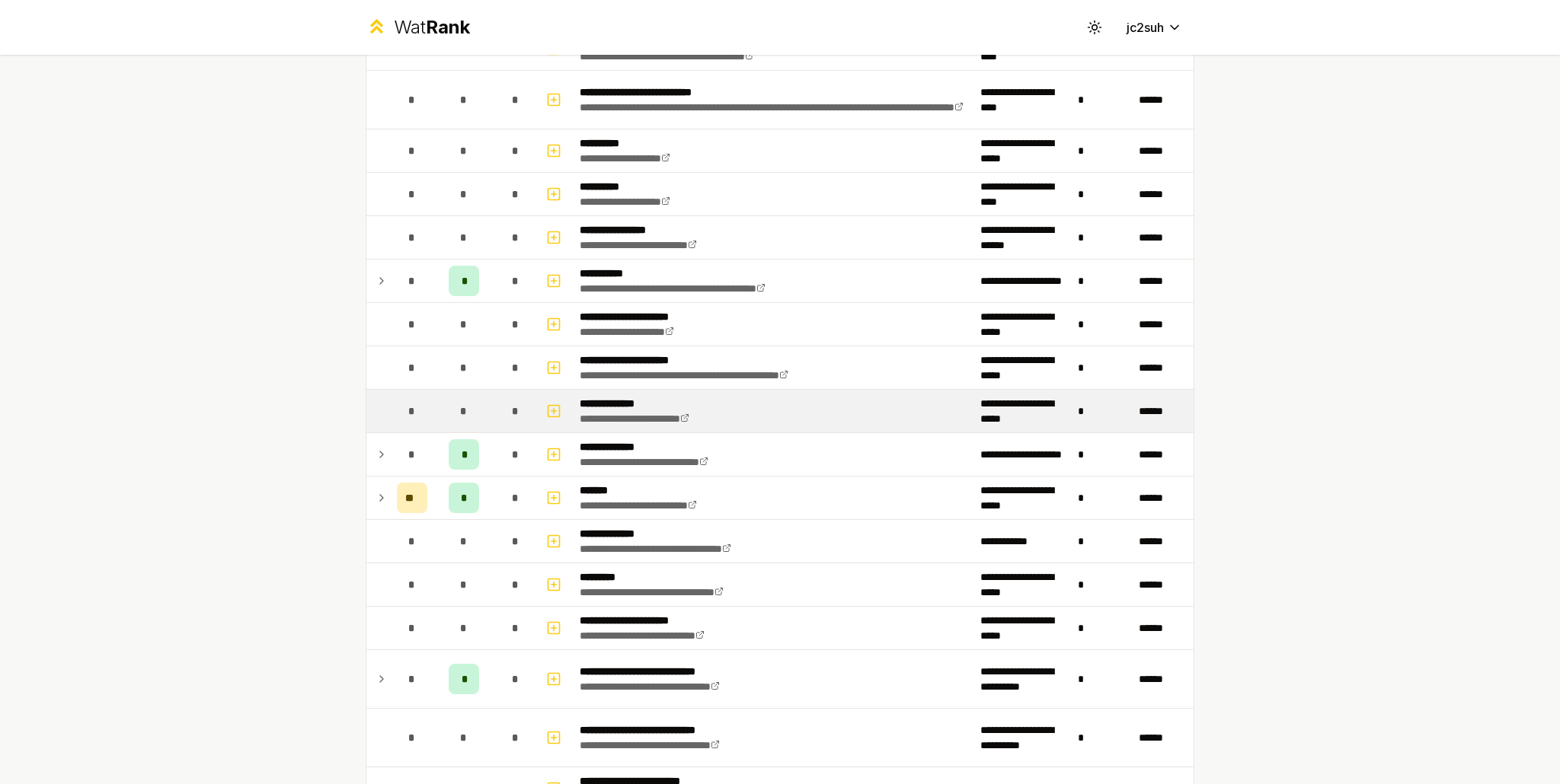
scroll to position [1369, 0]
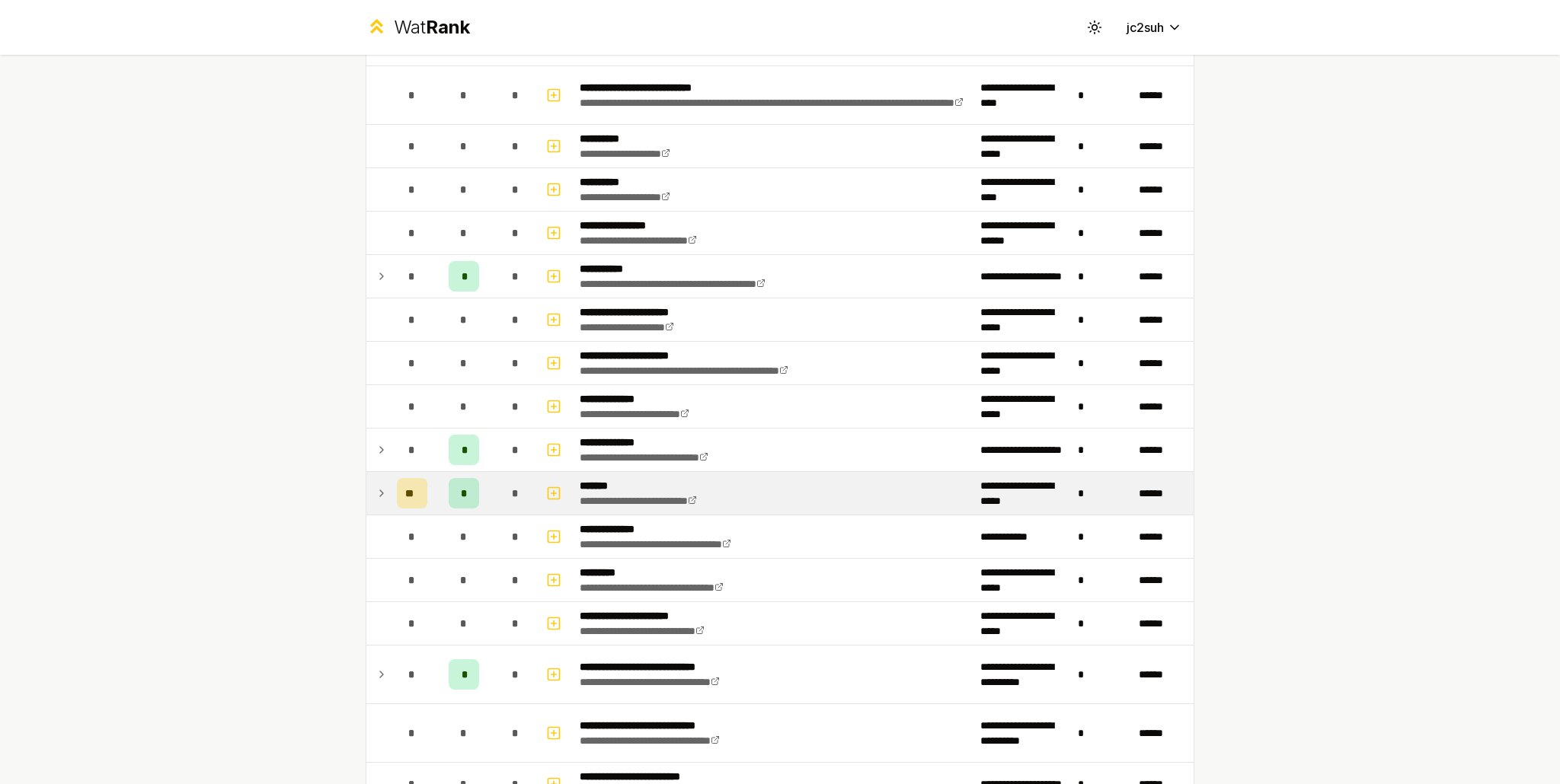
click at [810, 478] on td "**********" at bounding box center [774, 492] width 401 height 42
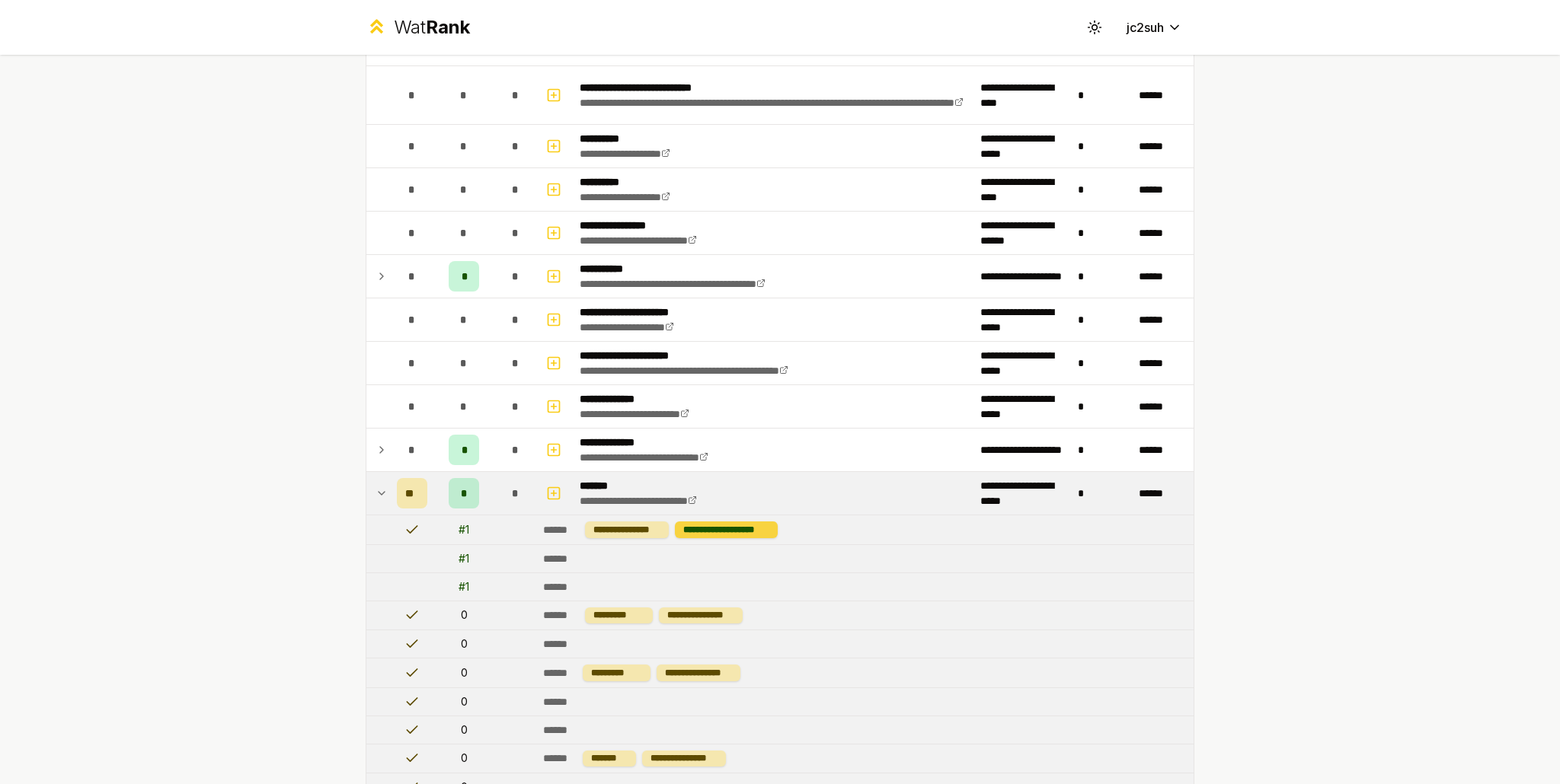
click at [722, 526] on div "**********" at bounding box center [726, 529] width 102 height 17
click at [782, 534] on td "**********" at bounding box center [865, 529] width 656 height 29
click at [382, 484] on td at bounding box center [378, 492] width 25 height 42
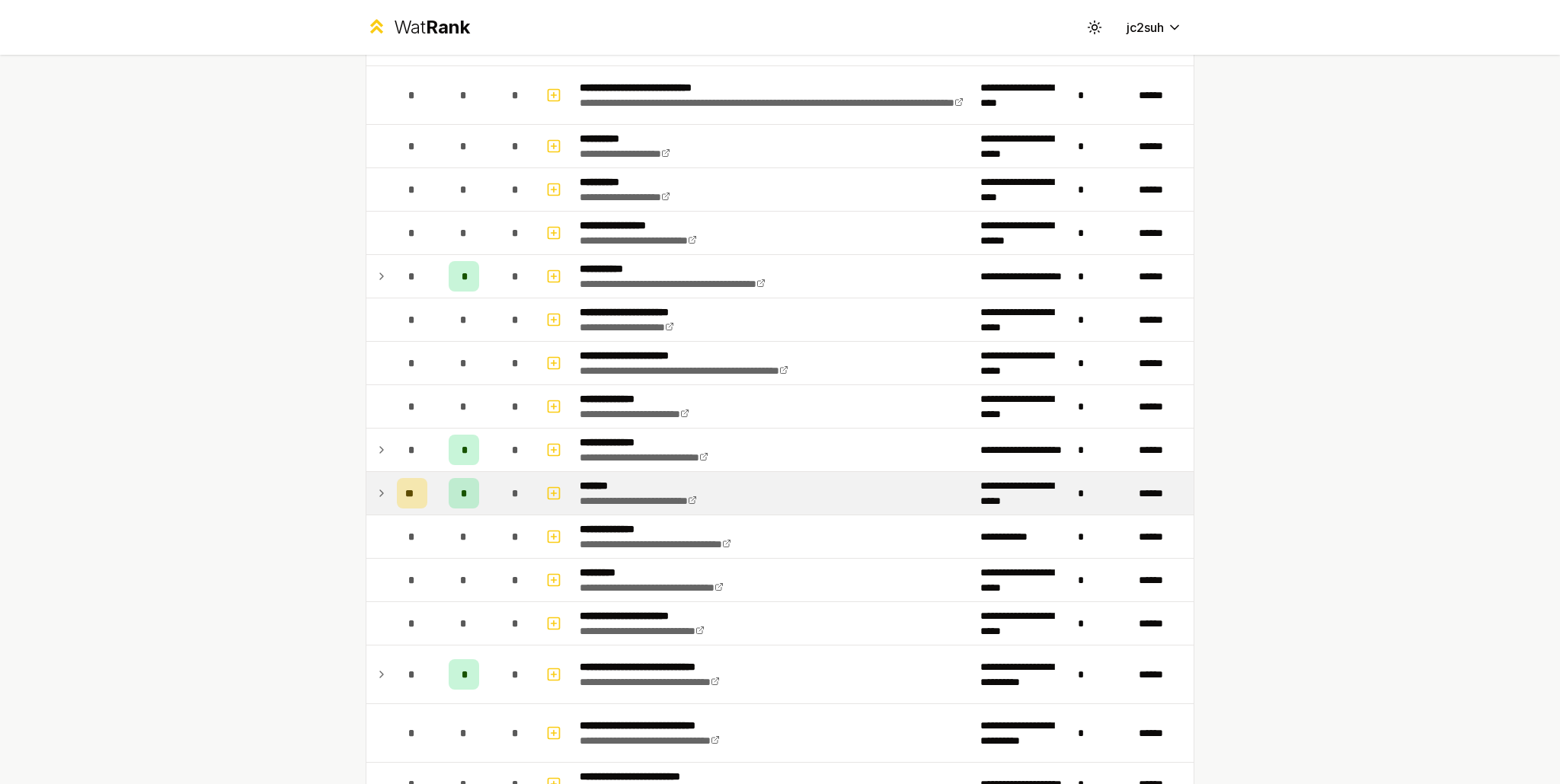
click at [380, 485] on icon at bounding box center [381, 493] width 12 height 19
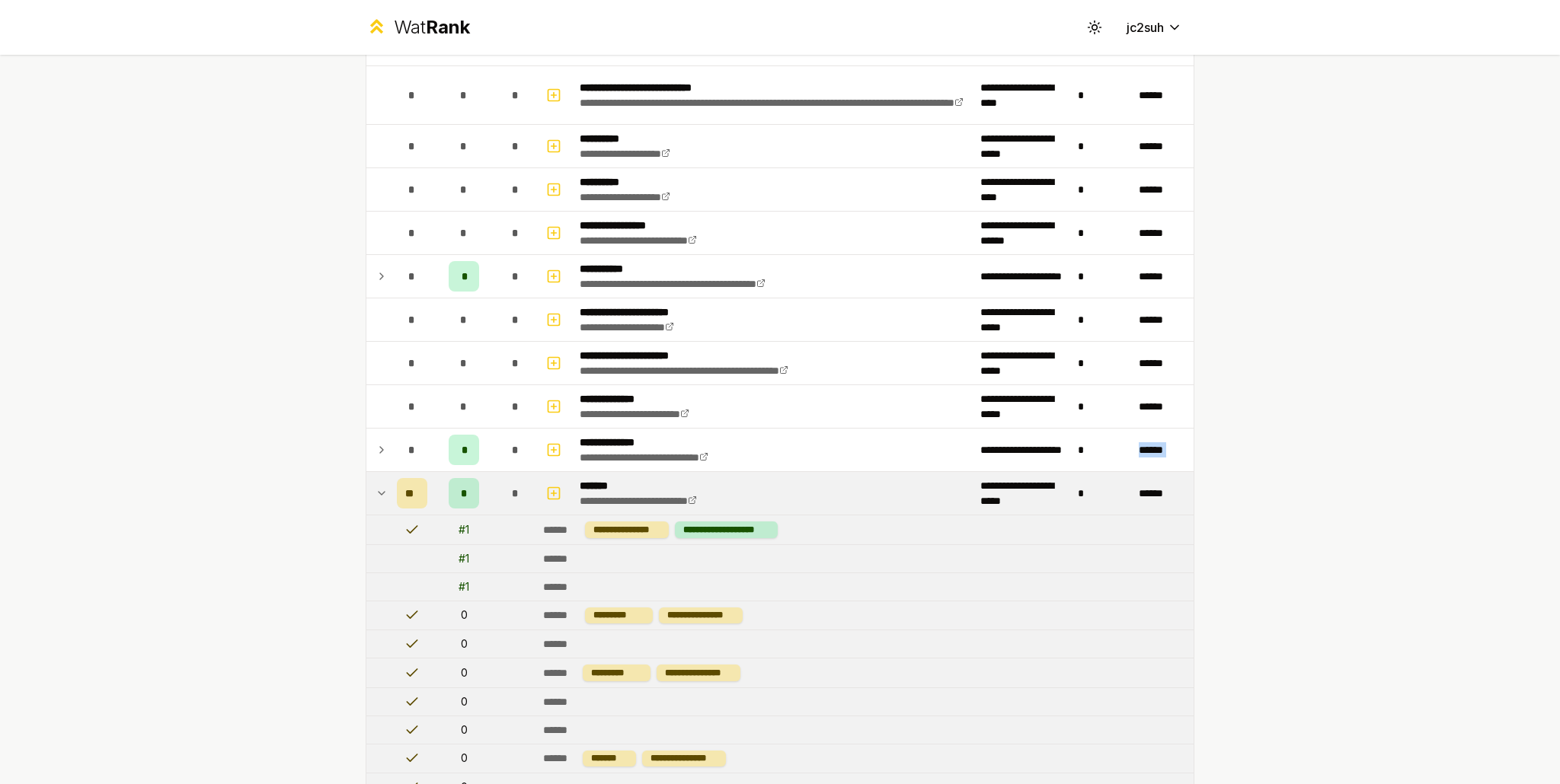
click at [380, 485] on icon at bounding box center [381, 493] width 12 height 19
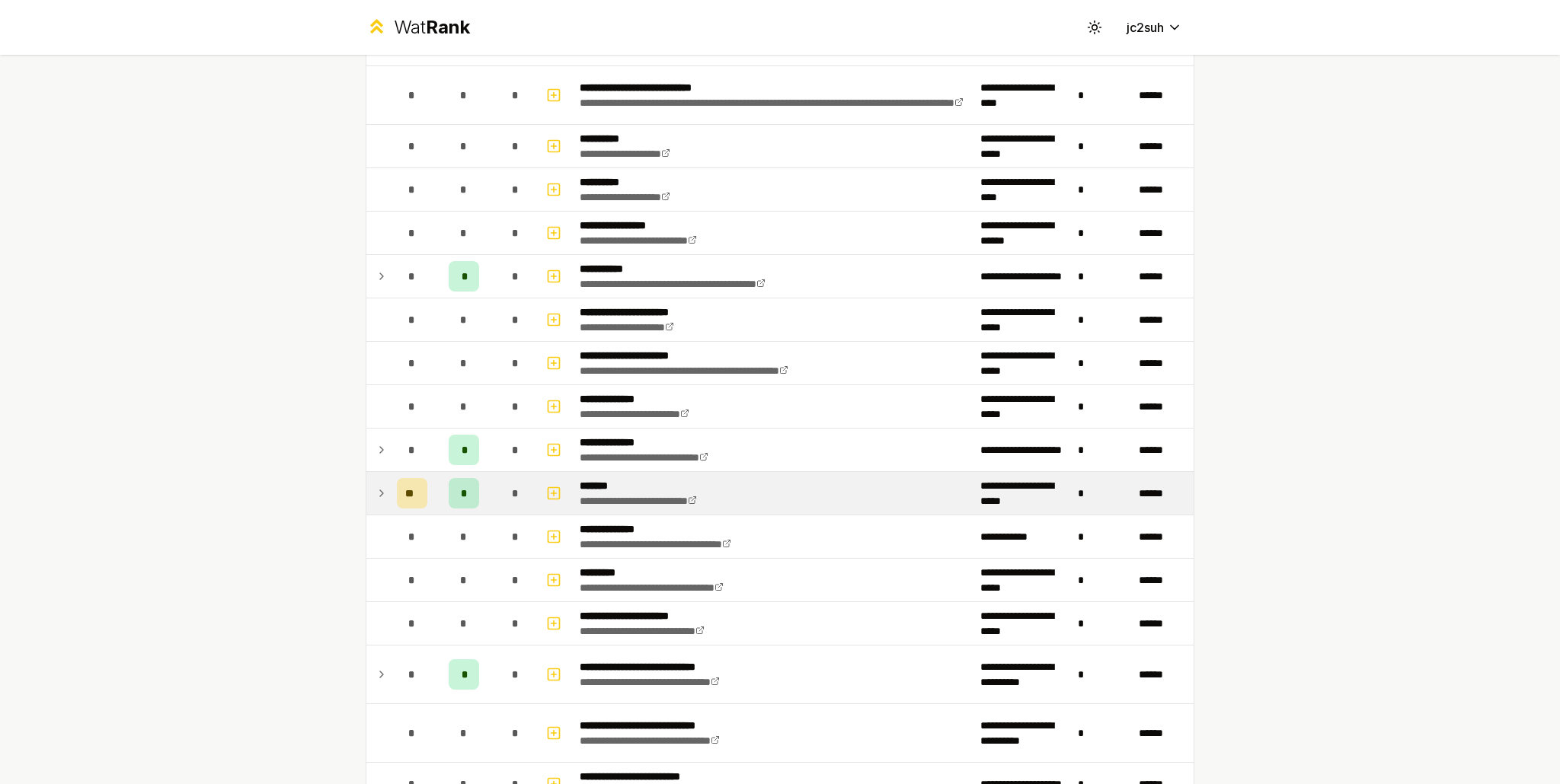
click at [319, 473] on div "**********" at bounding box center [780, 392] width 1560 height 784
click at [397, 488] on div "**" at bounding box center [412, 492] width 31 height 31
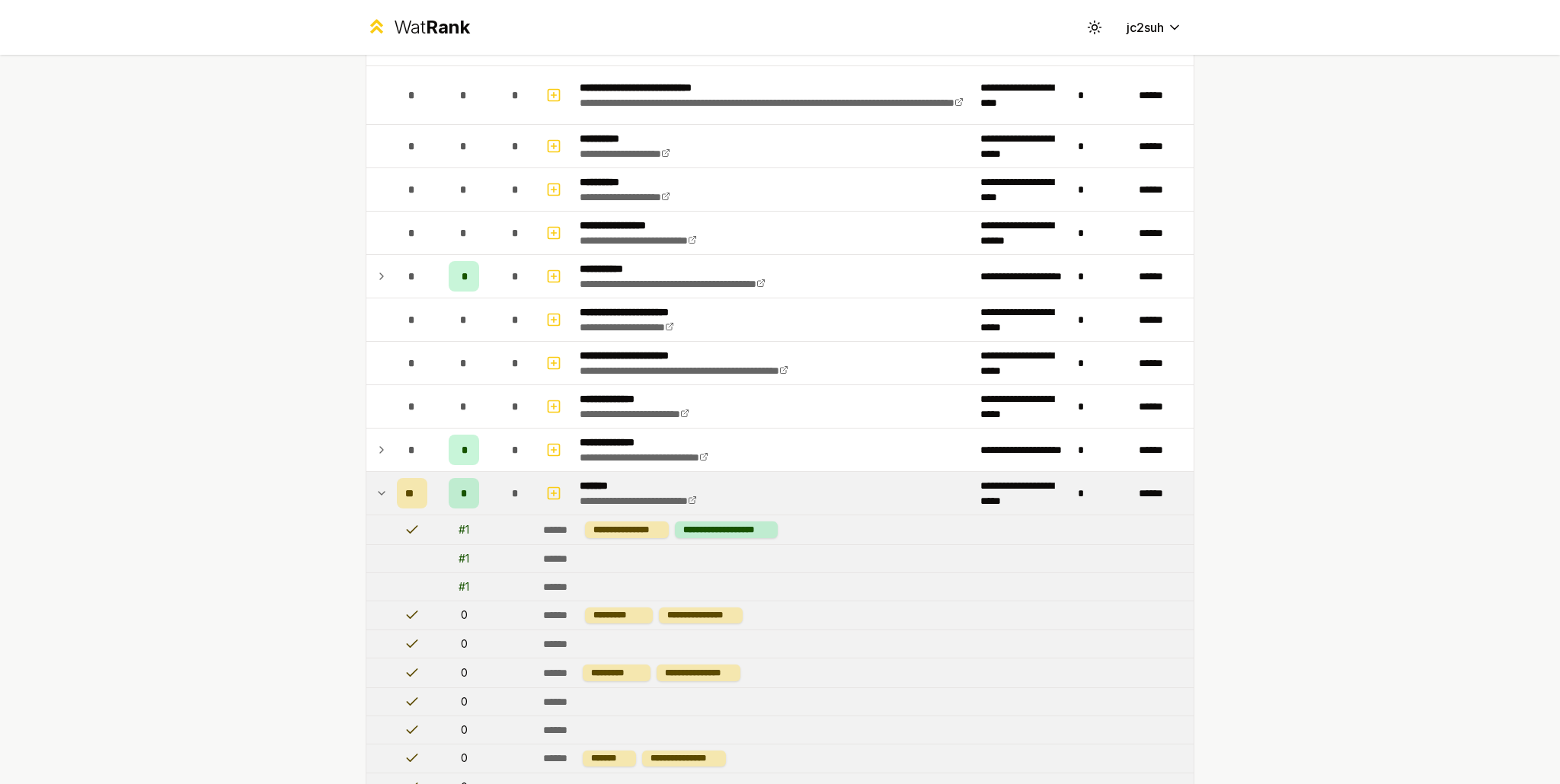
click at [397, 484] on div "**" at bounding box center [412, 492] width 31 height 31
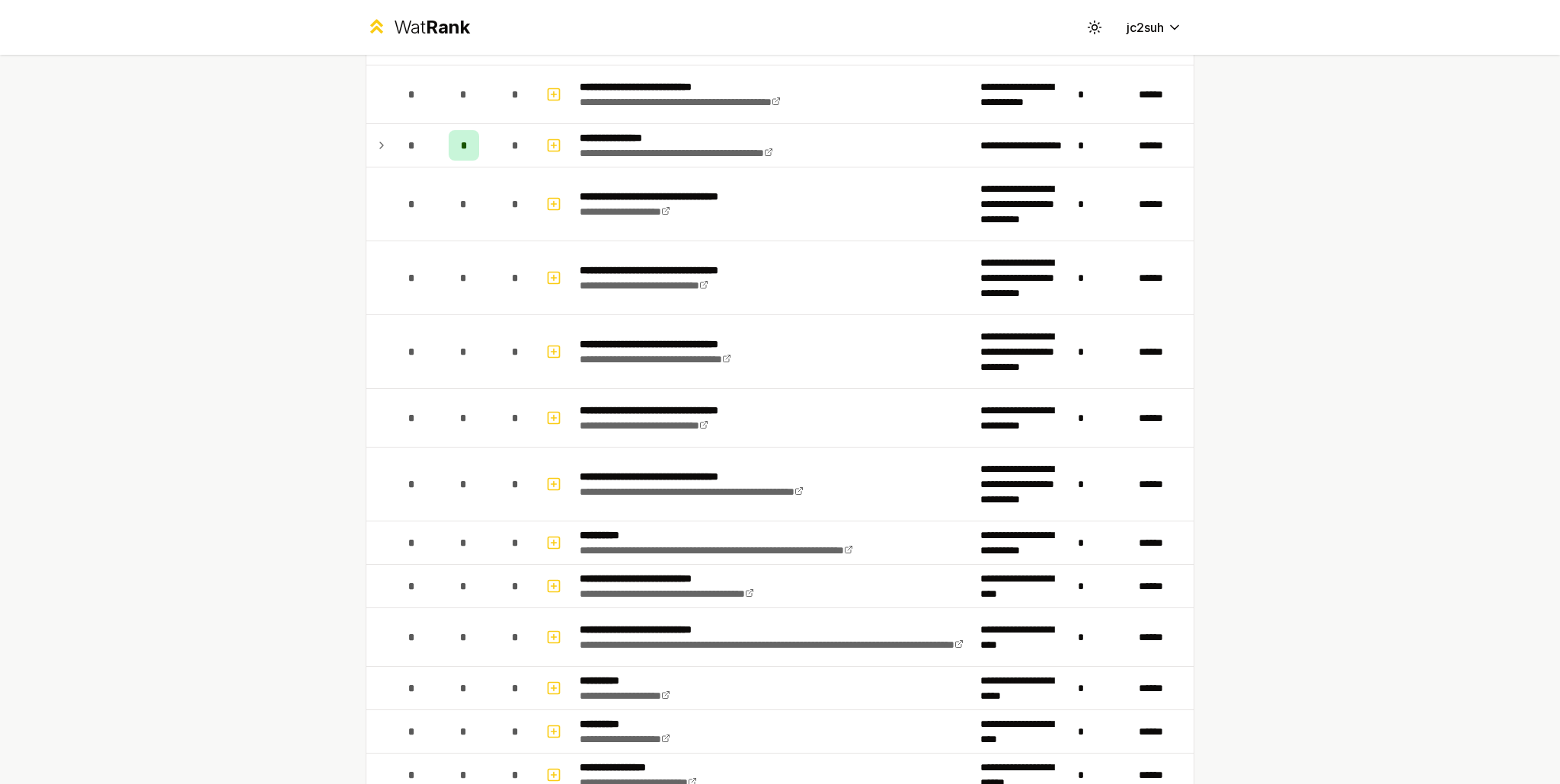
scroll to position [608, 0]
